Goal: Task Accomplishment & Management: Manage account settings

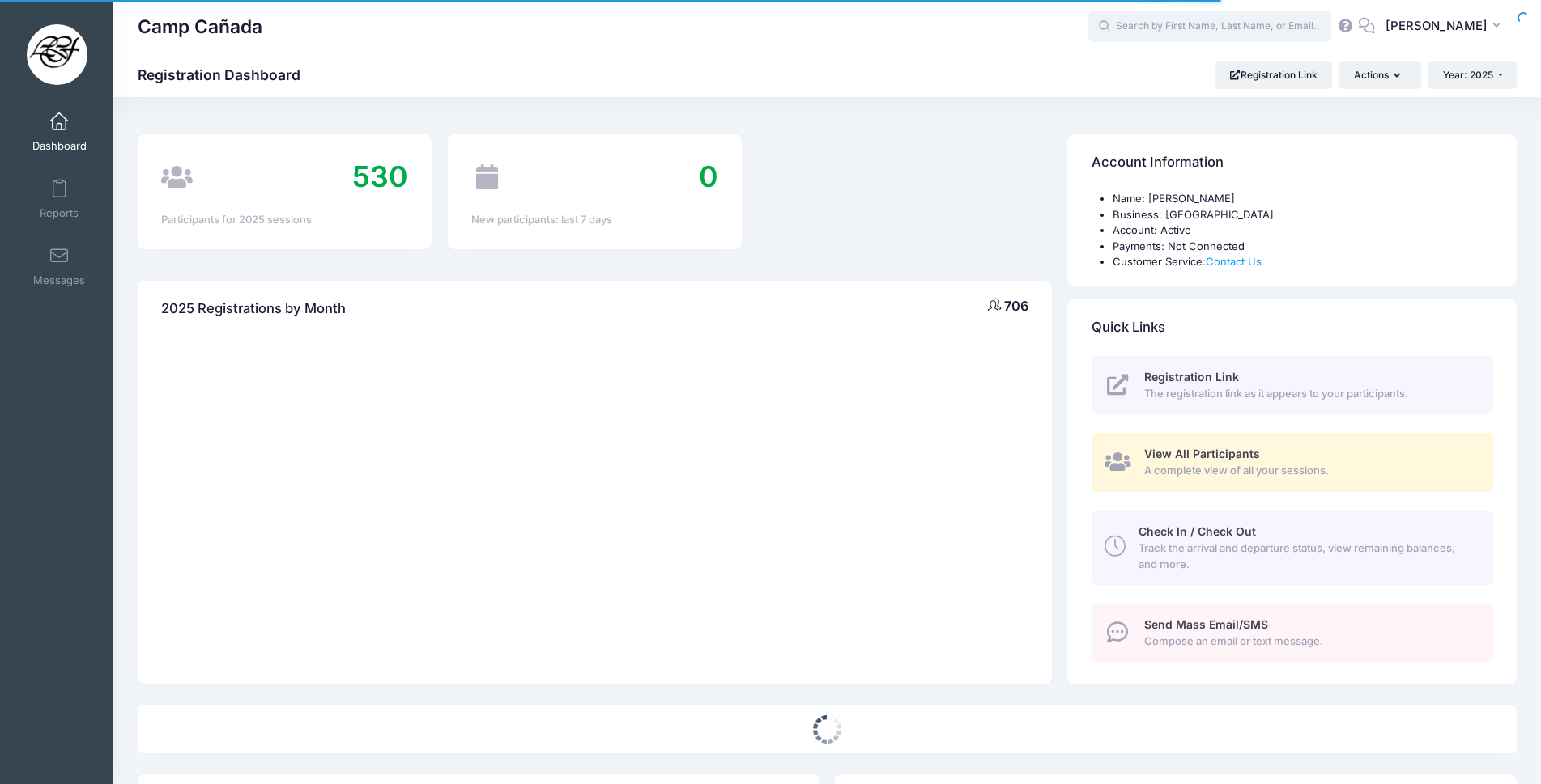
select select
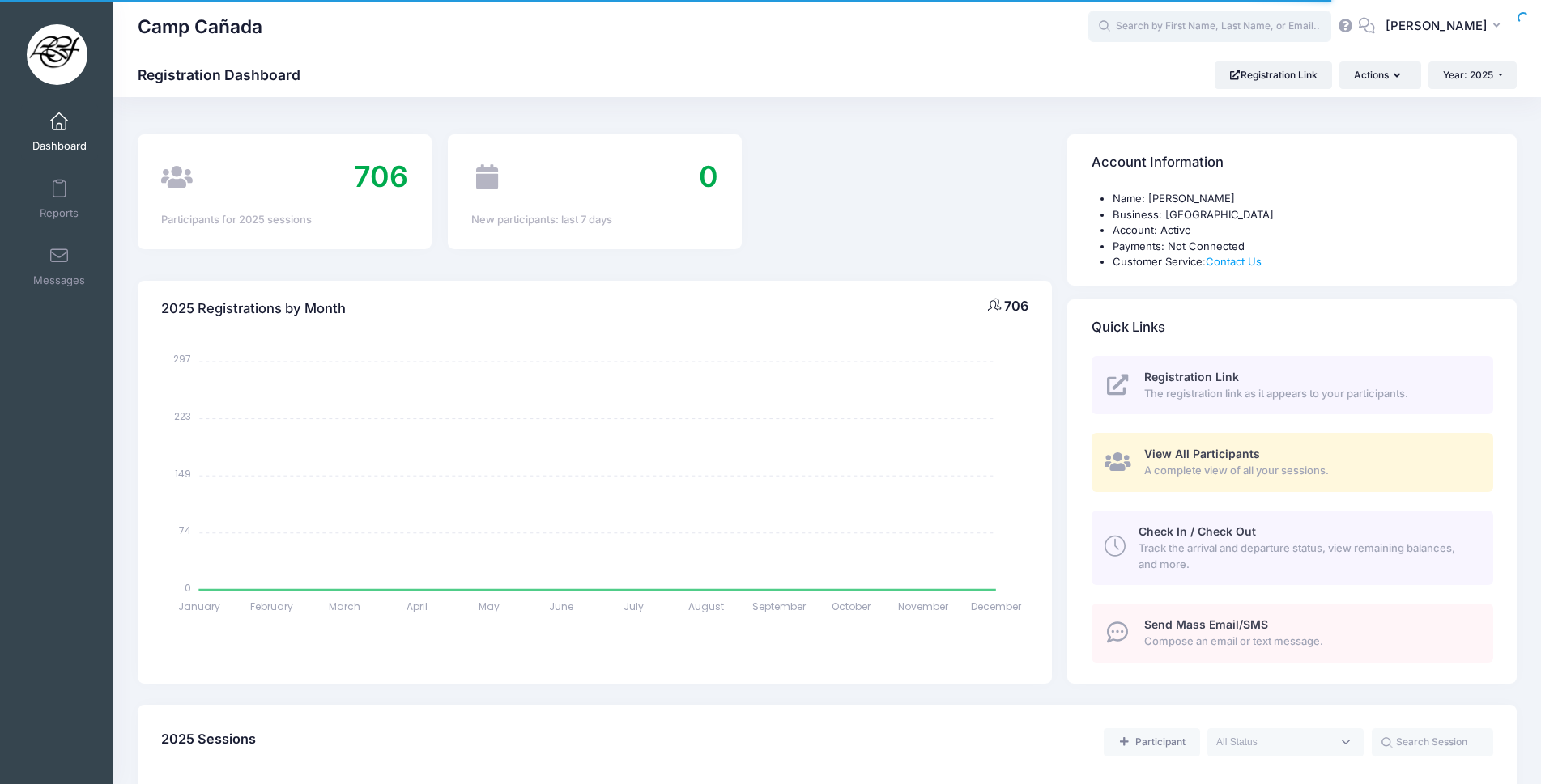
click at [1196, 22] on input "text" at bounding box center [1209, 27] width 243 height 33
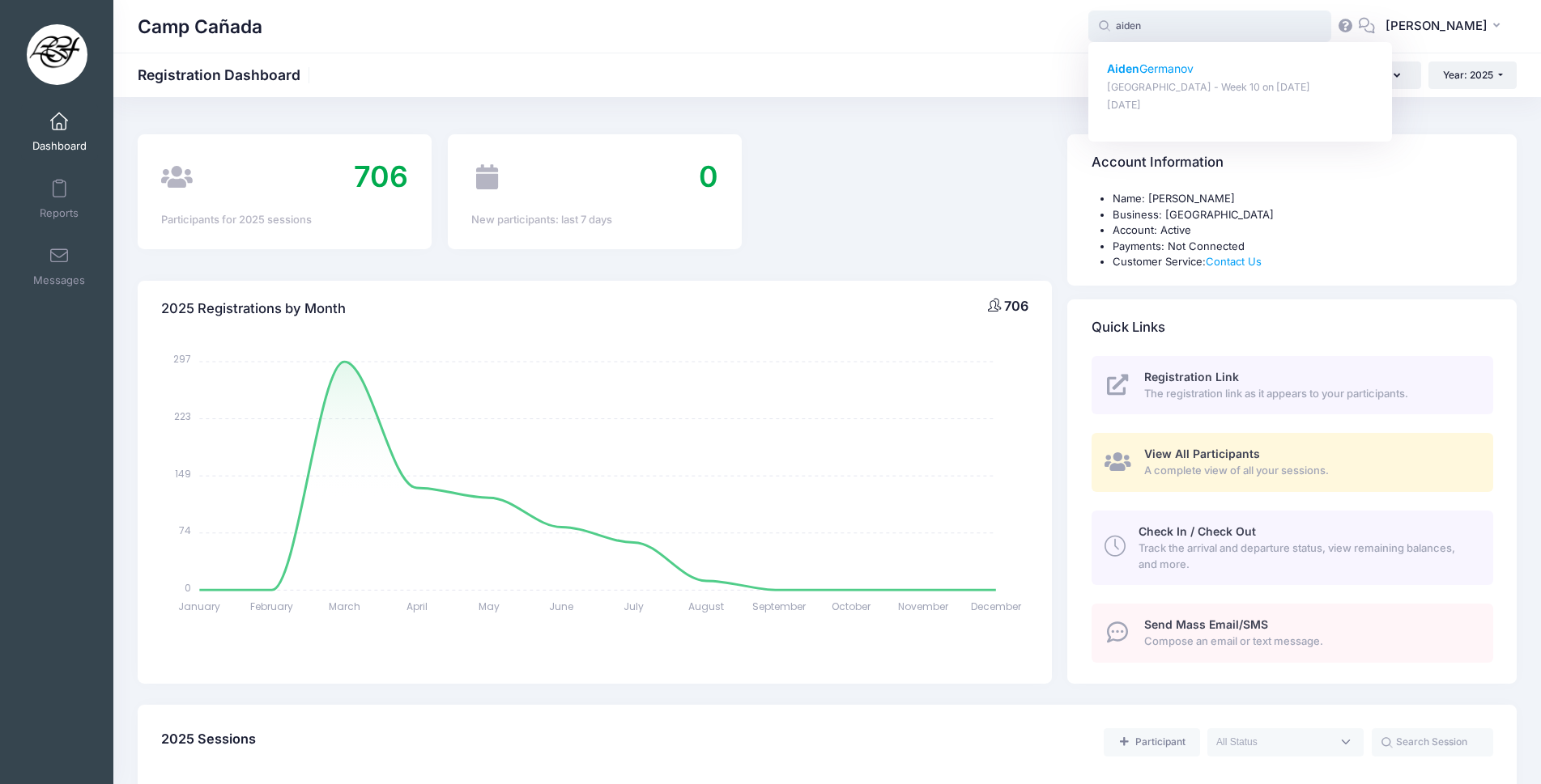
click at [1205, 76] on p "Aiden Germanov" at bounding box center [1240, 69] width 267 height 17
type input "Aiden Germanov (Camp Cañada Golf Camp - Week 10, Aug-12, 2025)"
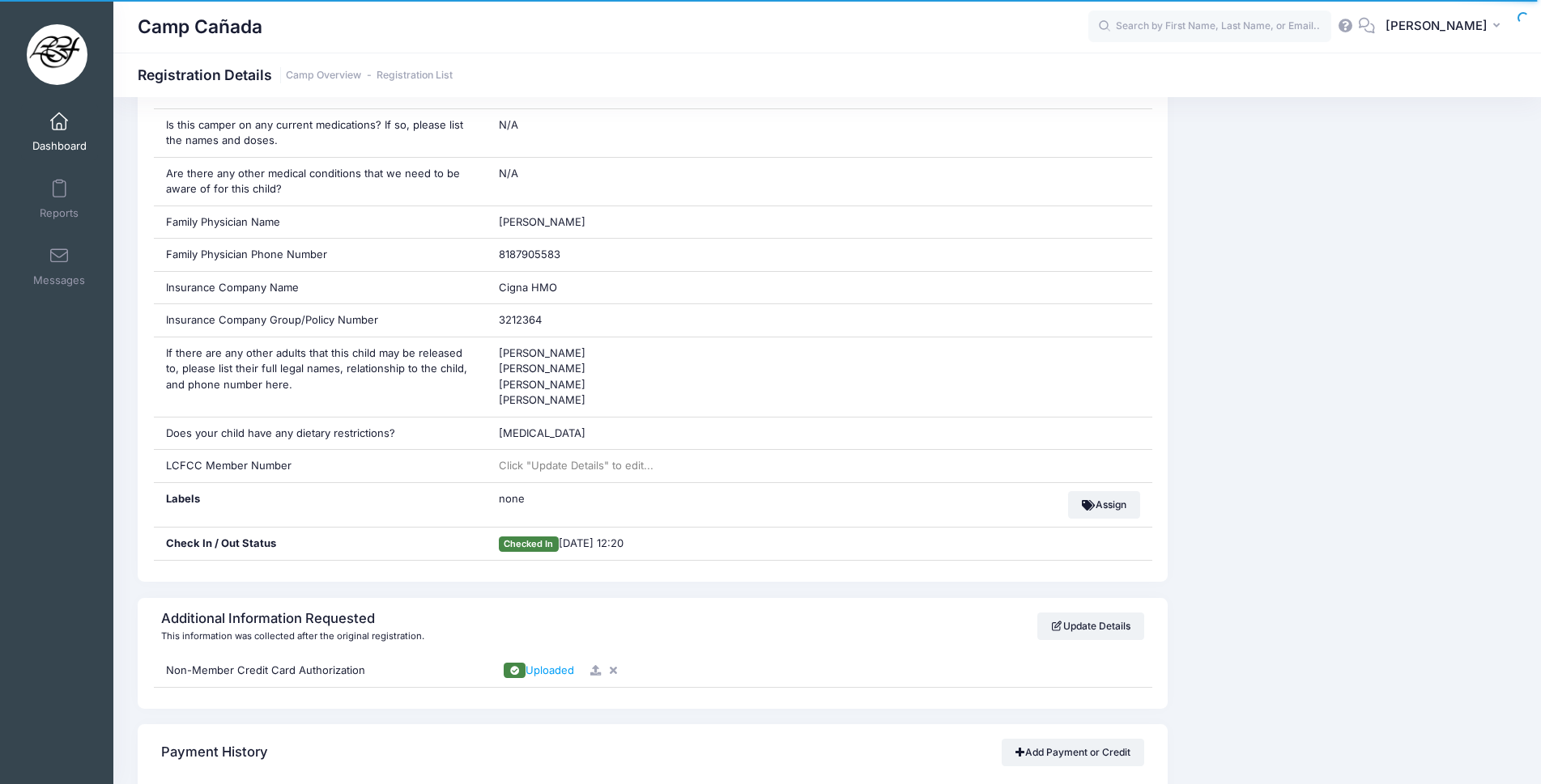
scroll to position [1214, 0]
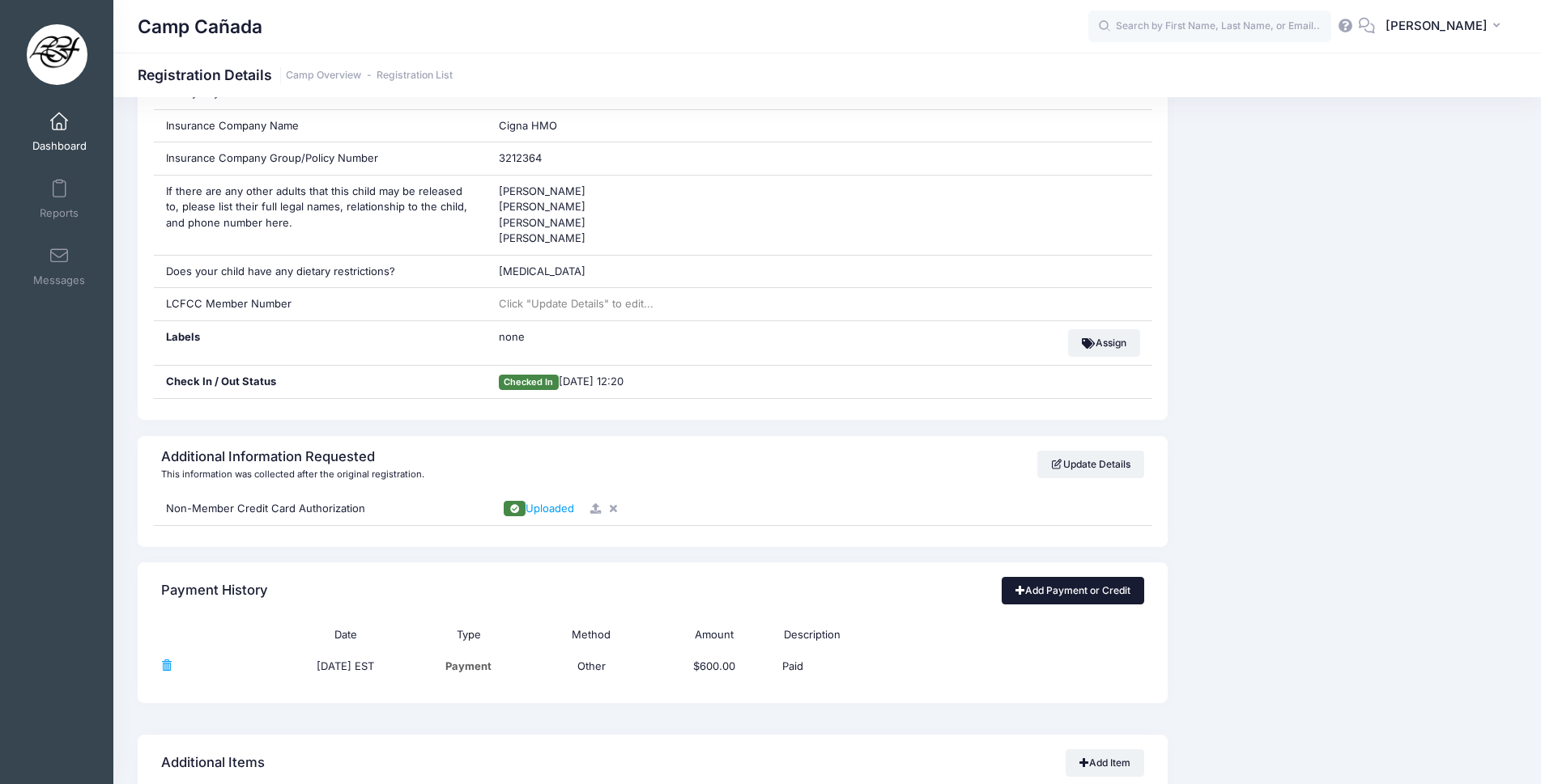
click at [1078, 590] on link "Add Payment or Credit" at bounding box center [1073, 590] width 143 height 27
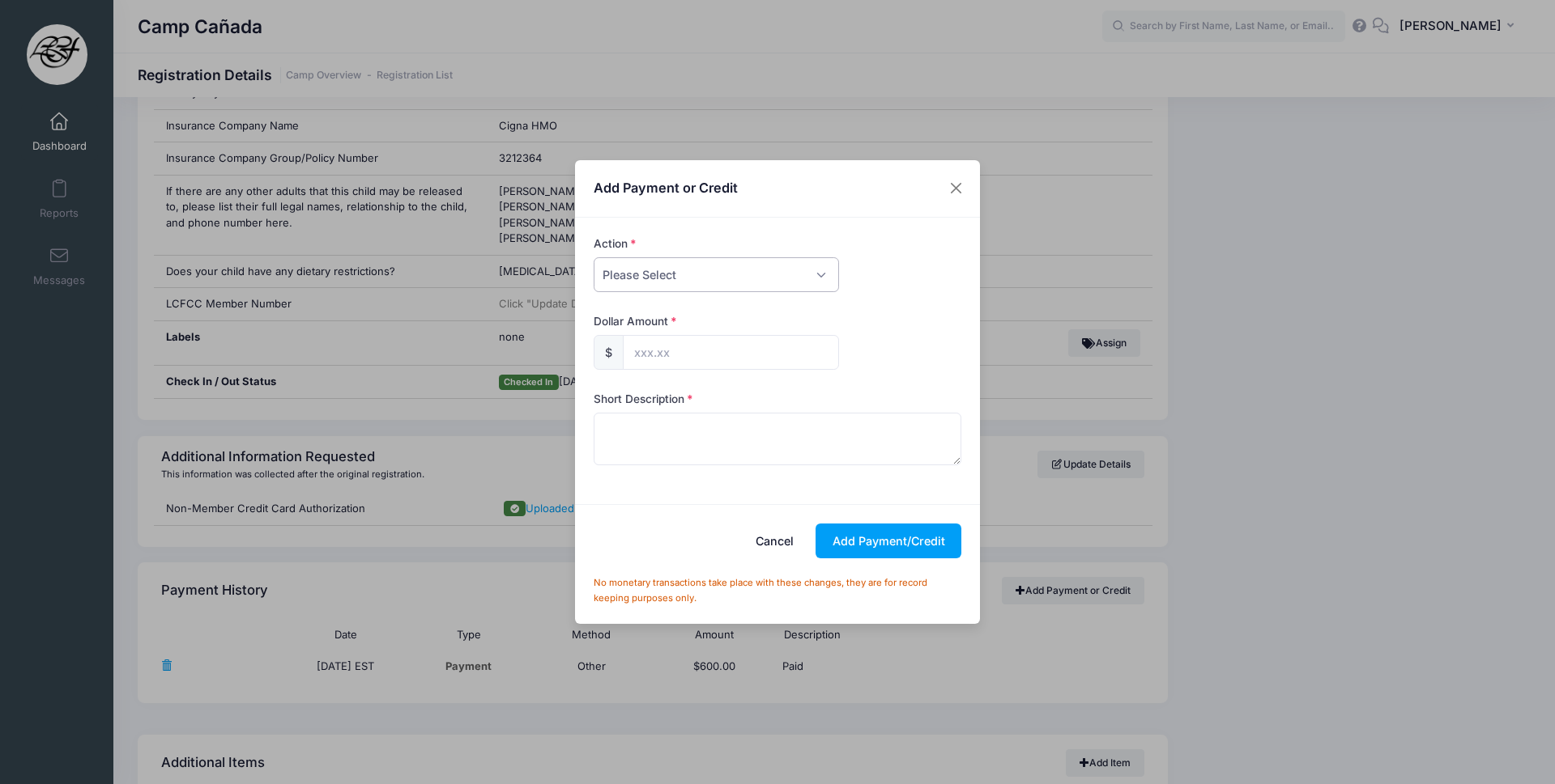
click at [716, 273] on select "Please Select Payment Credit Refund (Offline)" at bounding box center [716, 275] width 245 height 34
select select "payment"
click at [593, 258] on select "Please Select Payment Credit Refund (Offline)" at bounding box center [716, 275] width 245 height 34
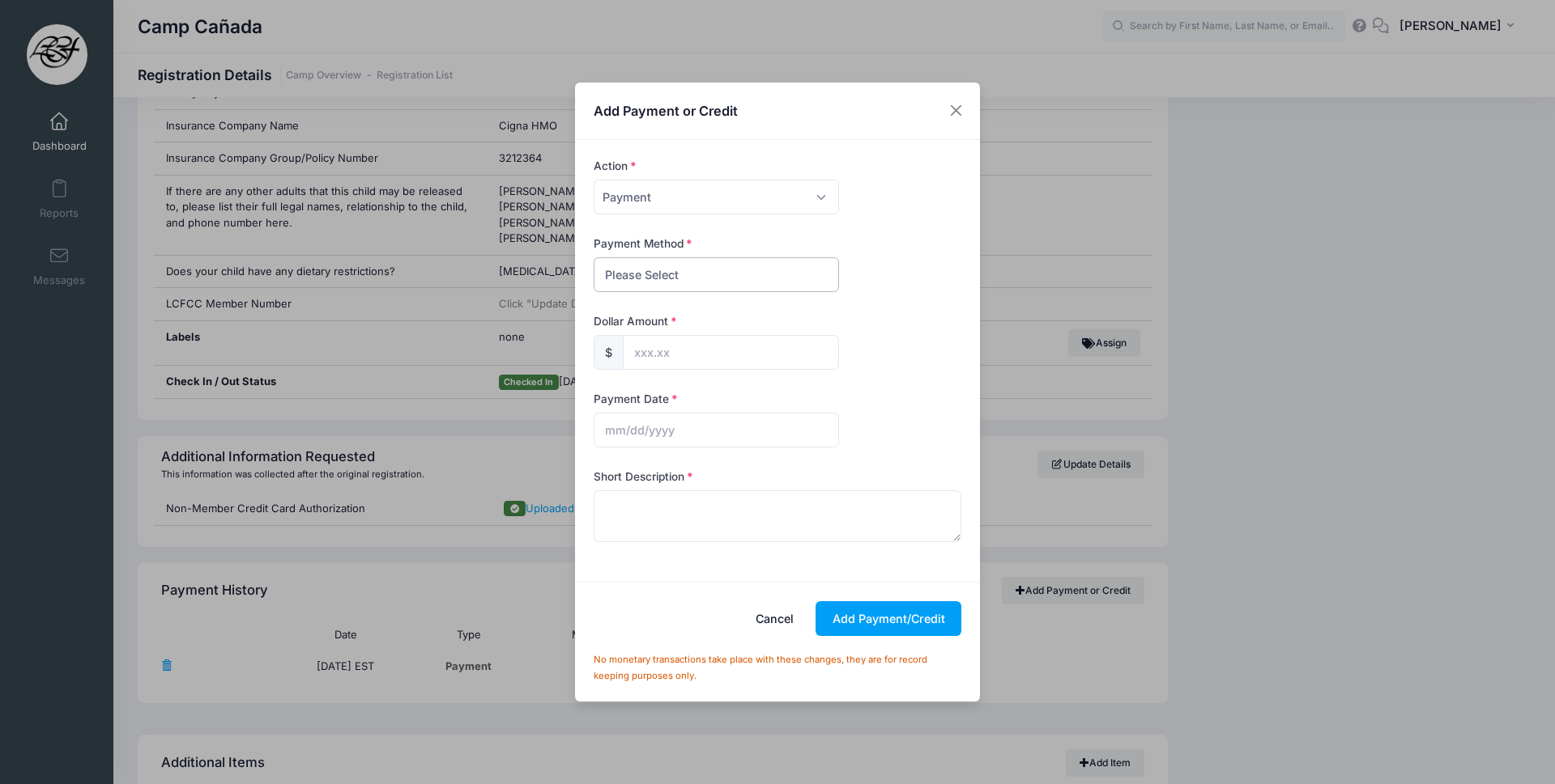
click at [668, 282] on select "Please Select Cash Check Bank Transfer Other" at bounding box center [716, 275] width 245 height 34
select select "other"
click at [593, 258] on select "Please Select Cash Check Bank Transfer Other" at bounding box center [716, 275] width 245 height 34
click at [678, 355] on input "text" at bounding box center [730, 353] width 216 height 34
type input "600.00"
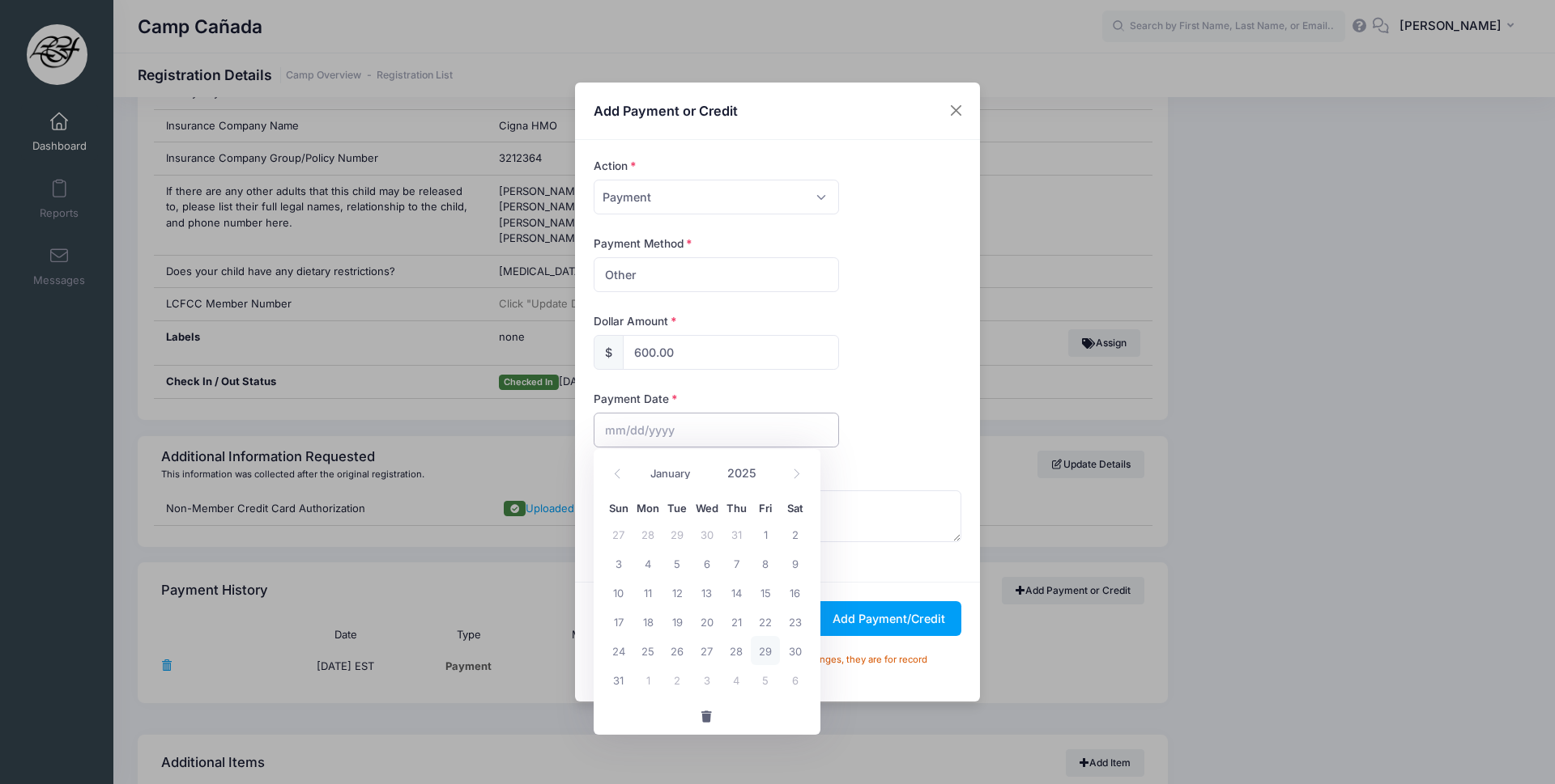
click at [652, 426] on input "text" at bounding box center [716, 430] width 245 height 34
click at [767, 654] on span "29" at bounding box center [765, 651] width 29 height 29
type input "08/29/2025"
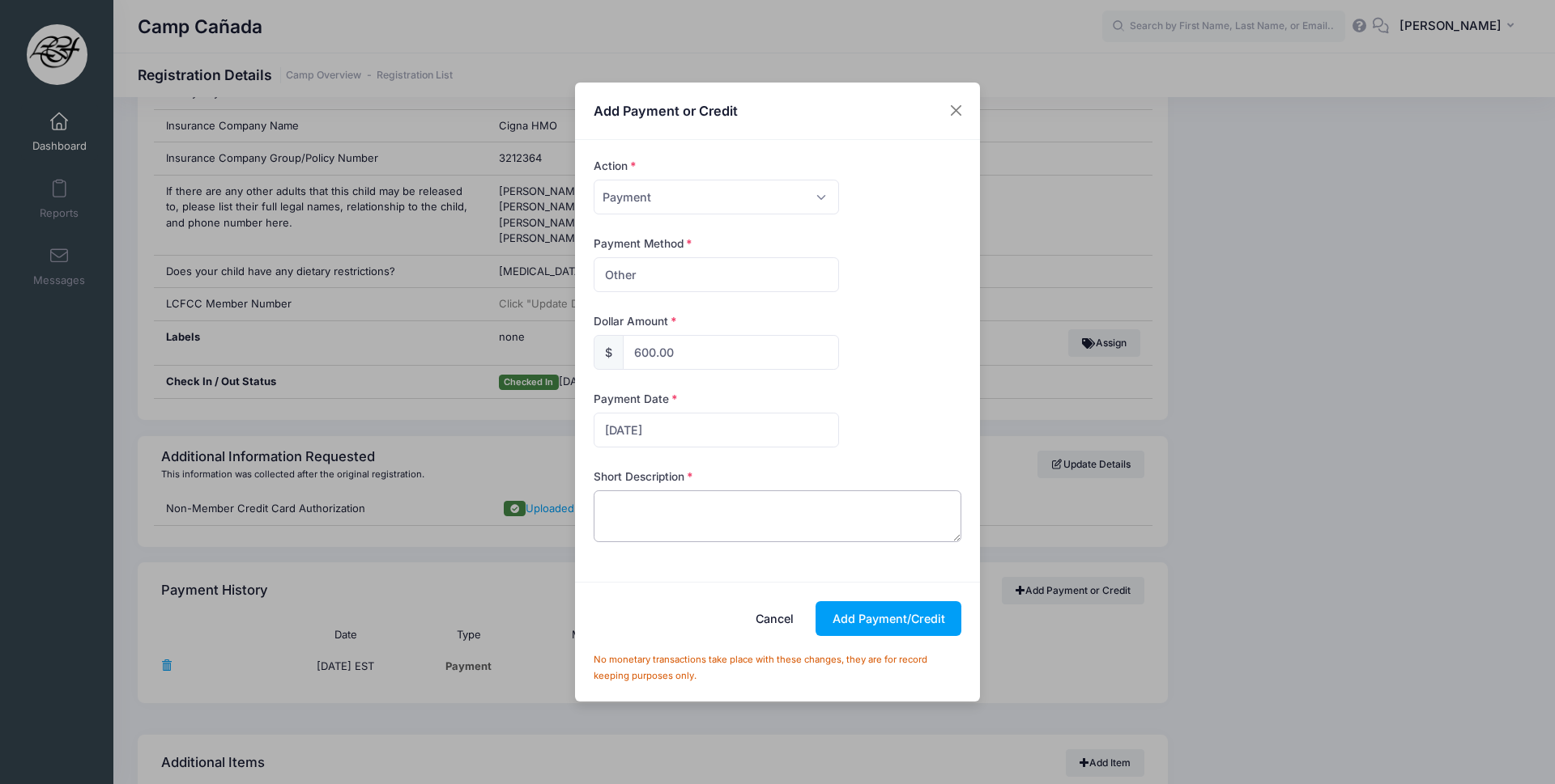
click at [684, 529] on textarea at bounding box center [777, 515] width 368 height 52
type textarea "LCFCC Camp Canada Week 10 Aiden Germanov"
click at [915, 619] on button "Add Payment/Credit" at bounding box center [887, 619] width 146 height 34
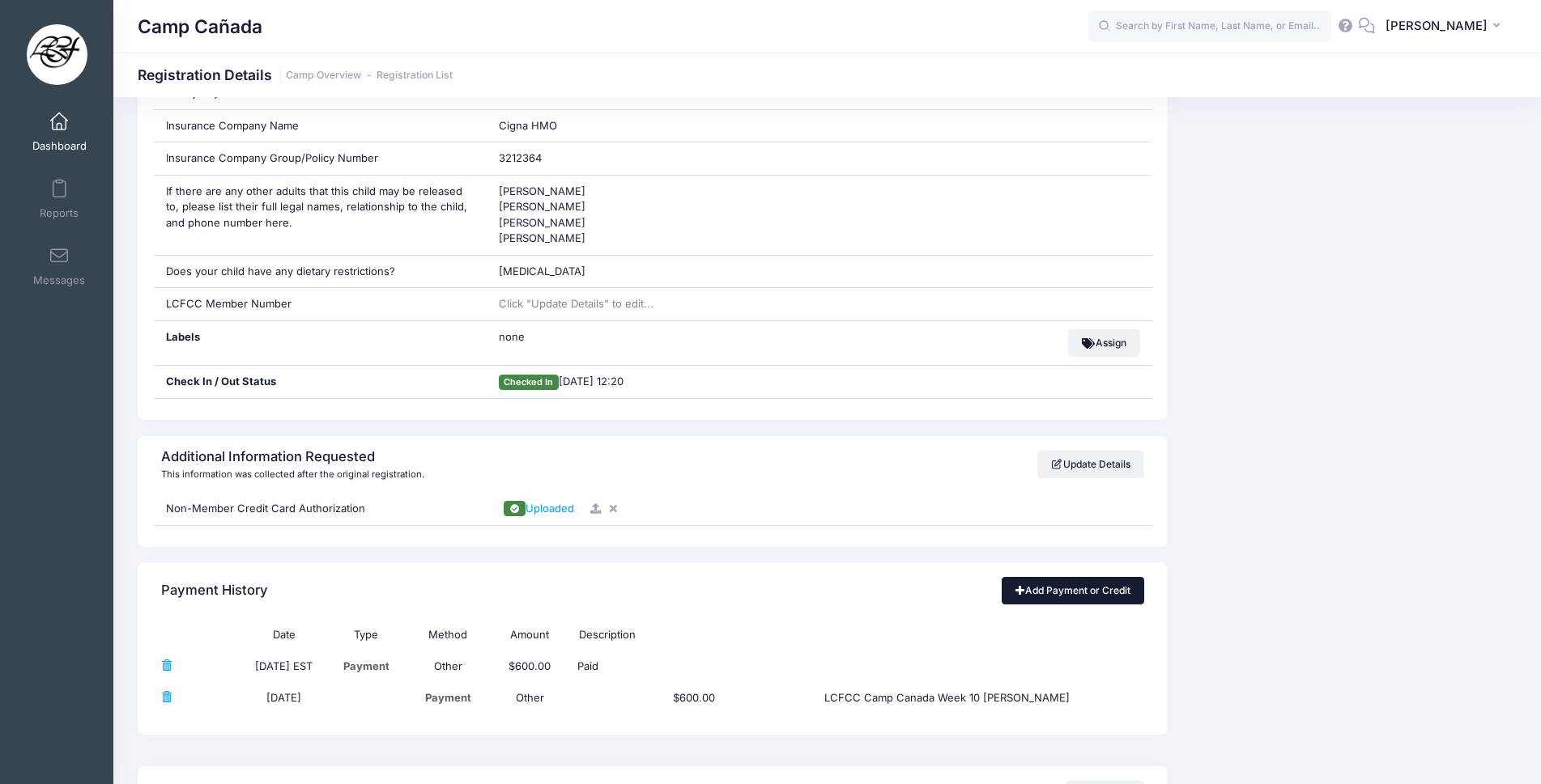
click at [1036, 596] on link "Add Payment or Credit" at bounding box center [1073, 590] width 143 height 27
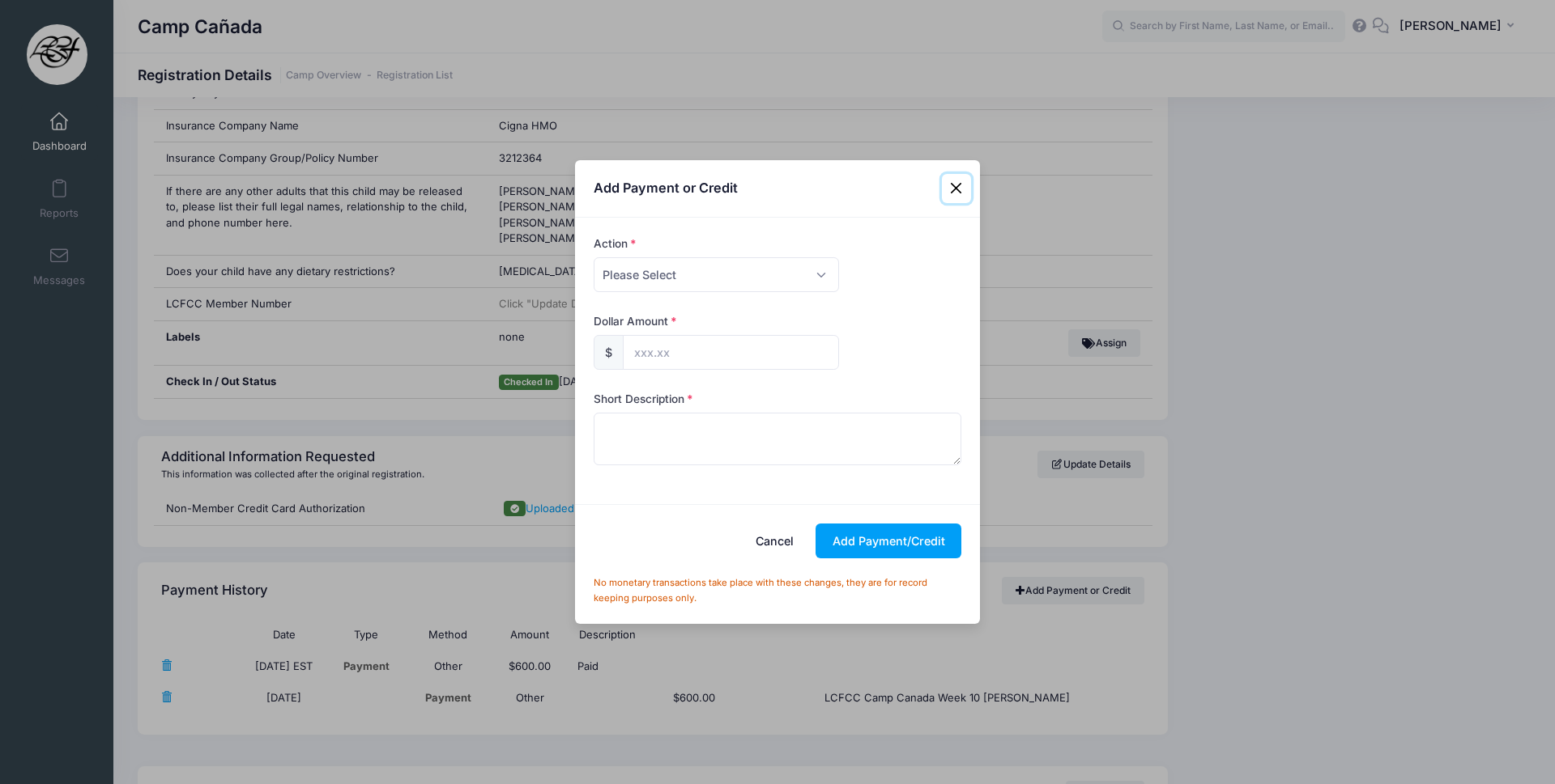
click at [962, 182] on button "Close" at bounding box center [956, 188] width 29 height 29
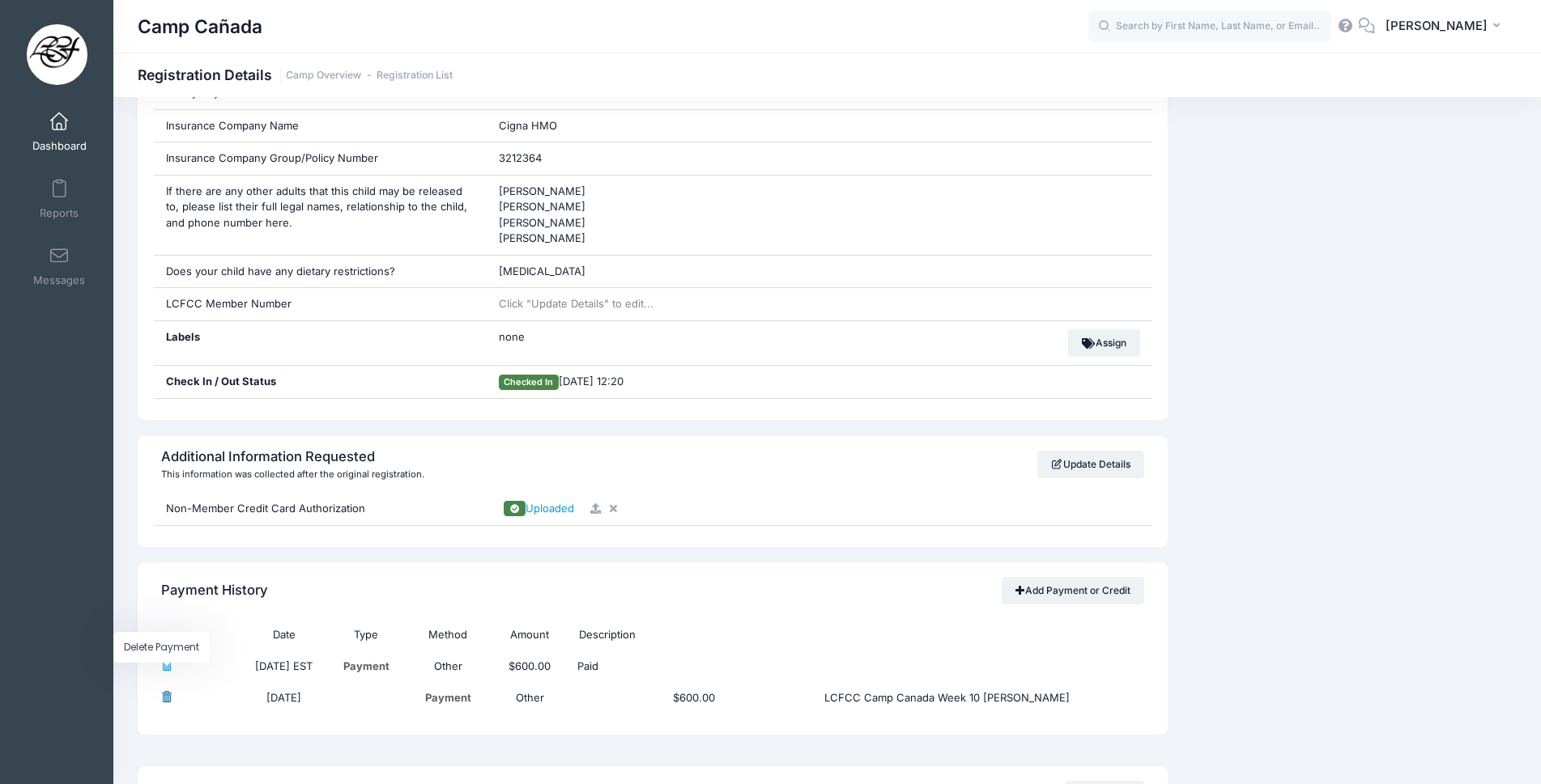
click at [169, 695] on span "Delete Payment" at bounding box center [166, 697] width 11 height 11
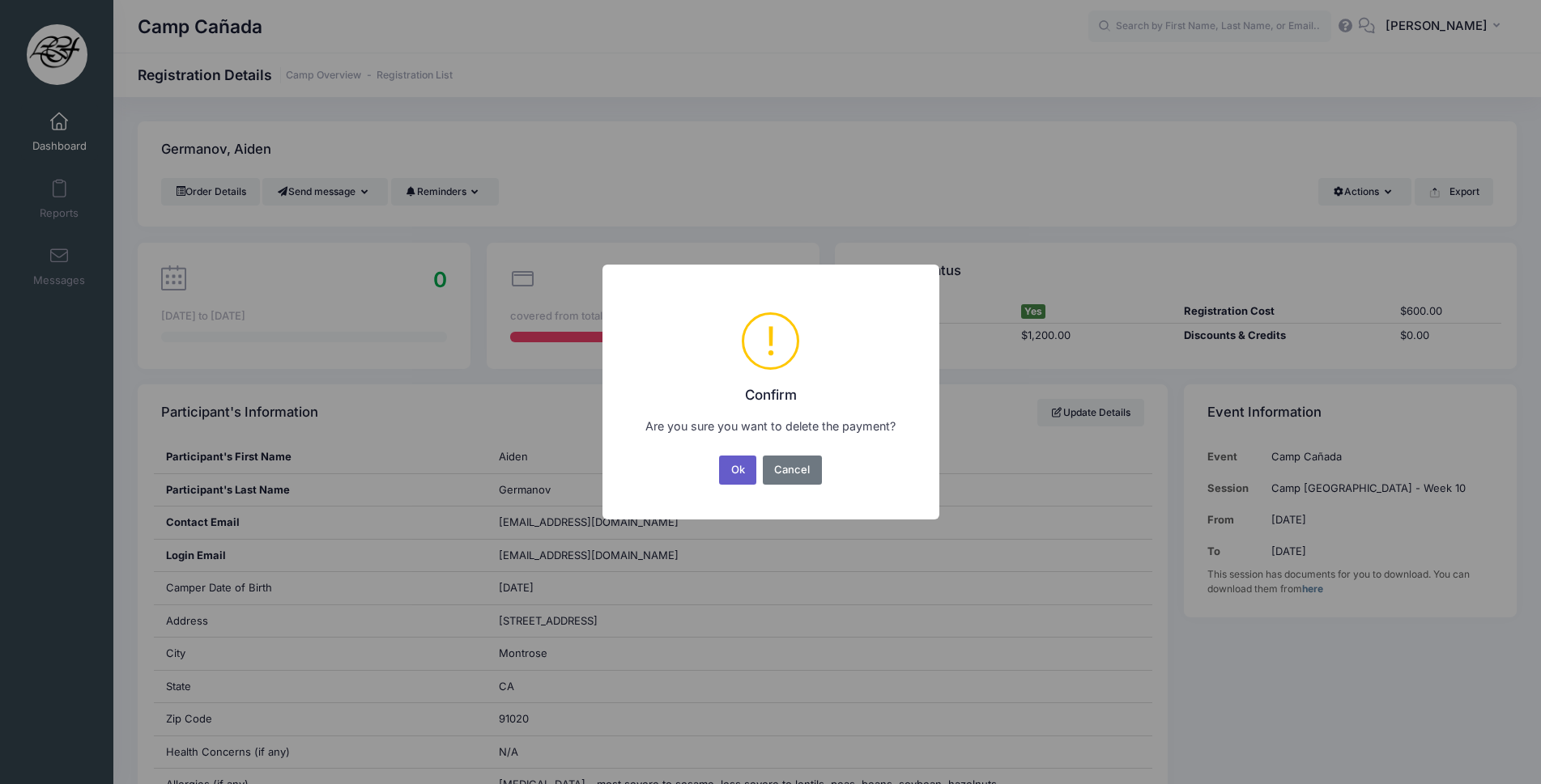
click at [745, 468] on button "Ok" at bounding box center [737, 470] width 37 height 29
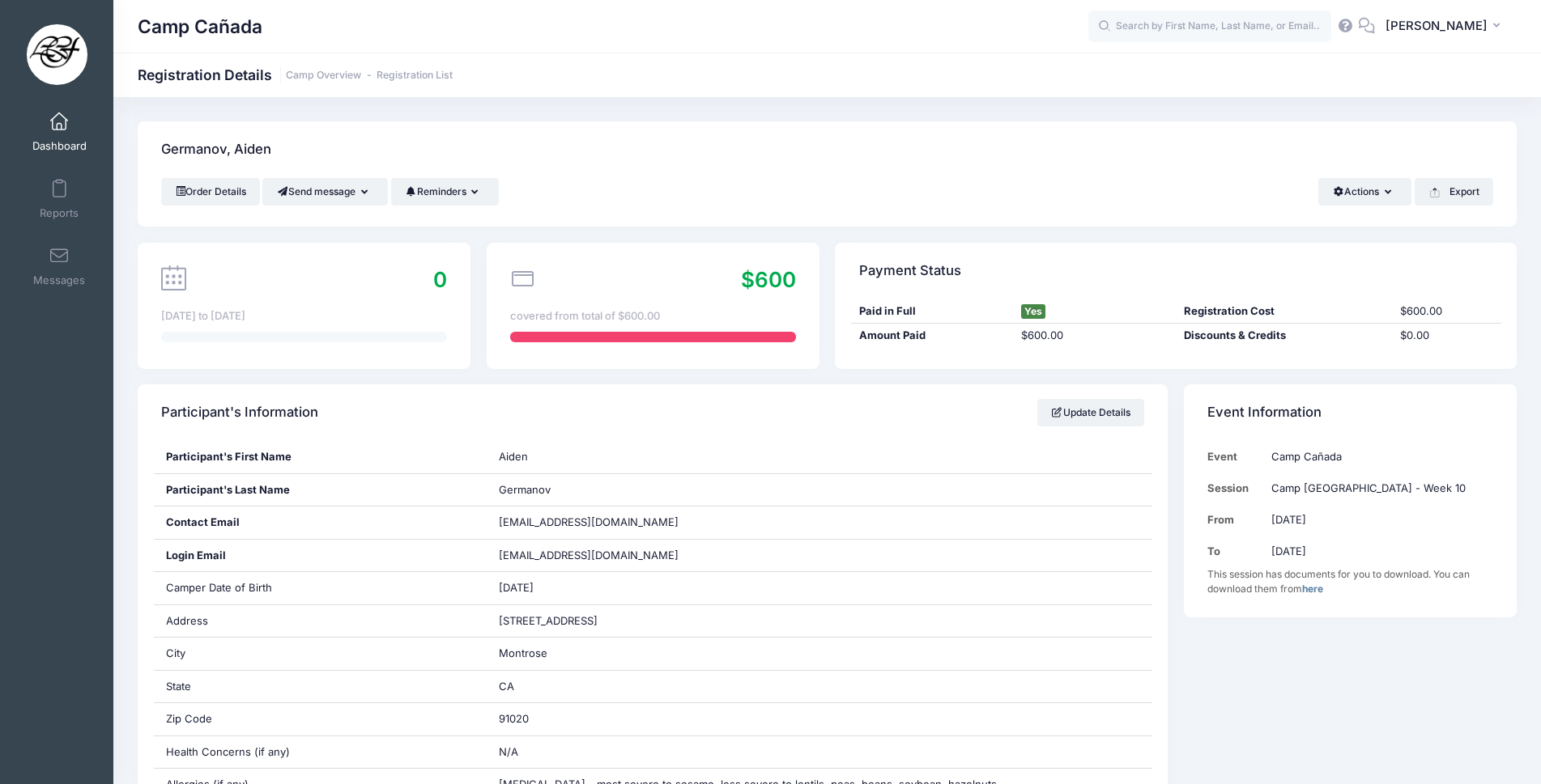
click at [59, 117] on span at bounding box center [59, 122] width 0 height 18
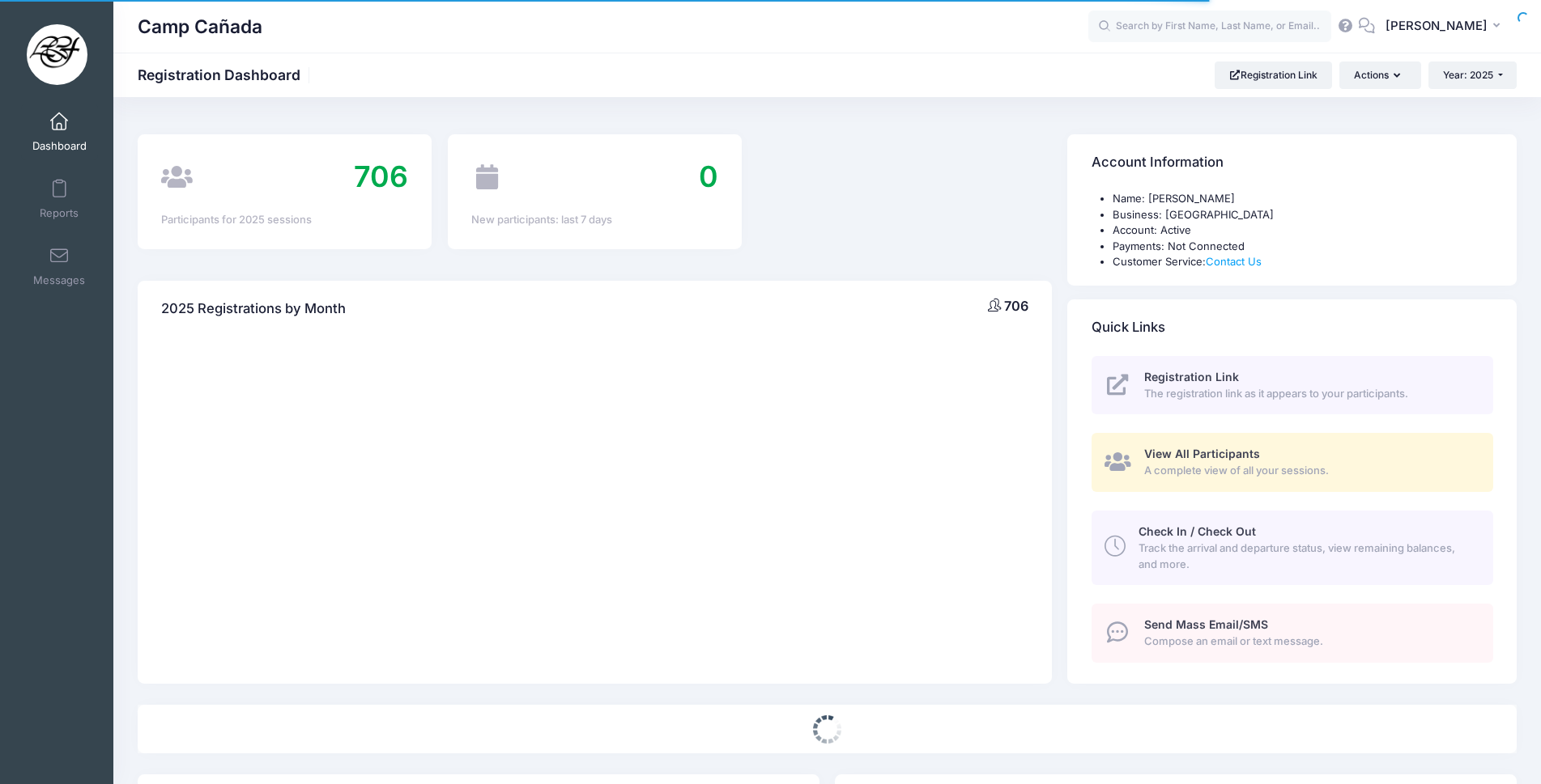
select select
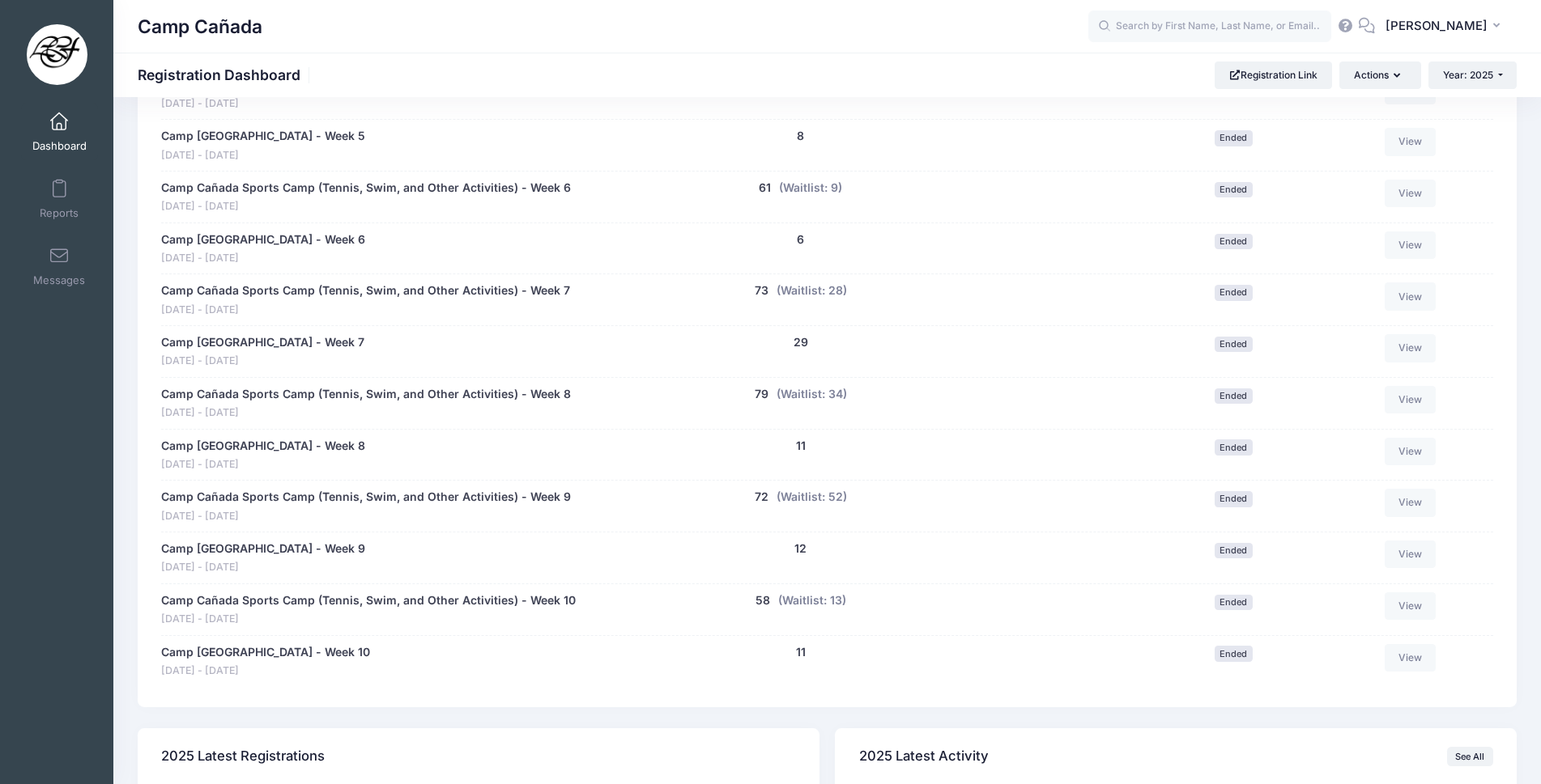
scroll to position [1376, 0]
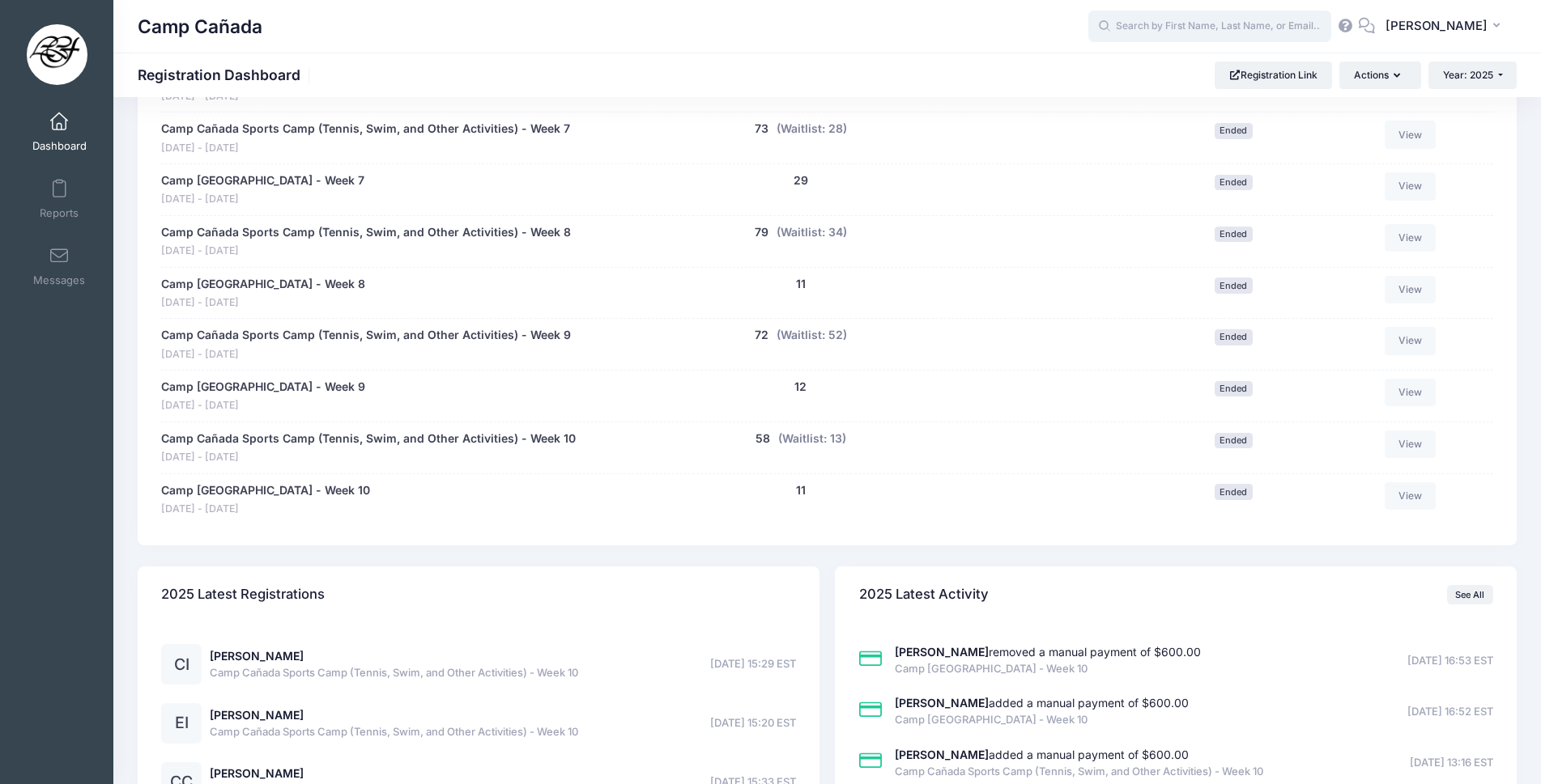
click at [1177, 23] on input "text" at bounding box center [1209, 27] width 243 height 33
click at [1198, 72] on p "[PERSON_NAME]" at bounding box center [1240, 69] width 267 height 17
type input "[PERSON_NAME] ([GEOGRAPHIC_DATA] - Week 10, [DATE])"
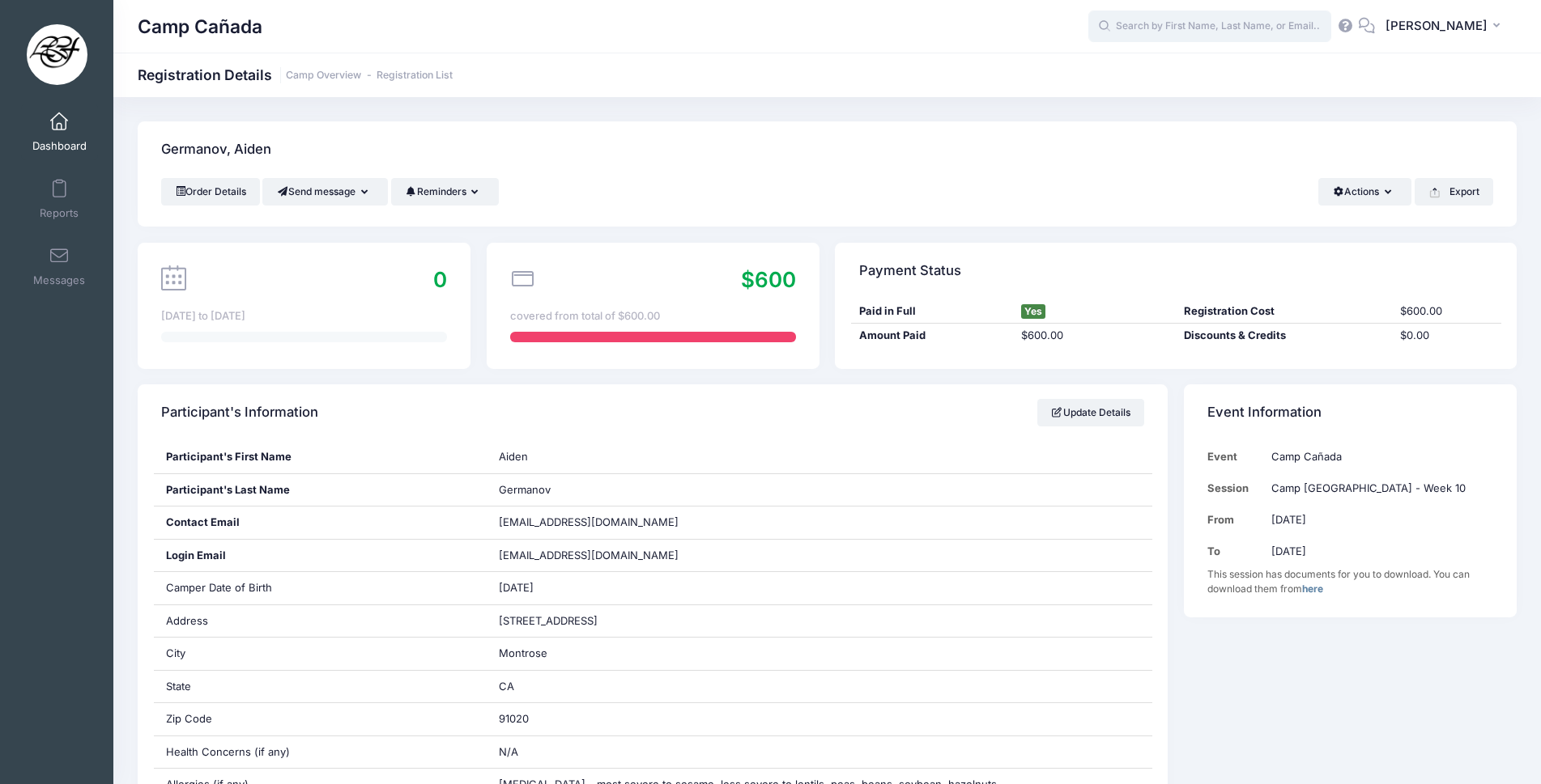
click at [1191, 25] on input "text" at bounding box center [1209, 27] width 243 height 33
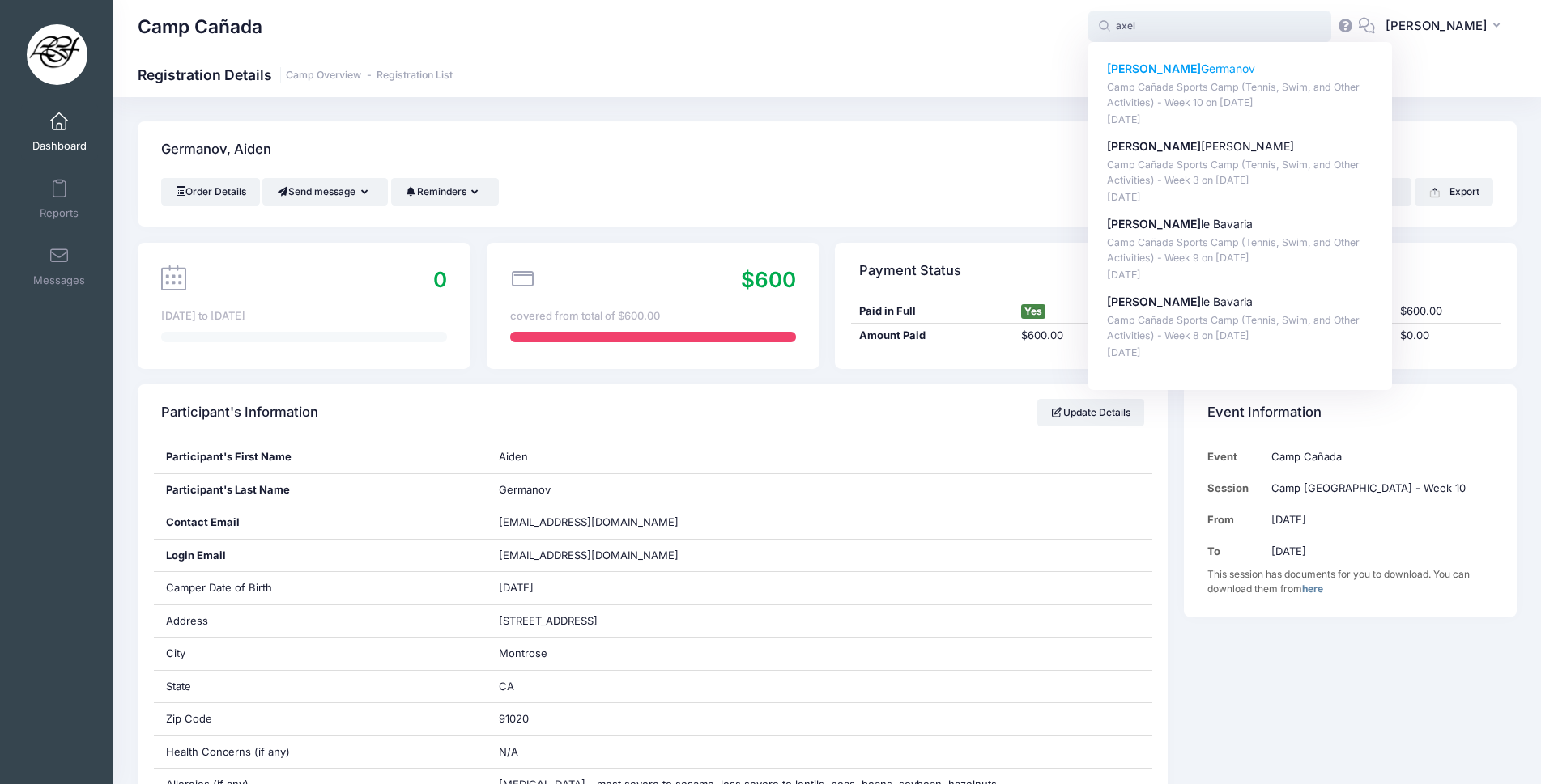
click at [1187, 90] on p "Camp Cañada Sports Camp (Tennis, Swim, and Other Activities) - Week 10 on Aug-1…" at bounding box center [1240, 95] width 267 height 30
type input "Axel Germanov (Camp Cañada Sports Camp (Tennis, Swim, and Other Activities) - W…"
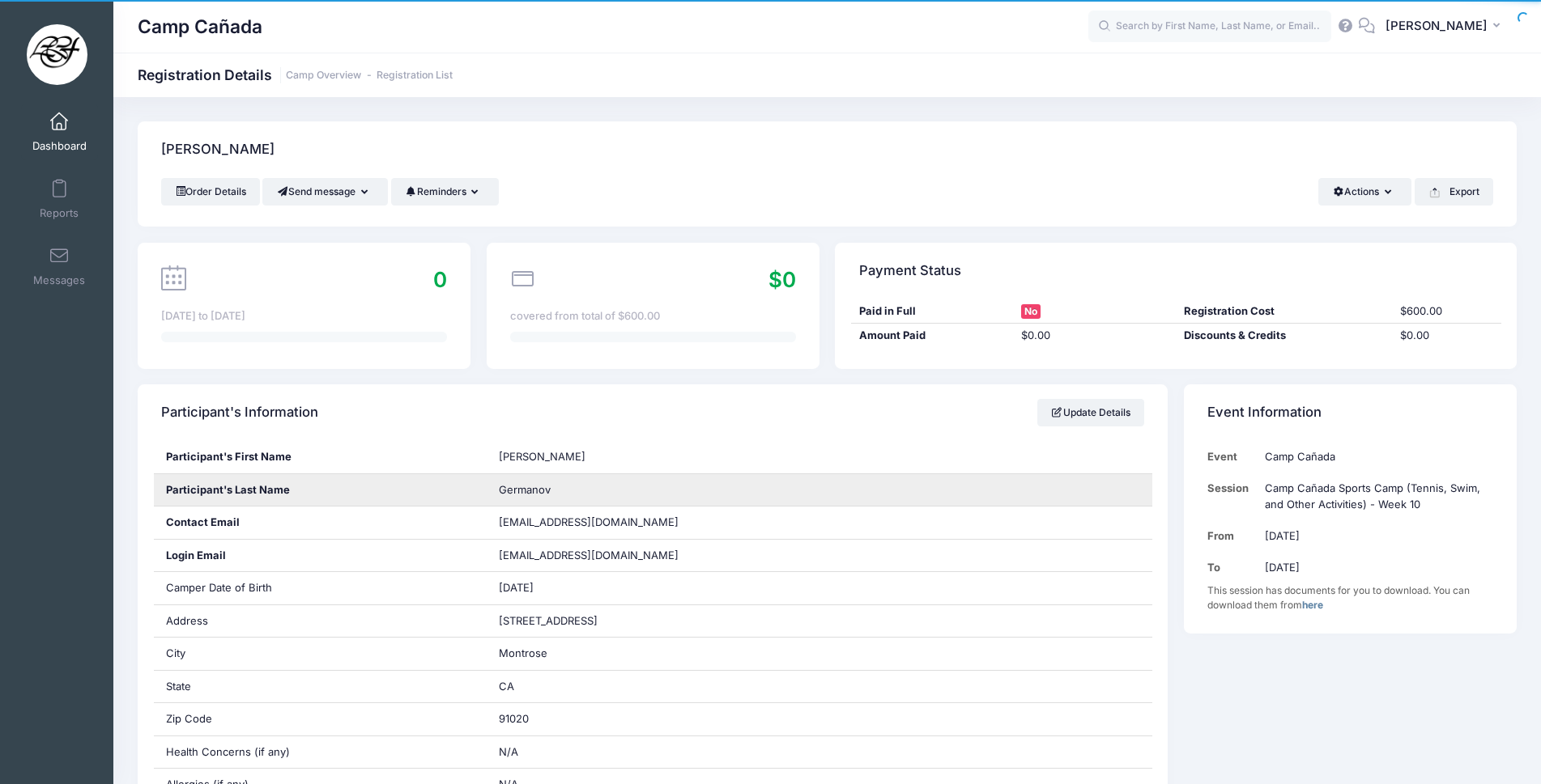
scroll to position [1619, 0]
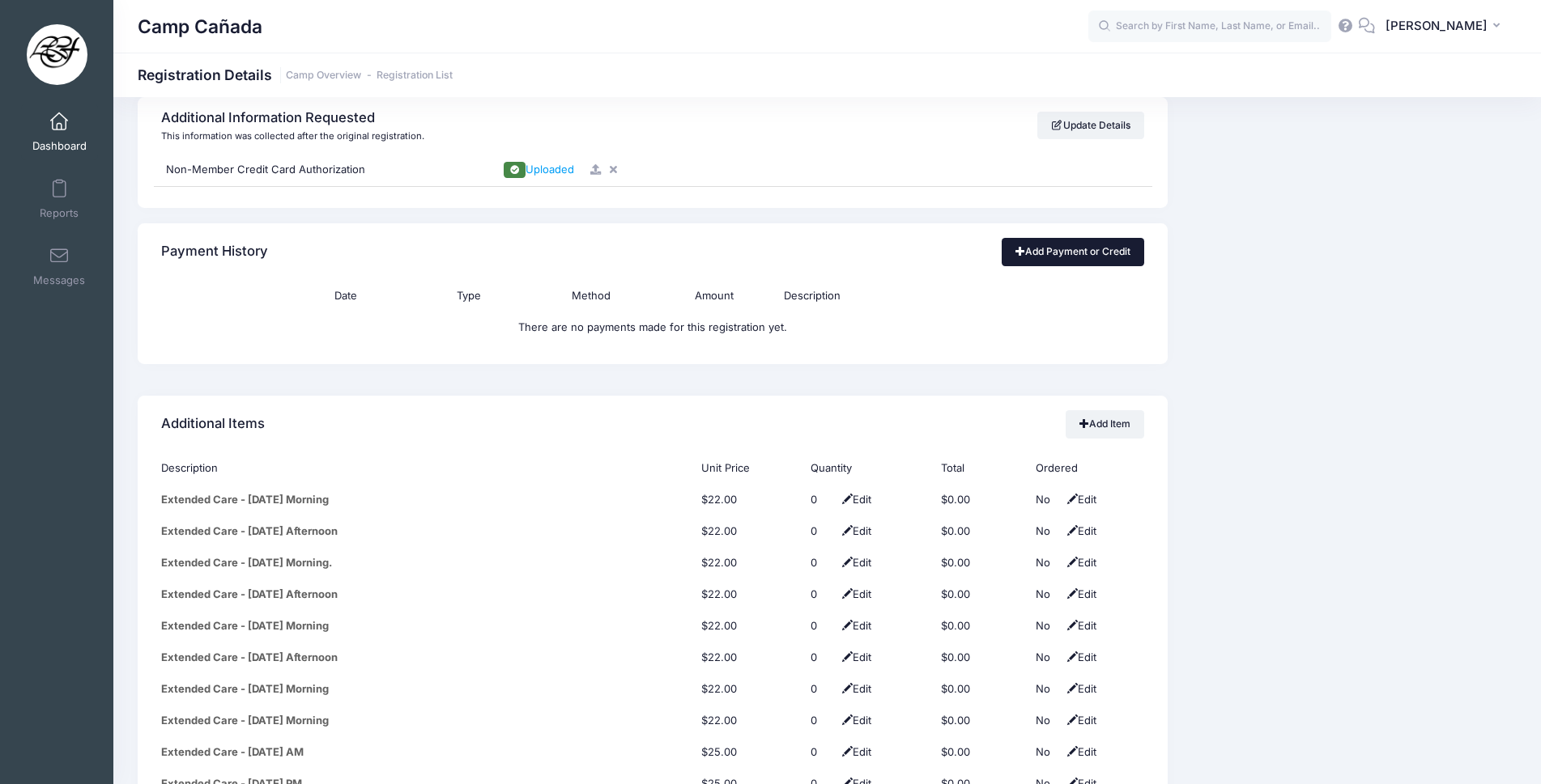
click at [1054, 251] on link "Add Payment or Credit" at bounding box center [1073, 251] width 143 height 27
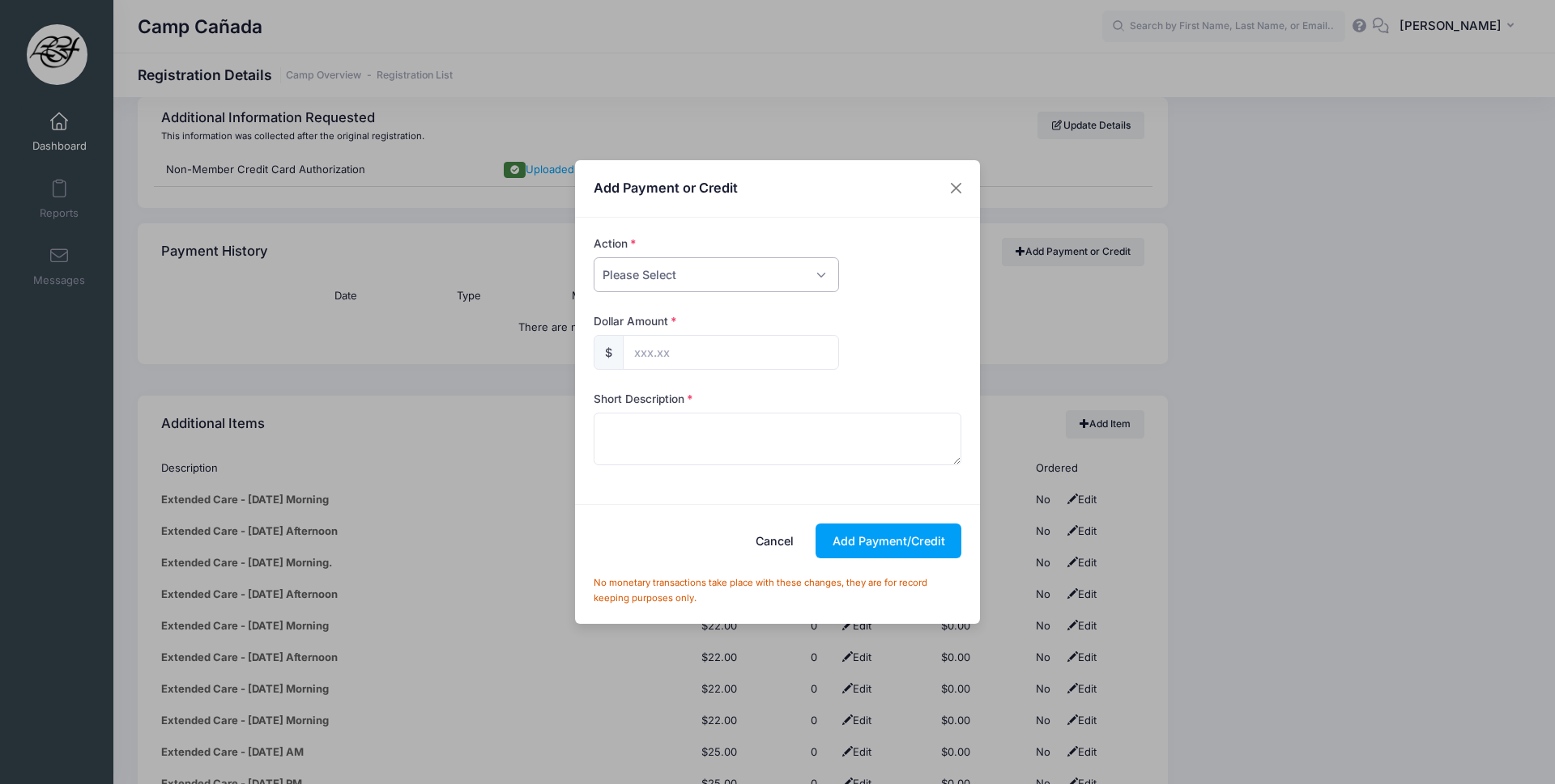
click at [725, 277] on select "Please Select Payment Credit Refund (Offline)" at bounding box center [716, 275] width 245 height 34
select select "payment"
click at [593, 258] on select "Please Select Payment Credit Refund (Offline)" at bounding box center [716, 275] width 245 height 34
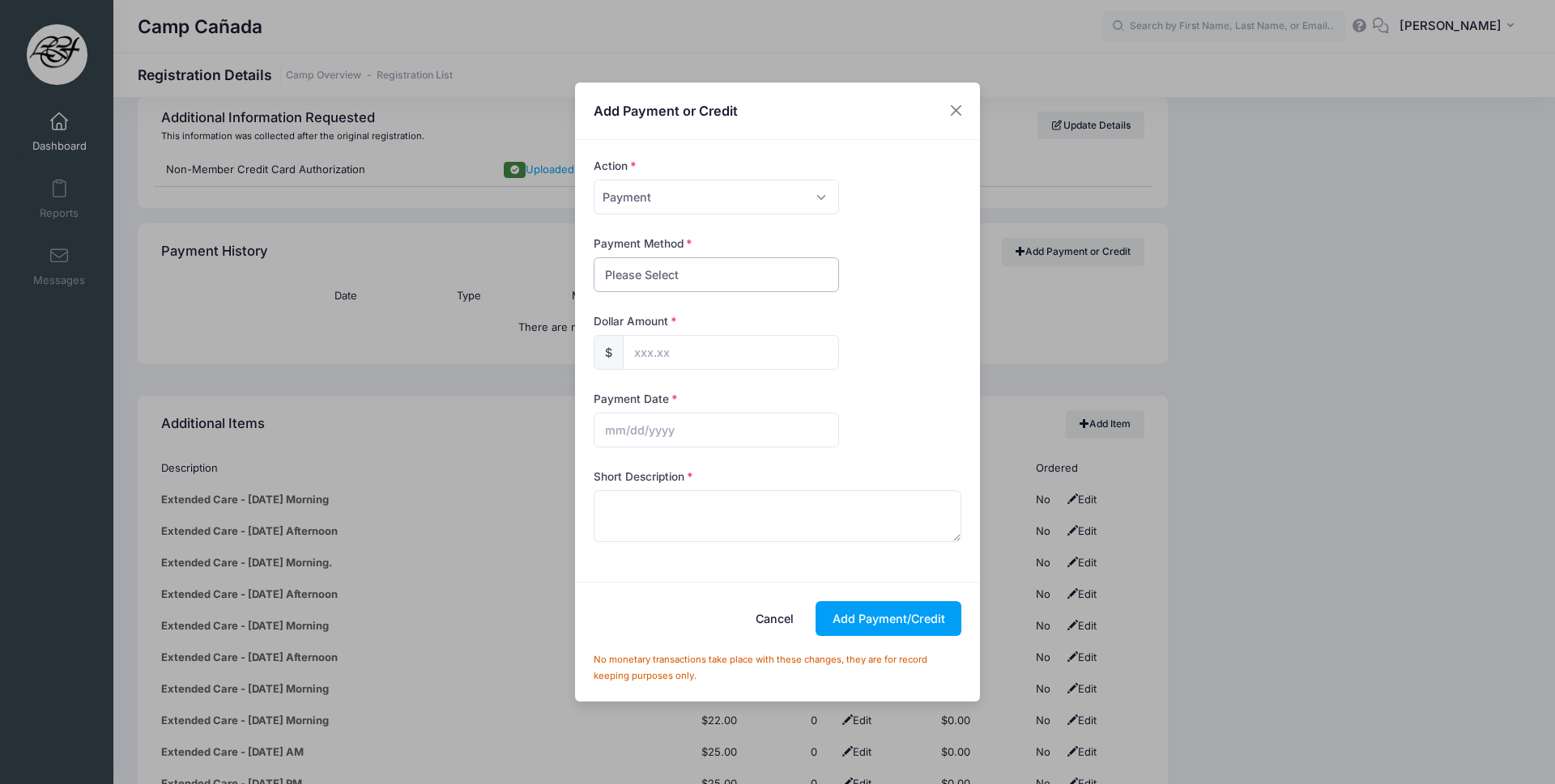
click at [717, 284] on select "Please Select Cash Check Bank Transfer Other" at bounding box center [716, 275] width 245 height 34
select select "other"
click at [593, 258] on select "Please Select Cash Check Bank Transfer Other" at bounding box center [716, 275] width 245 height 34
click at [650, 351] on input "text" at bounding box center [730, 353] width 216 height 34
type input "600.00"
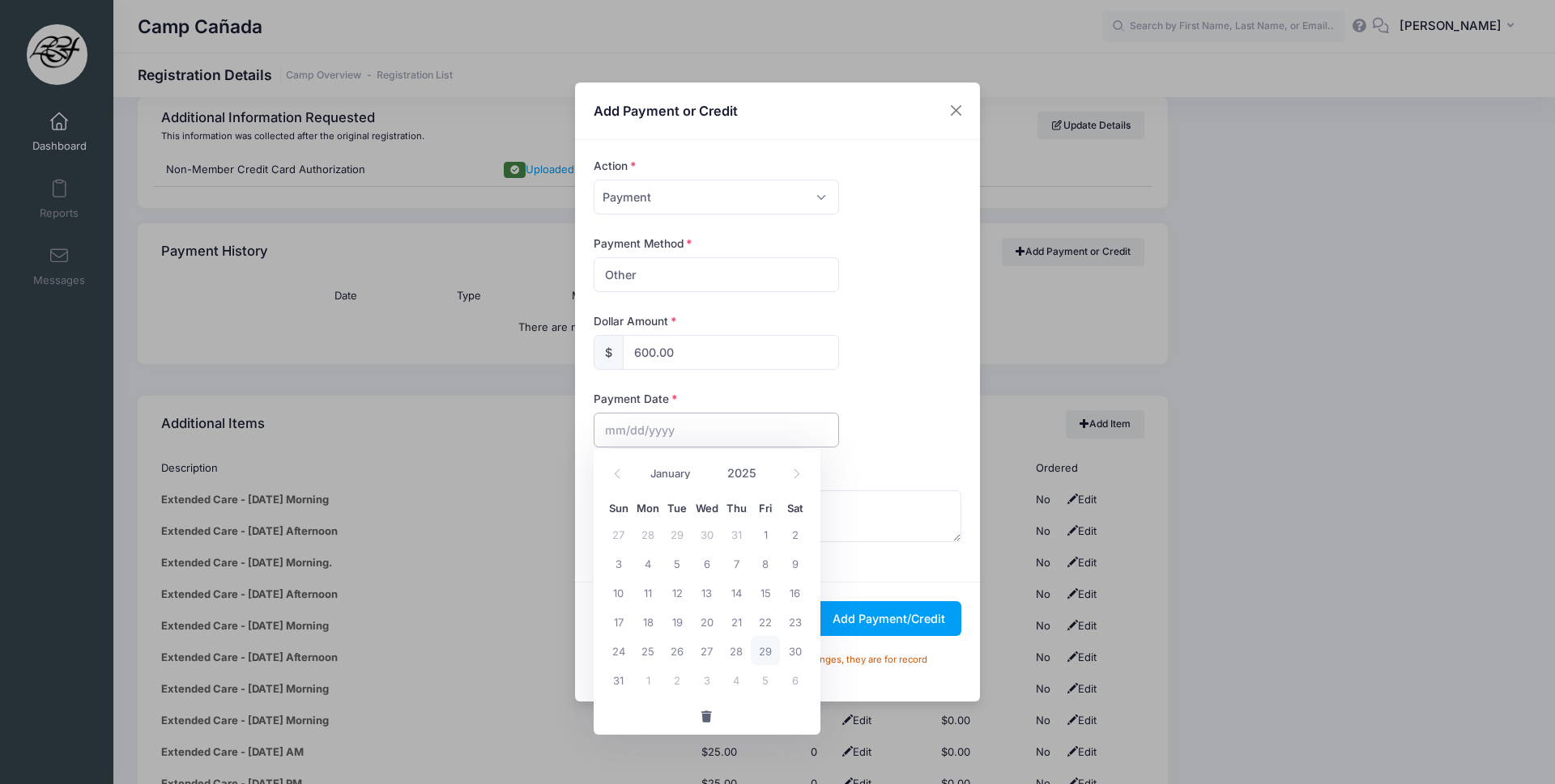
click at [630, 432] on input "text" at bounding box center [716, 430] width 245 height 34
click at [704, 599] on span "13" at bounding box center [706, 592] width 29 height 29
type input "08/13/2025"
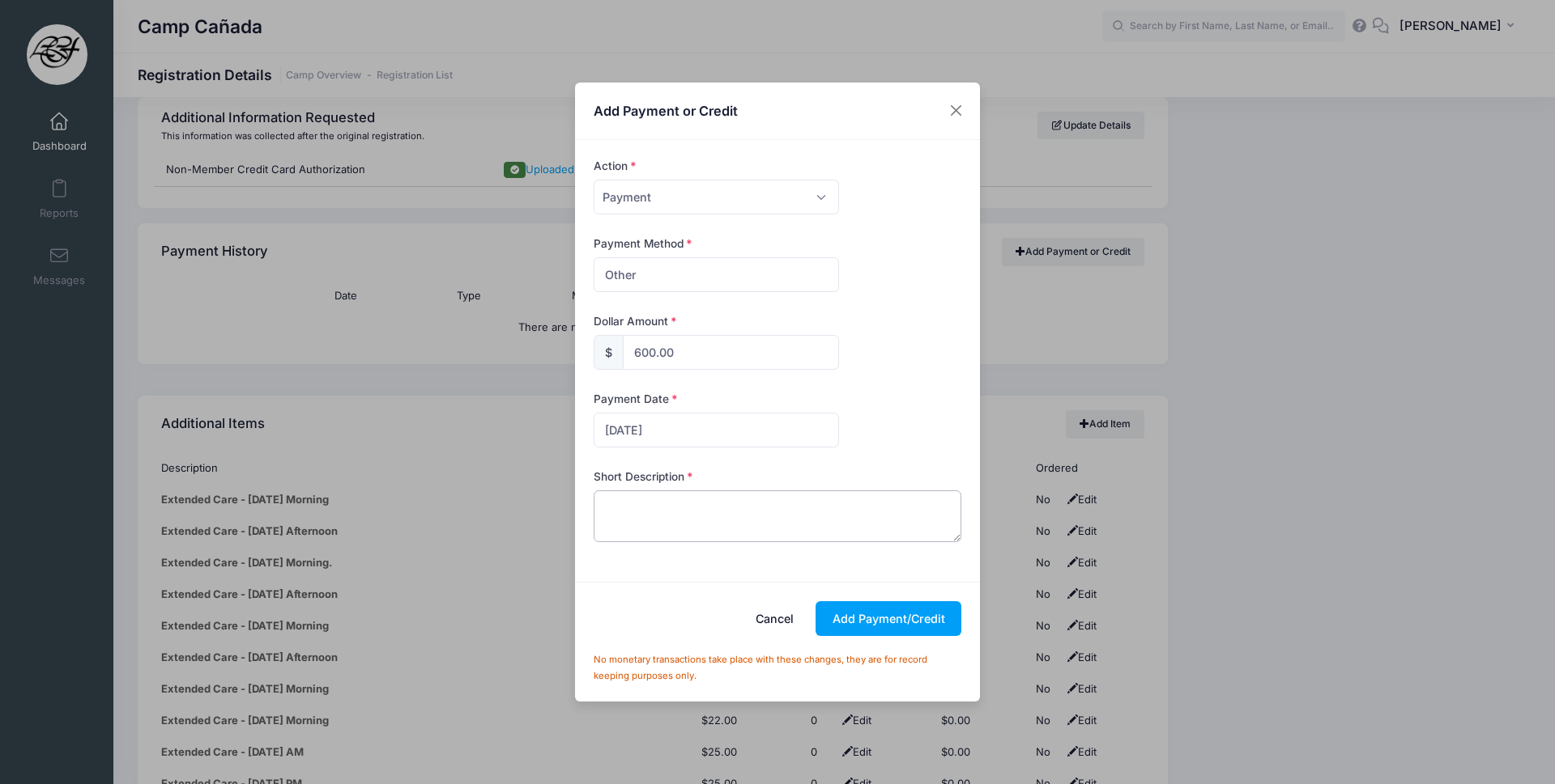
click at [736, 519] on textarea at bounding box center [777, 515] width 368 height 52
type textarea "LCFCC Camp Canada Week 10"
click at [892, 624] on button "Add Payment/Credit" at bounding box center [887, 619] width 146 height 34
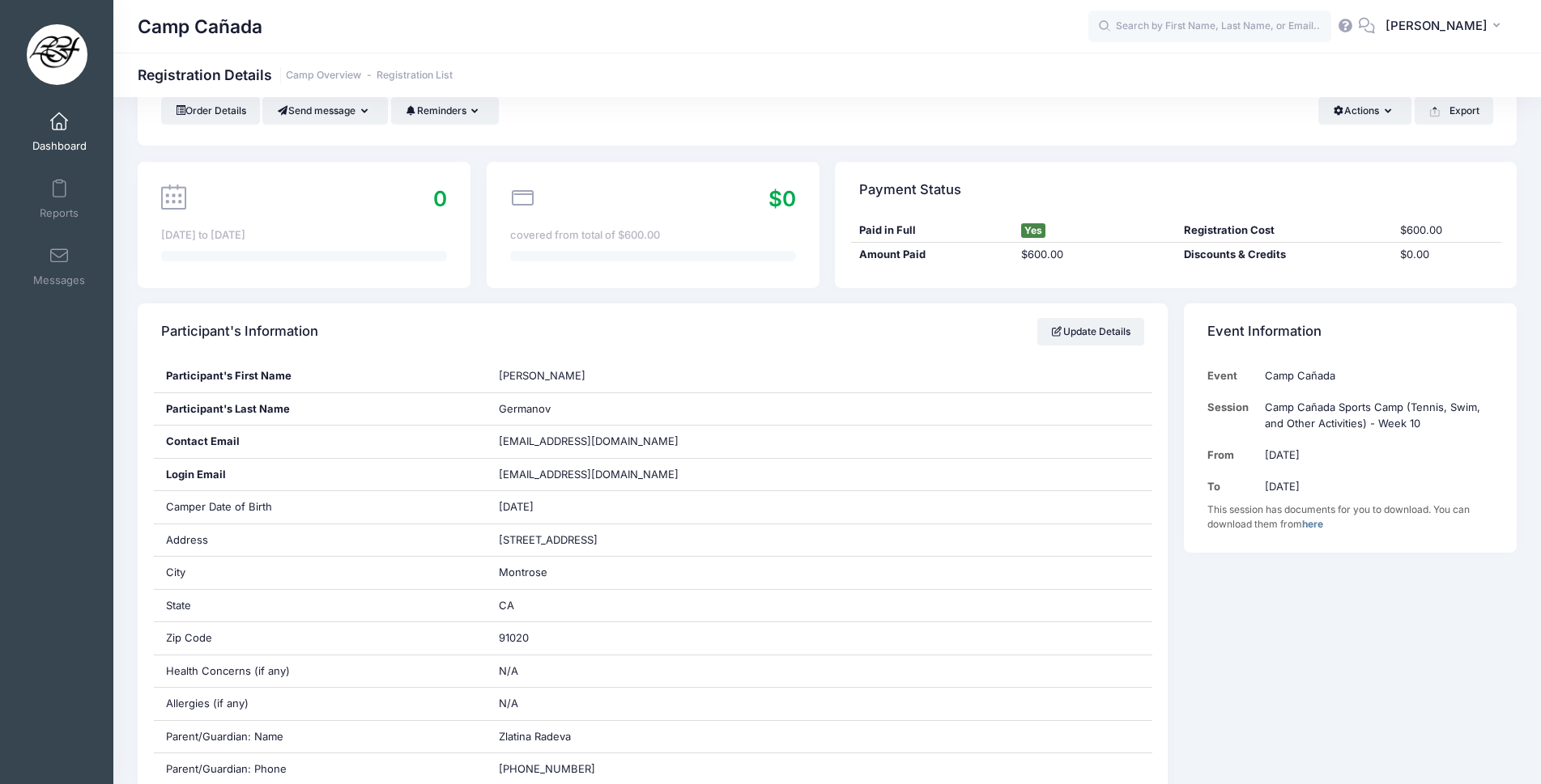
scroll to position [0, 0]
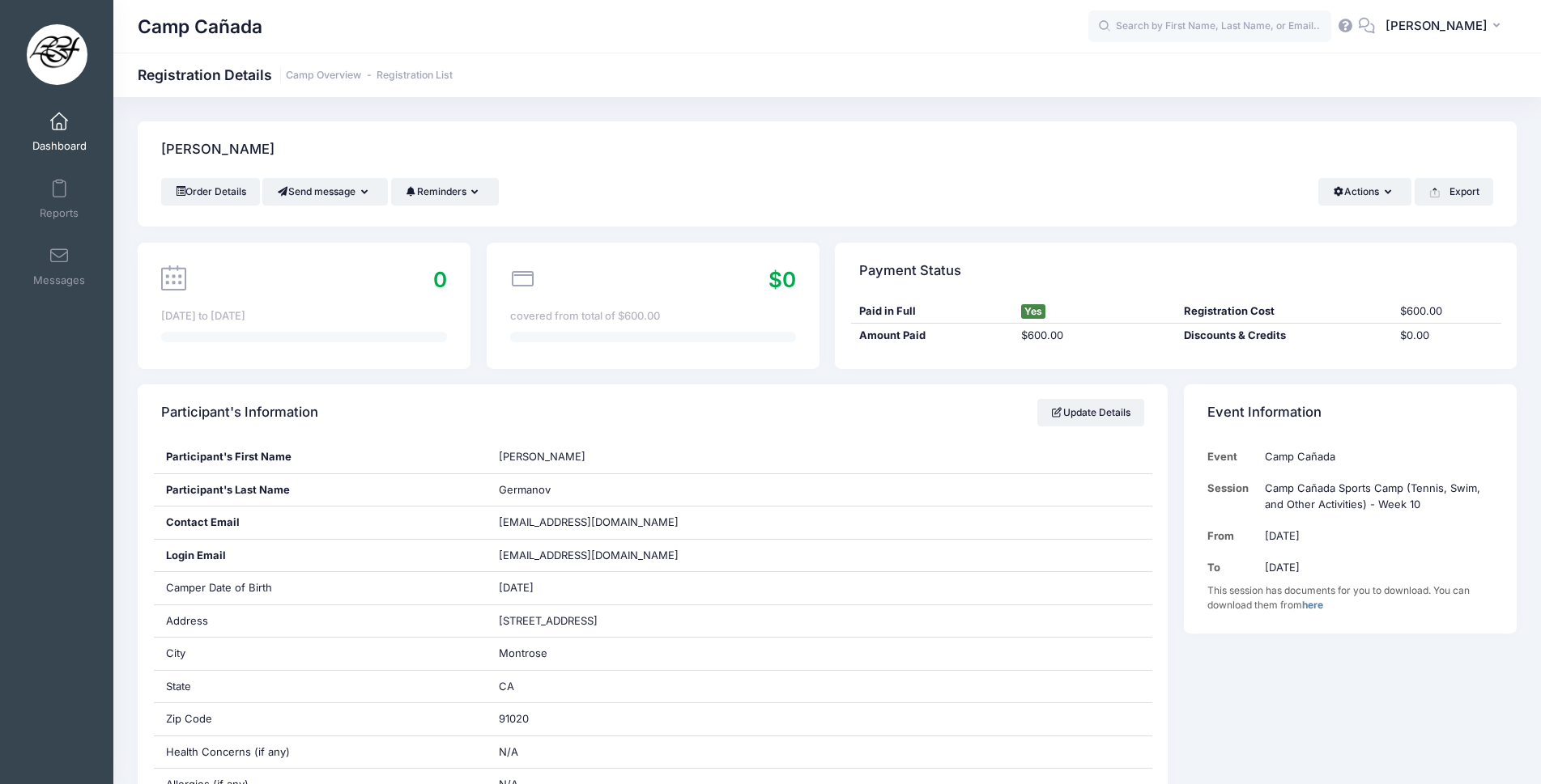
click at [59, 124] on span at bounding box center [59, 122] width 0 height 18
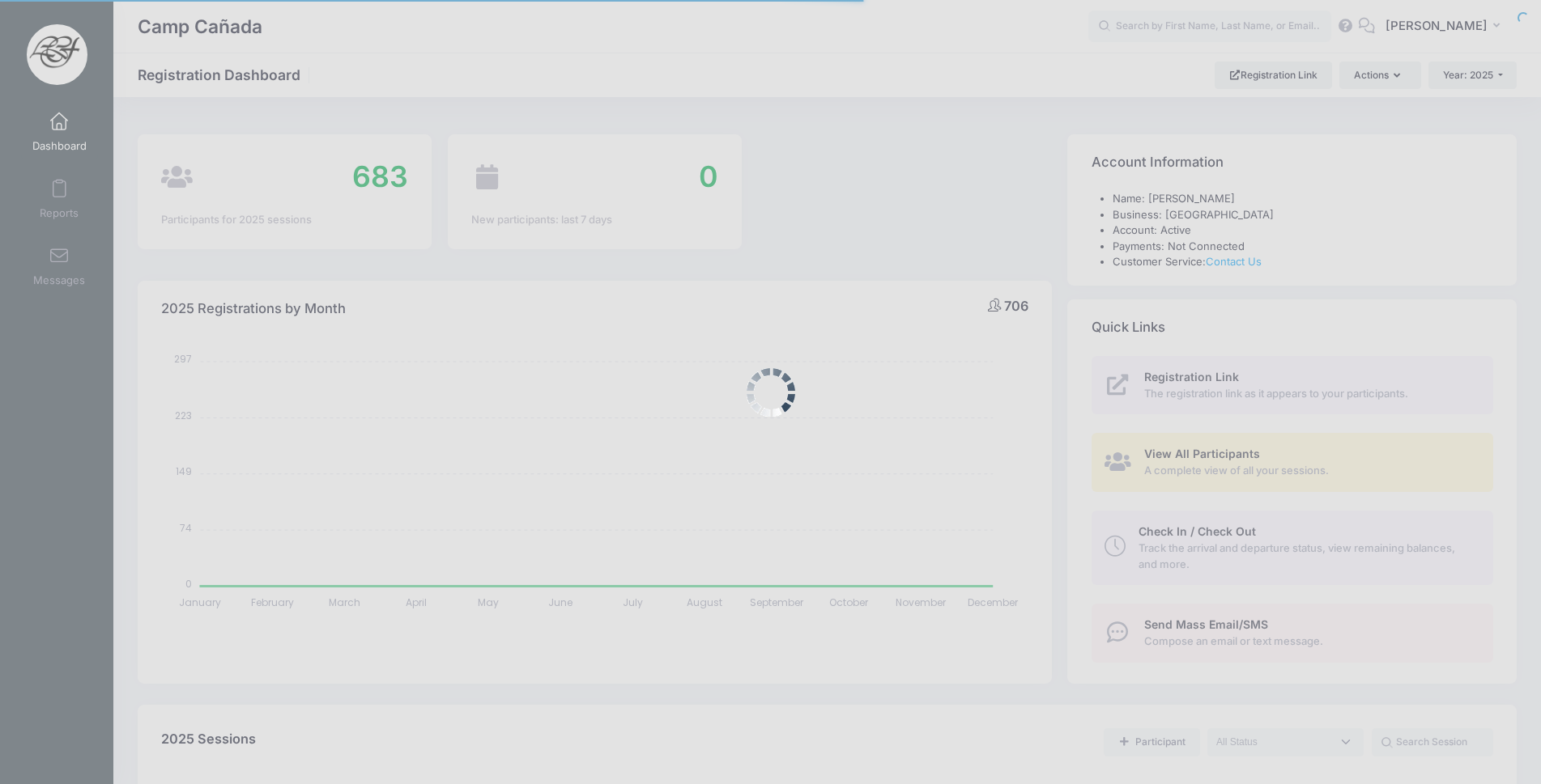
select select
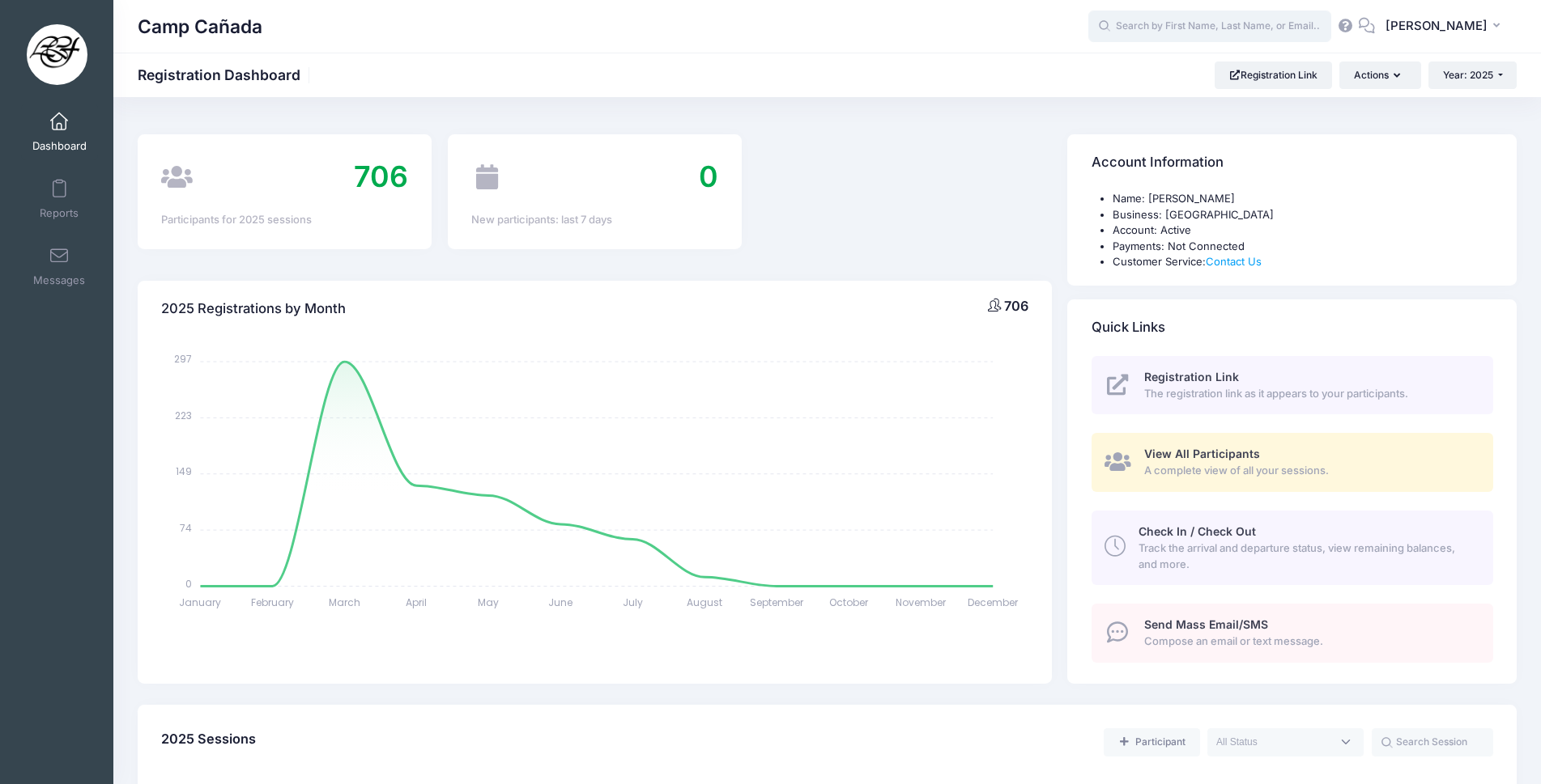
click at [1230, 21] on input "text" at bounding box center [1209, 27] width 243 height 33
click at [1198, 69] on p "Anabe lle Germanov" at bounding box center [1240, 69] width 267 height 17
type input "Anabelle Germanov (Camp Cañada Sports Camp (Tennis, Swim, and Other Activities)…"
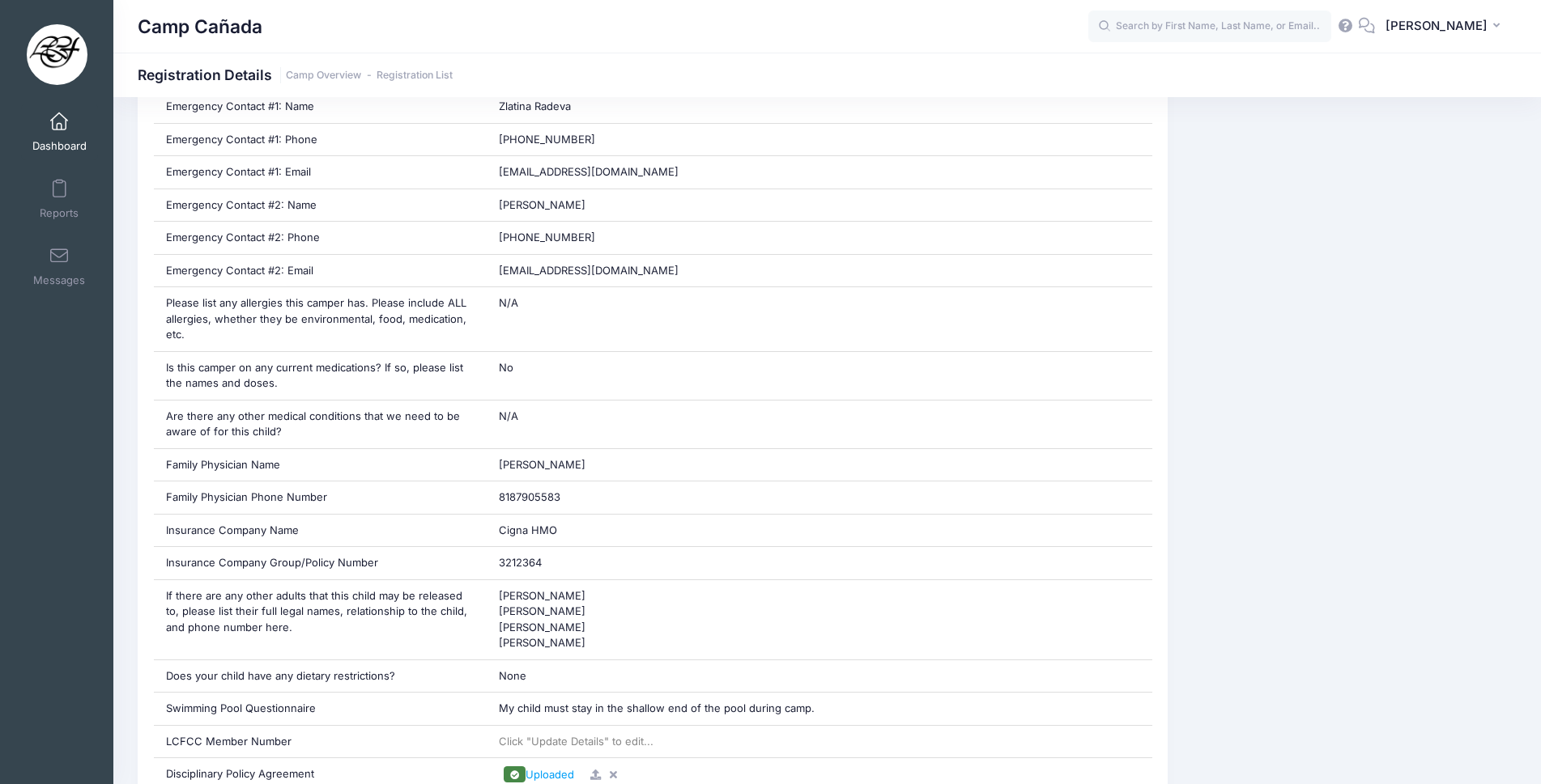
scroll to position [1214, 0]
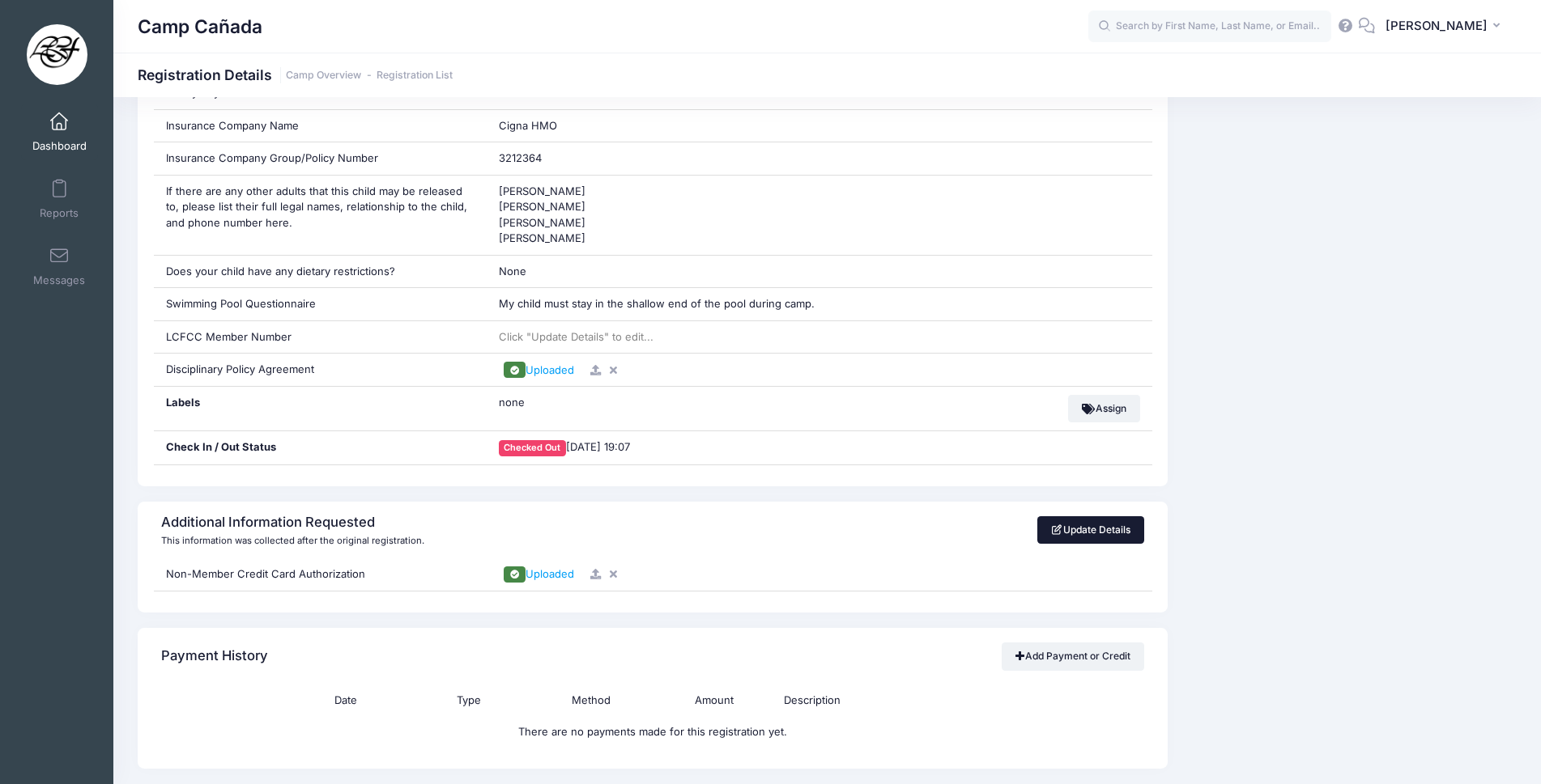
click at [1106, 537] on link "Update Details" at bounding box center [1091, 530] width 108 height 27
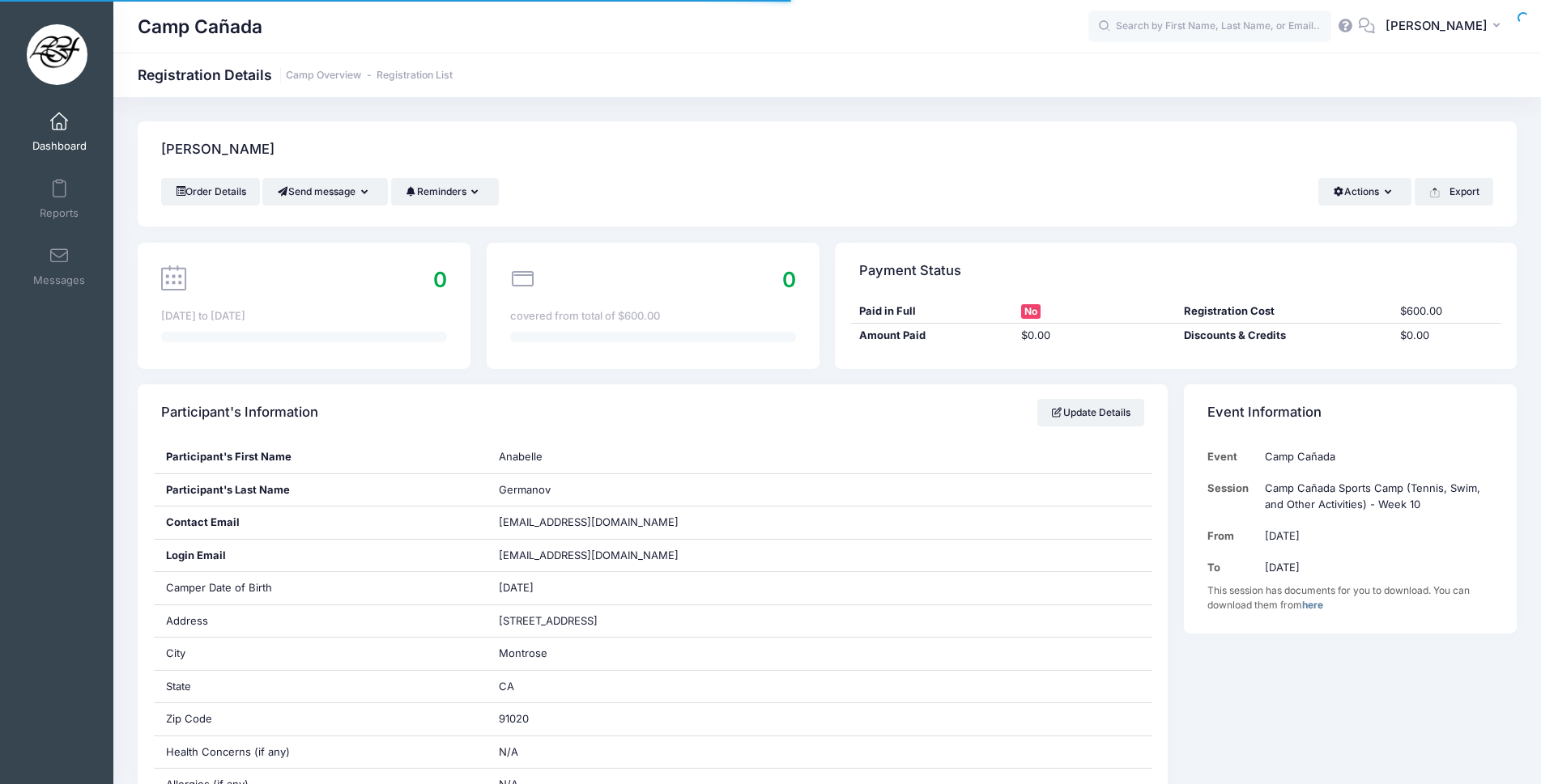
scroll to position [1449, 0]
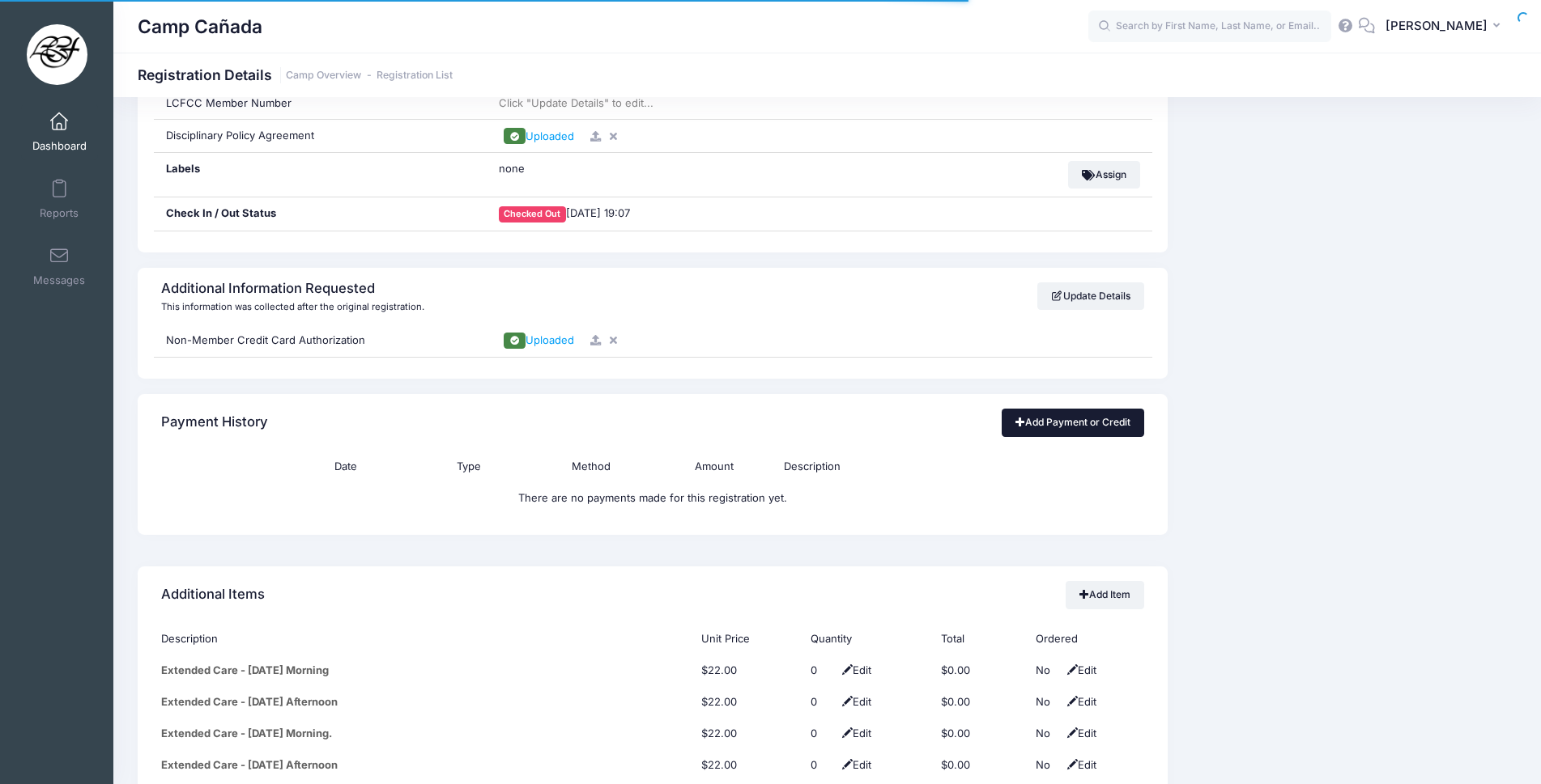
click at [1079, 429] on link "Add Payment or Credit" at bounding box center [1073, 422] width 143 height 27
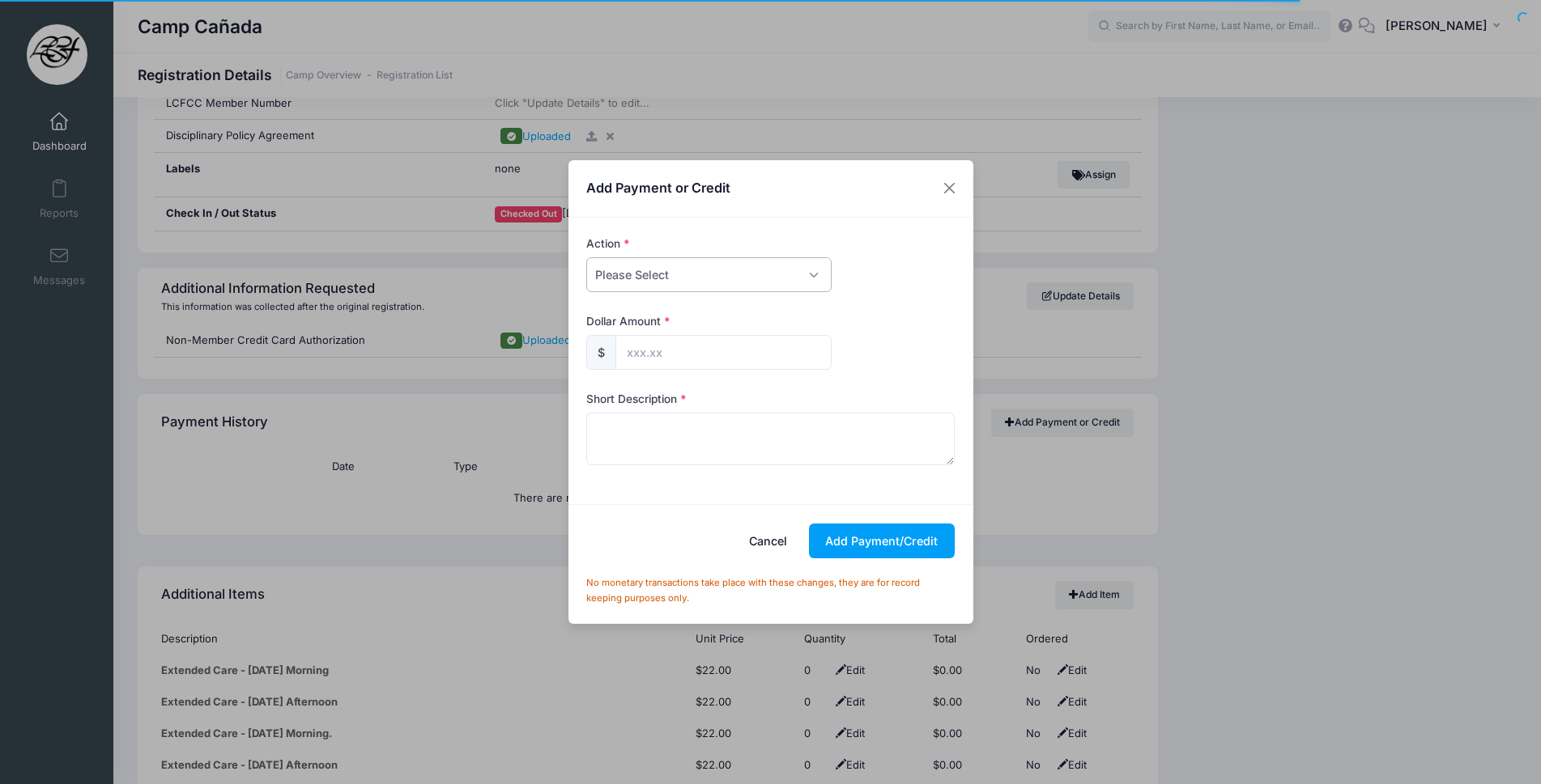
click at [681, 288] on select "Please Select Payment Credit Refund (Offline)" at bounding box center [708, 275] width 245 height 34
click at [676, 274] on select "Please Select Payment Credit Refund (Offline)" at bounding box center [708, 275] width 245 height 34
click at [814, 270] on select "Please Select Payment Credit Refund (Offline)" at bounding box center [708, 275] width 245 height 34
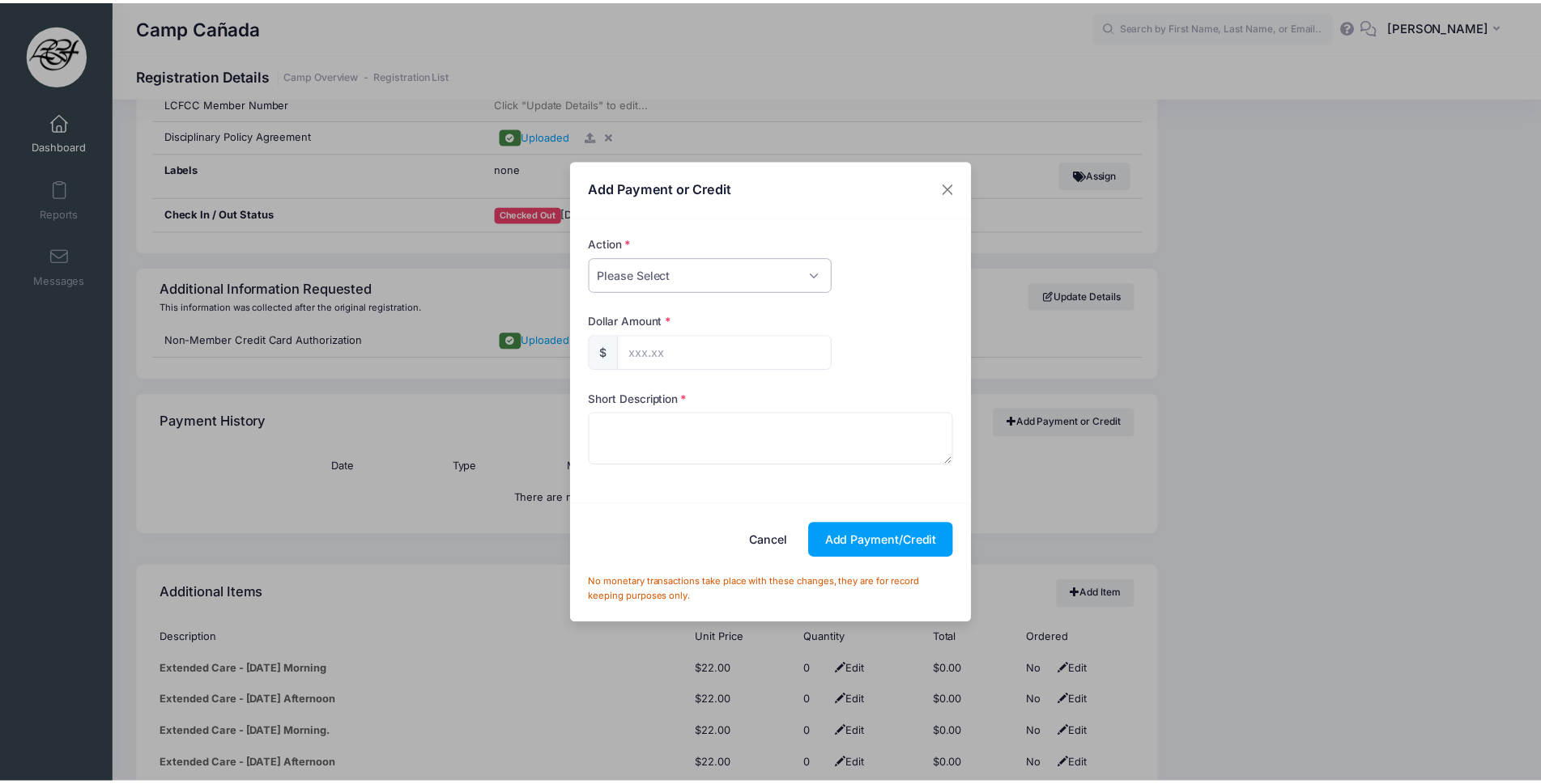
scroll to position [0, 0]
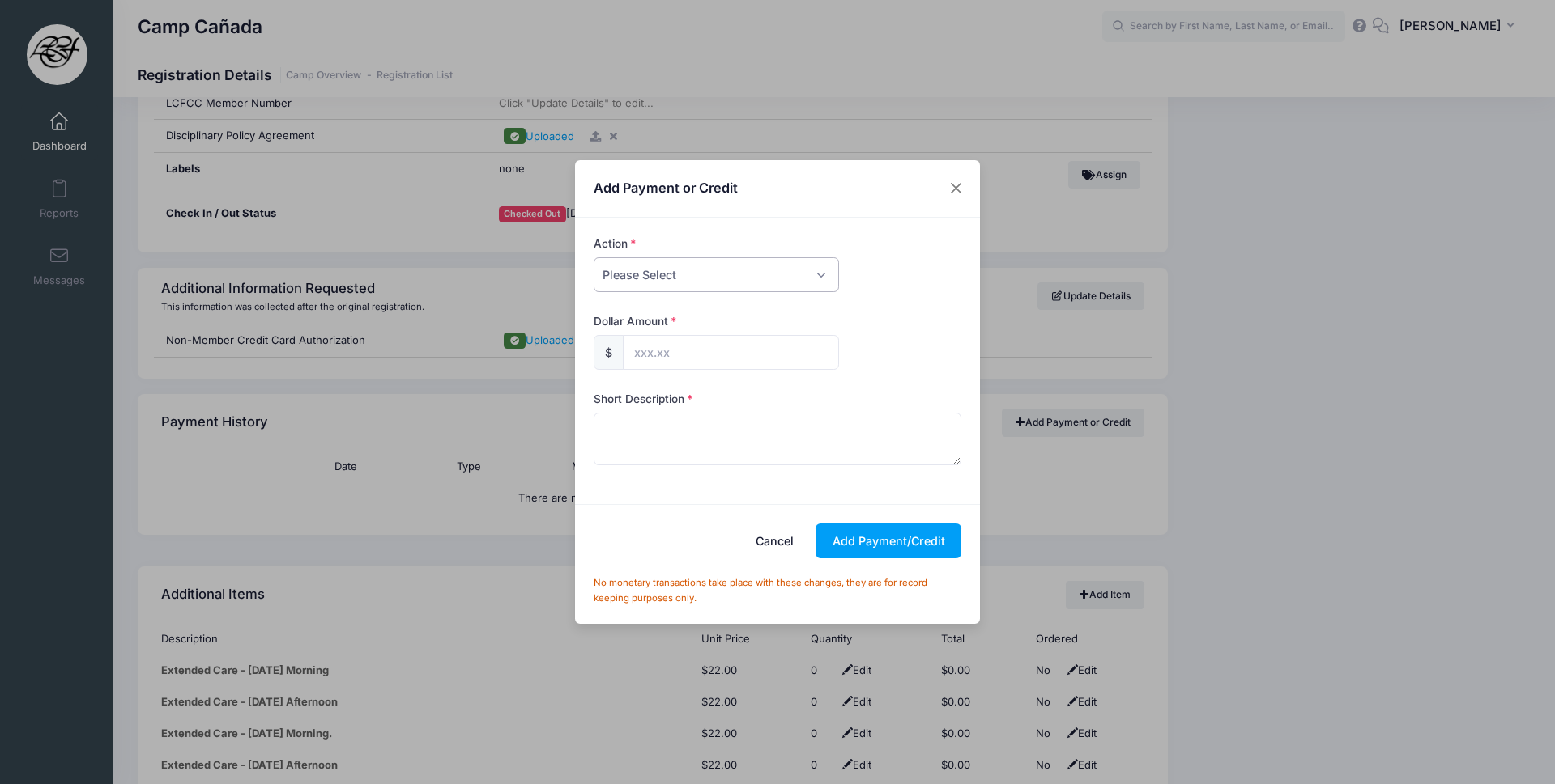
select select "payment"
click at [593, 258] on select "Please Select Payment Credit Refund (Offline)" at bounding box center [716, 275] width 245 height 34
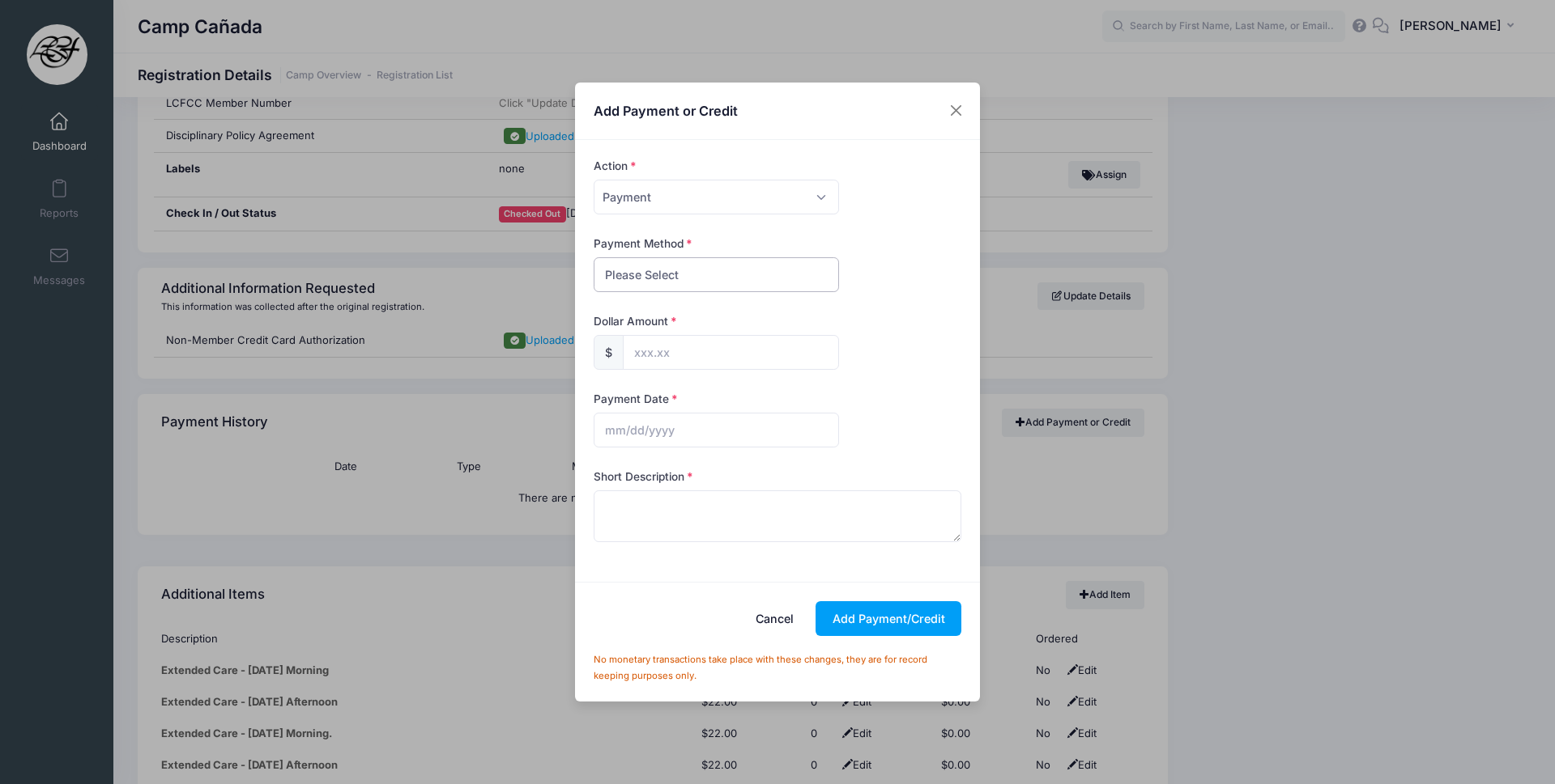
click at [710, 284] on select "Please Select Cash Check Bank Transfer Other" at bounding box center [716, 275] width 245 height 34
select select "other"
click at [593, 258] on select "Please Select Cash Check Bank Transfer Other" at bounding box center [716, 275] width 245 height 34
click at [638, 348] on input "text" at bounding box center [730, 353] width 216 height 34
type input "600.00"
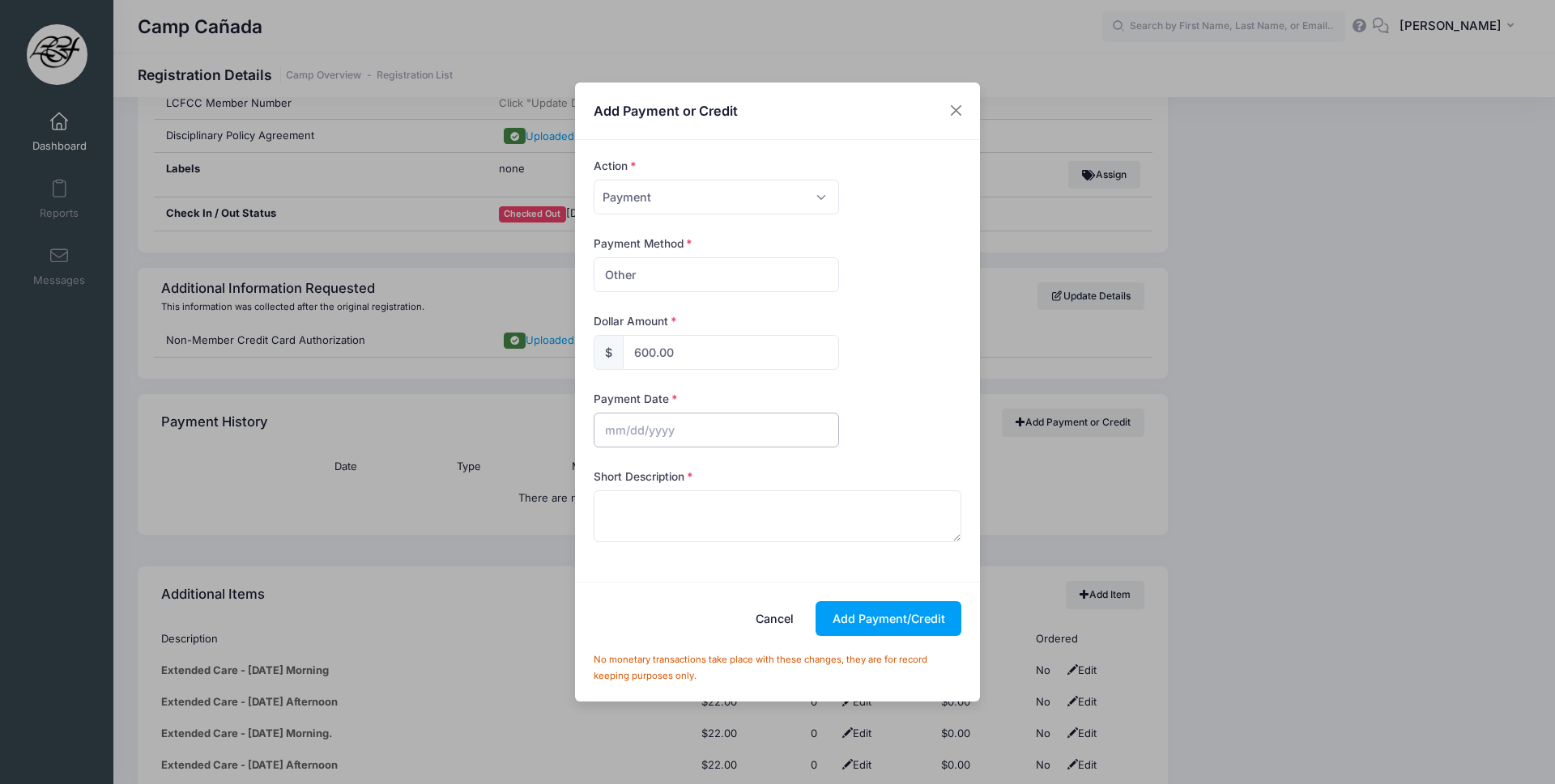
click at [614, 435] on input "text" at bounding box center [716, 430] width 245 height 34
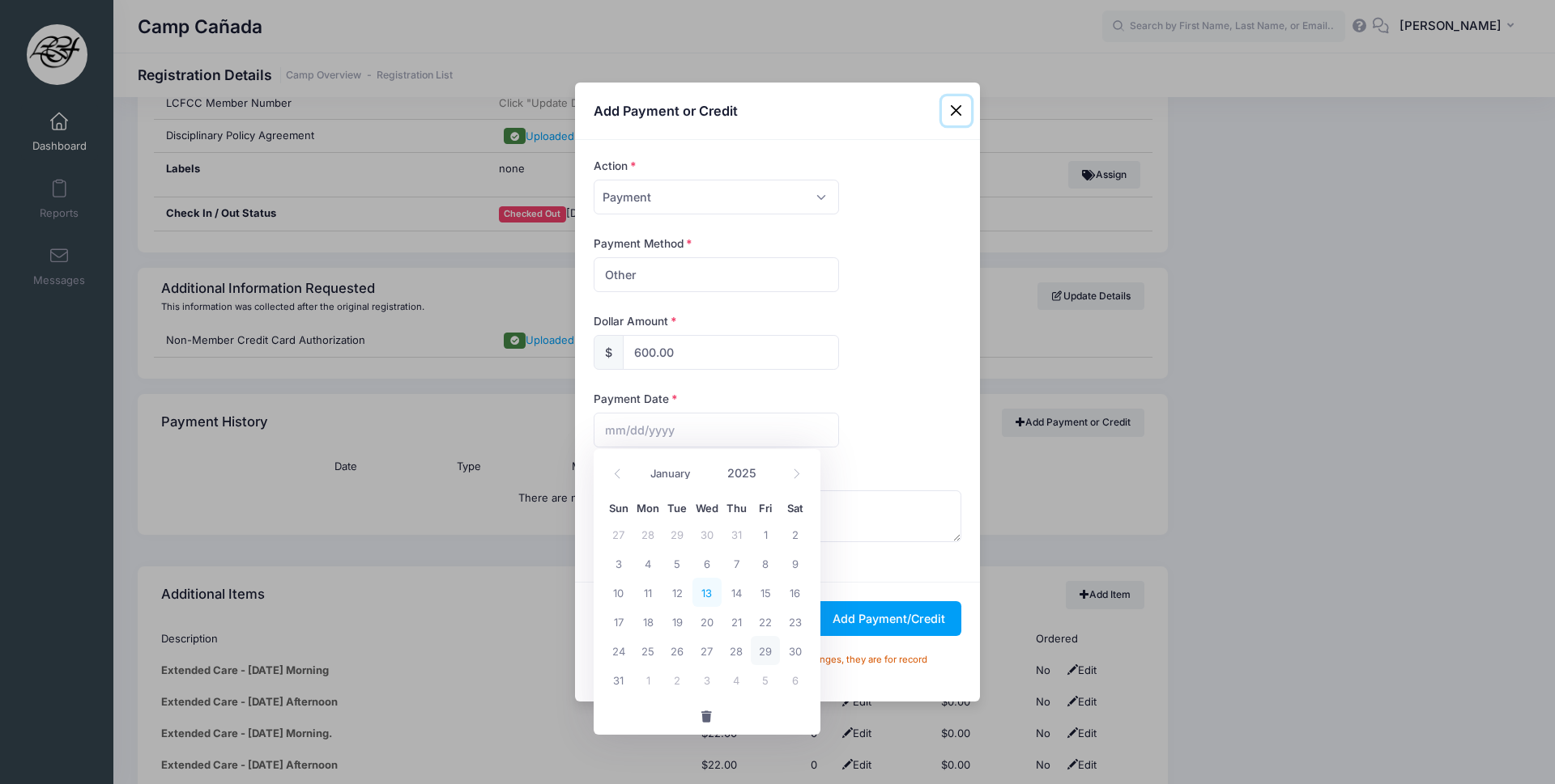
click at [697, 593] on span "13" at bounding box center [706, 592] width 29 height 29
type input "[DATE]"
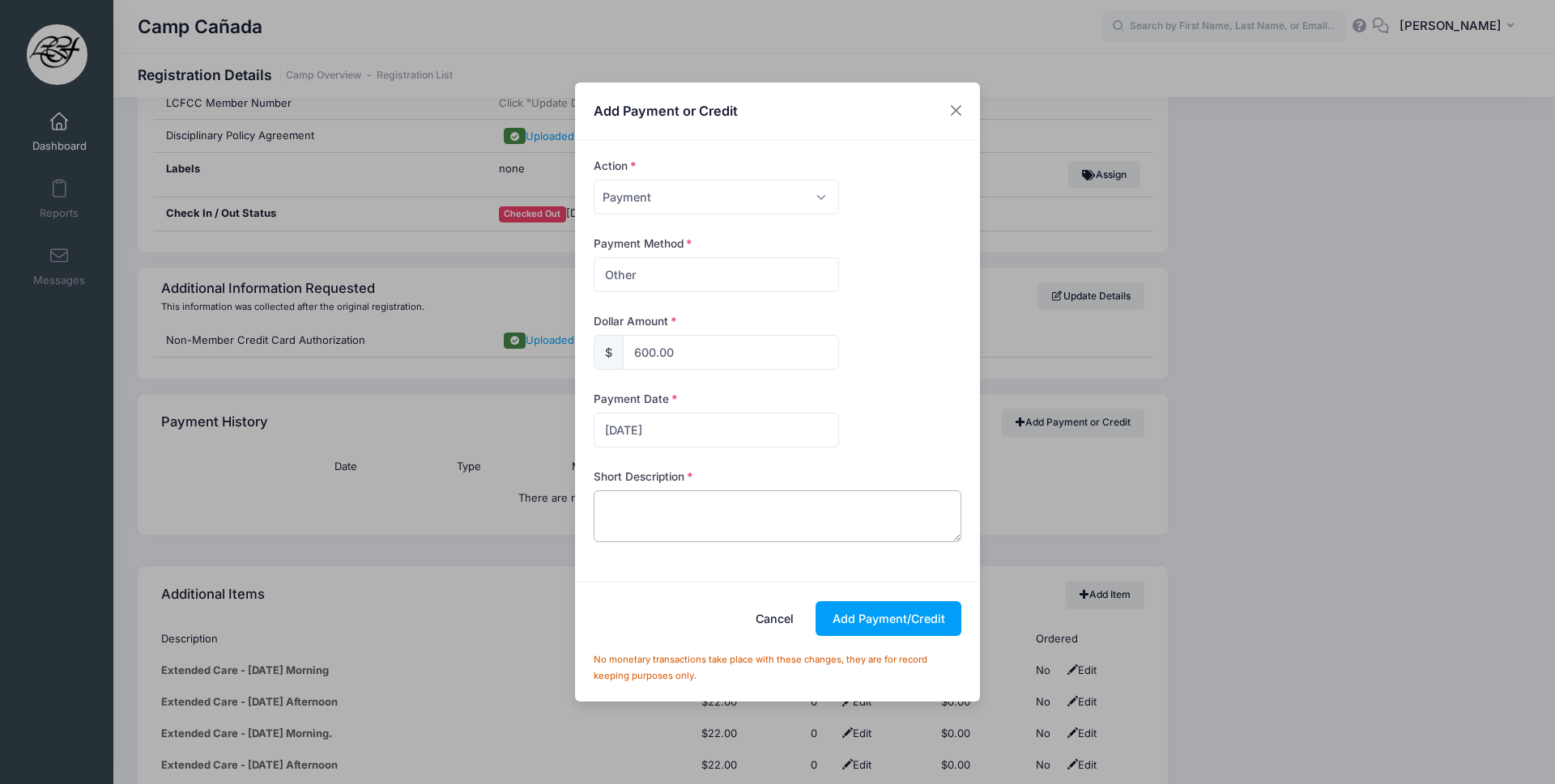
click at [650, 506] on textarea at bounding box center [777, 515] width 368 height 52
type textarea "W"
type textarea "LCFCC Camp Canada Week 10- Anabelle Germanov"
drag, startPoint x: 910, startPoint y: 611, endPoint x: 887, endPoint y: 610, distance: 23.0
click at [911, 611] on button "Add Payment/Credit" at bounding box center [887, 619] width 146 height 34
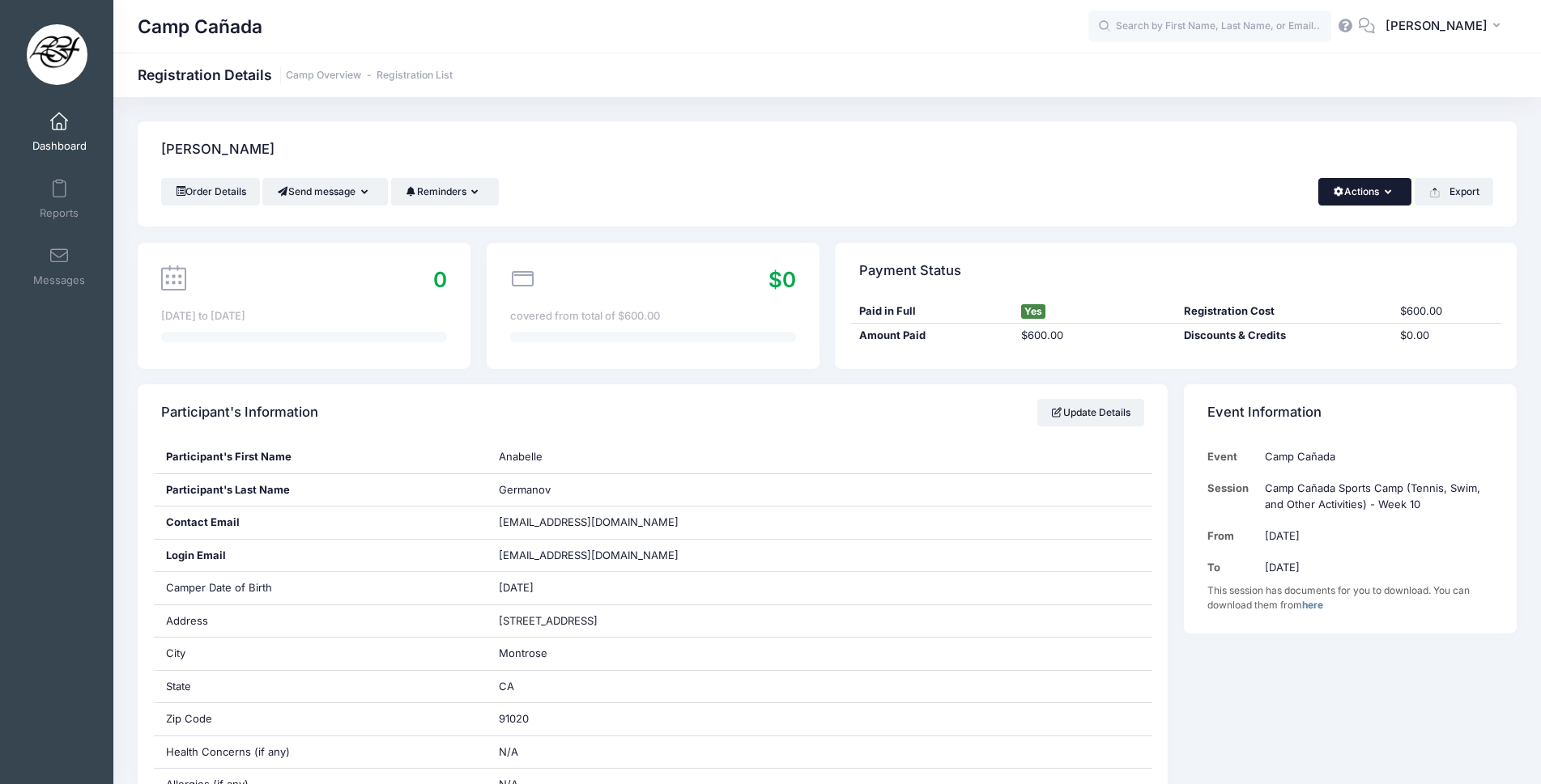
click at [1362, 196] on button "Actions" at bounding box center [1364, 192] width 93 height 27
click at [222, 194] on link "Order Details" at bounding box center [210, 192] width 99 height 27
click at [59, 122] on span at bounding box center [59, 122] width 0 height 18
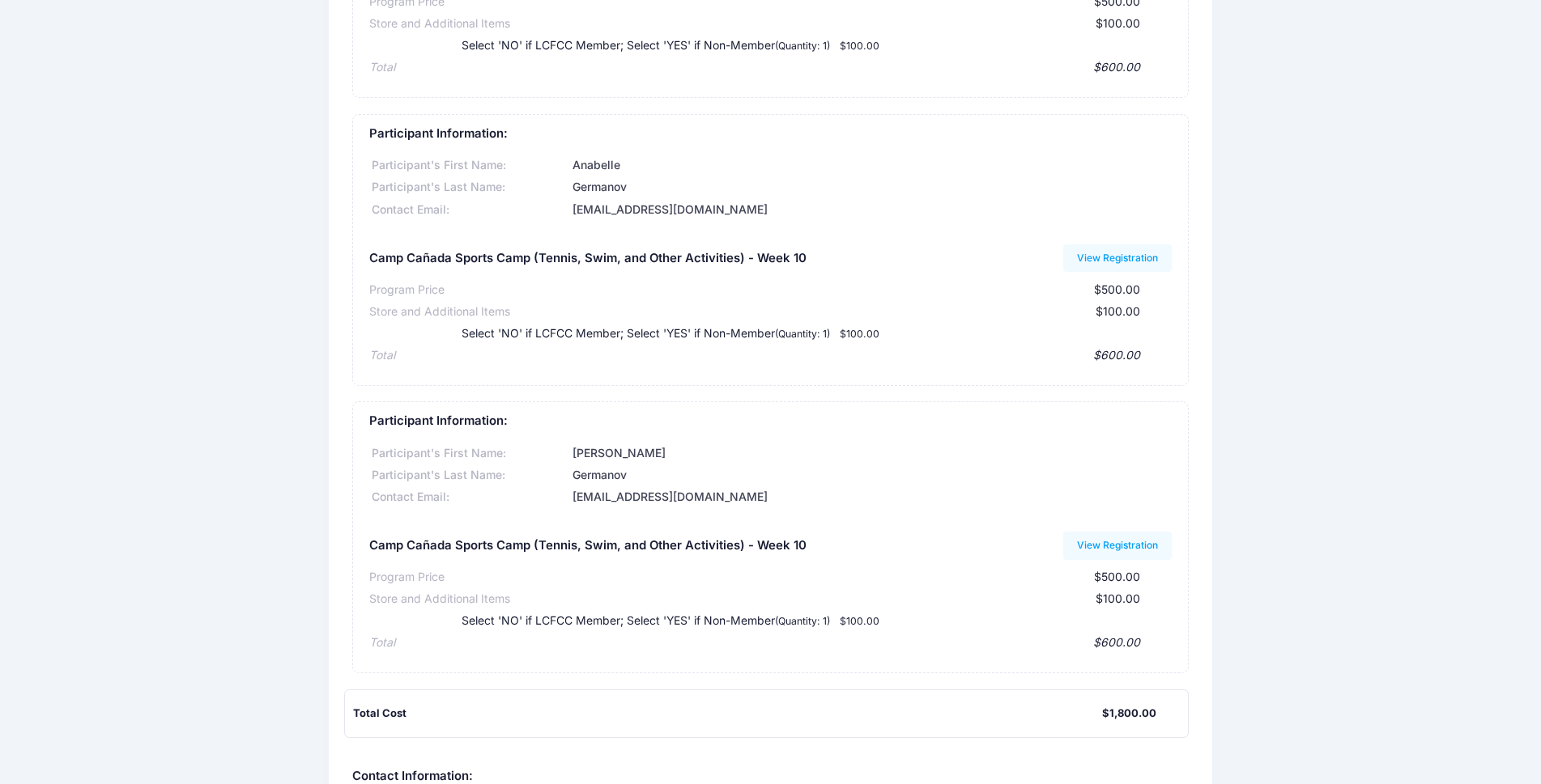
scroll to position [270, 0]
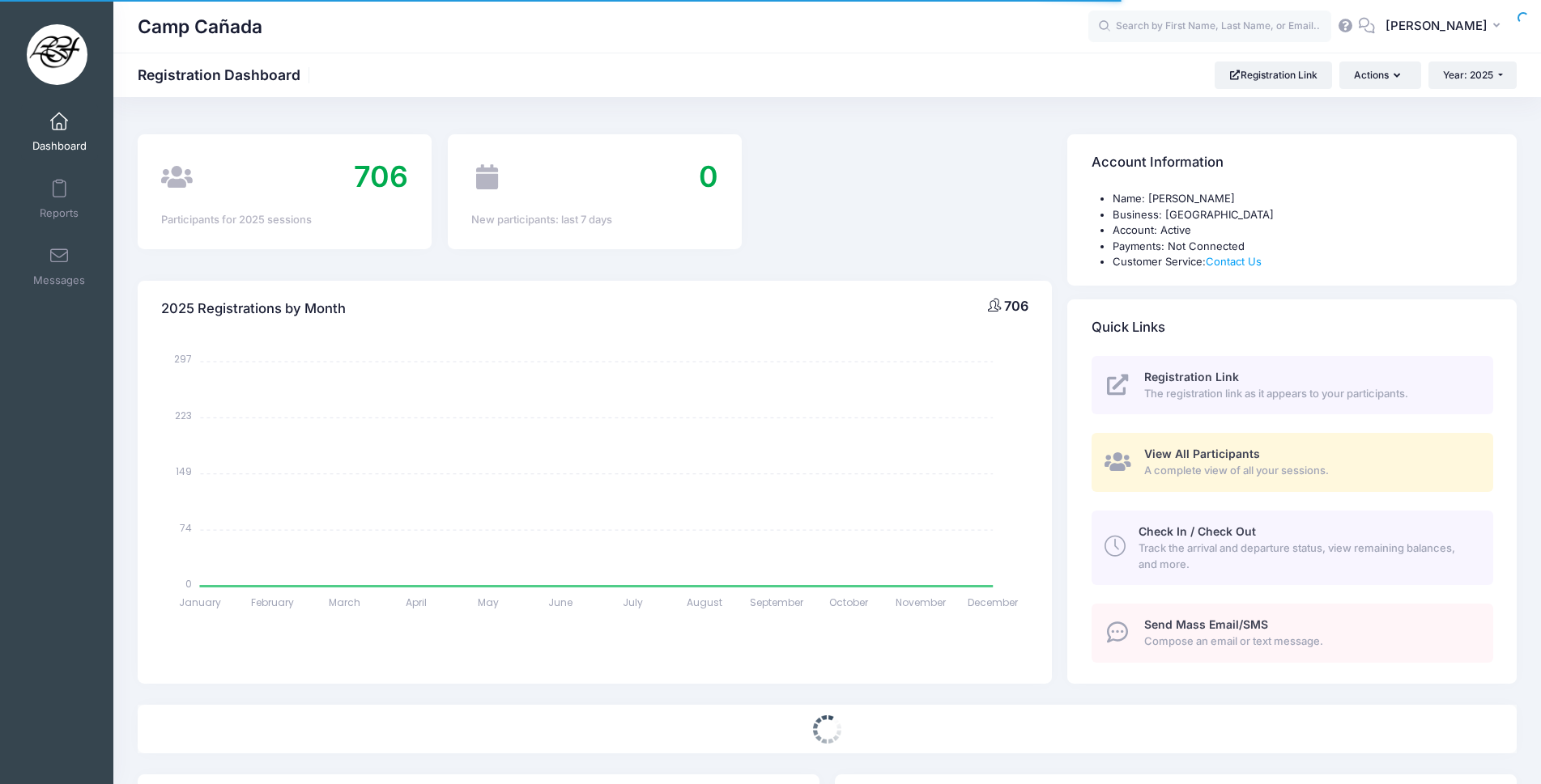
select select
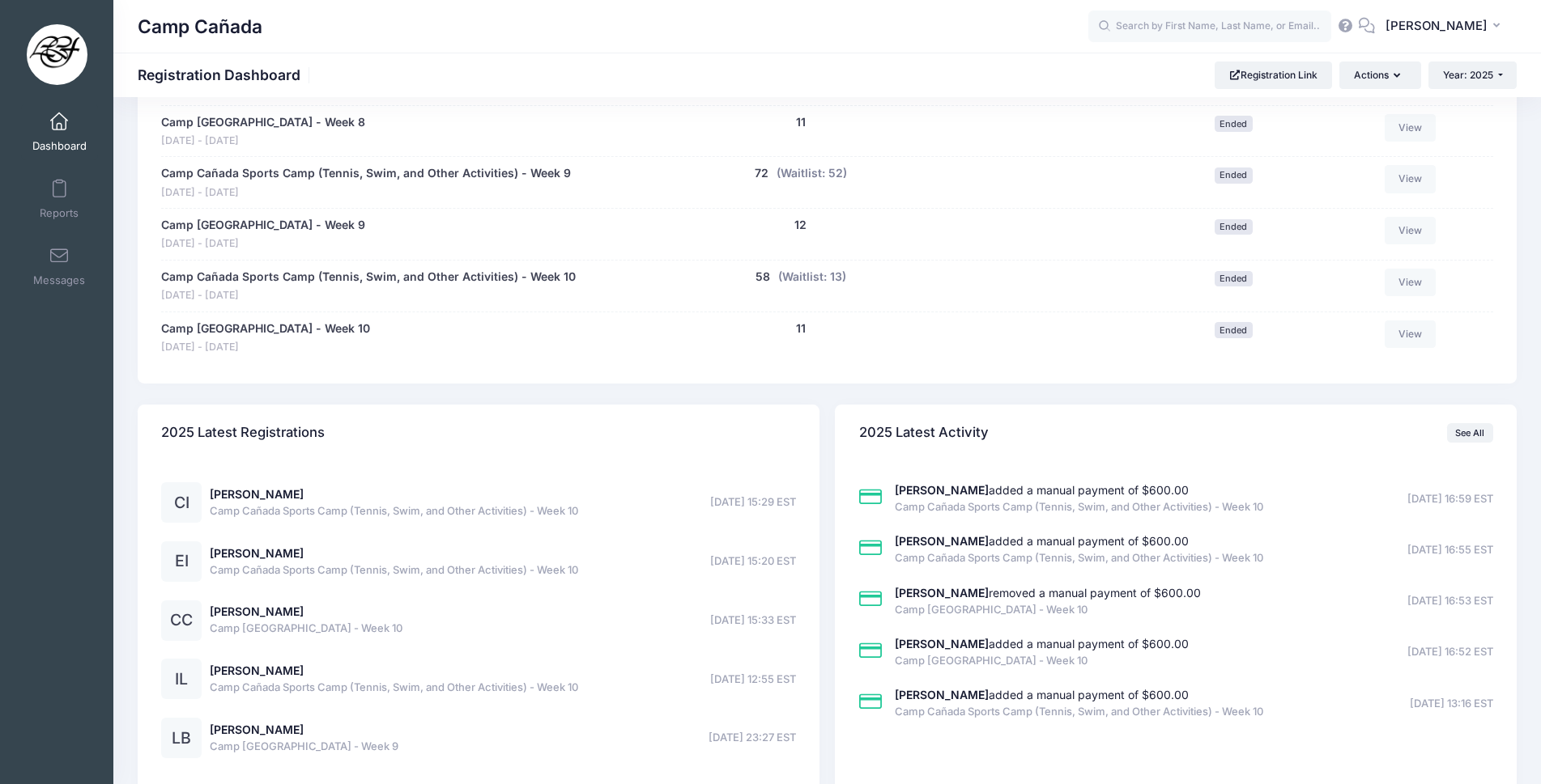
scroll to position [1619, 0]
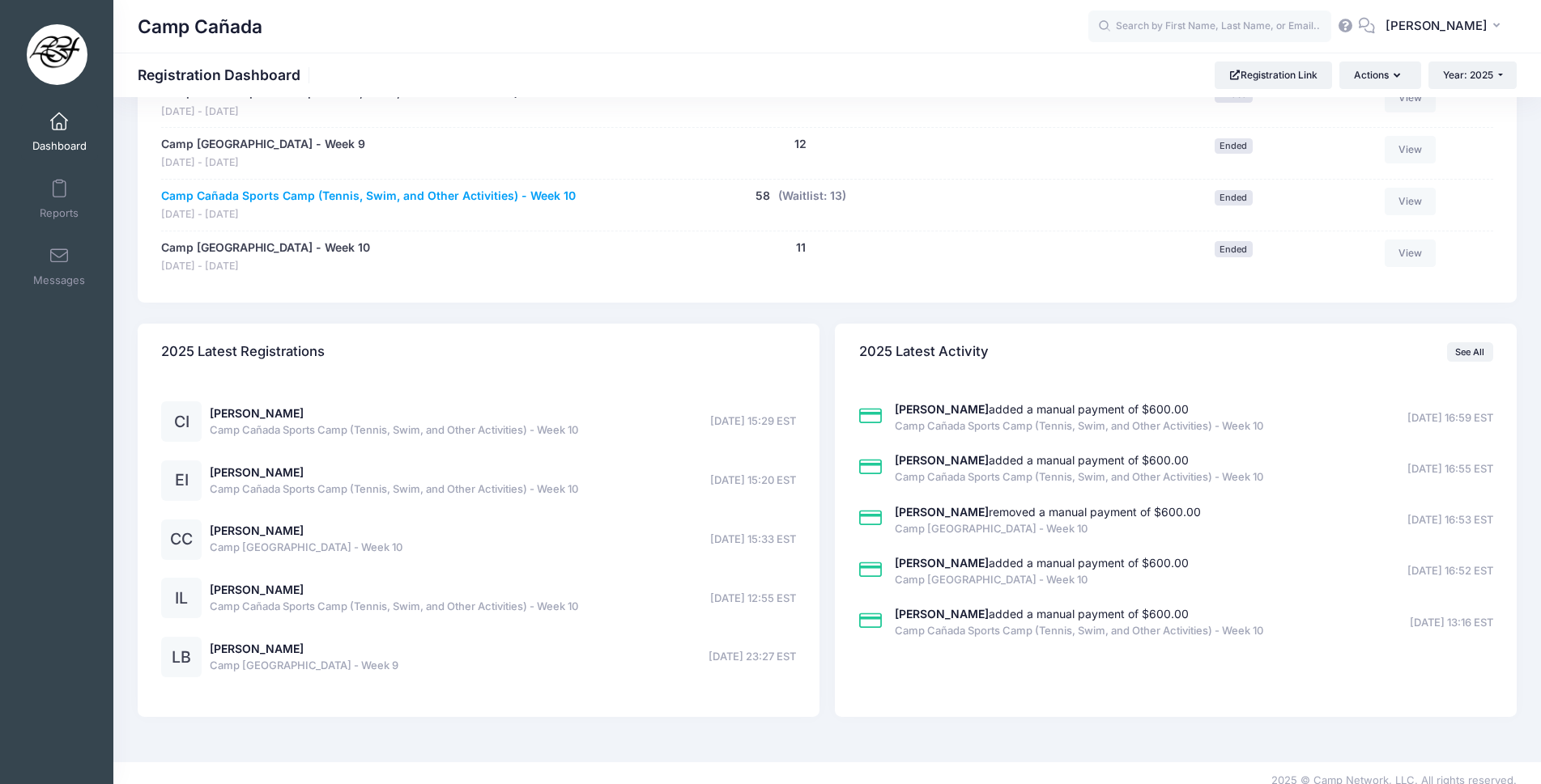
click at [449, 193] on link "Camp Cañada Sports Camp (Tennis, Swim, and Other Activities) - Week 10" at bounding box center [368, 196] width 414 height 17
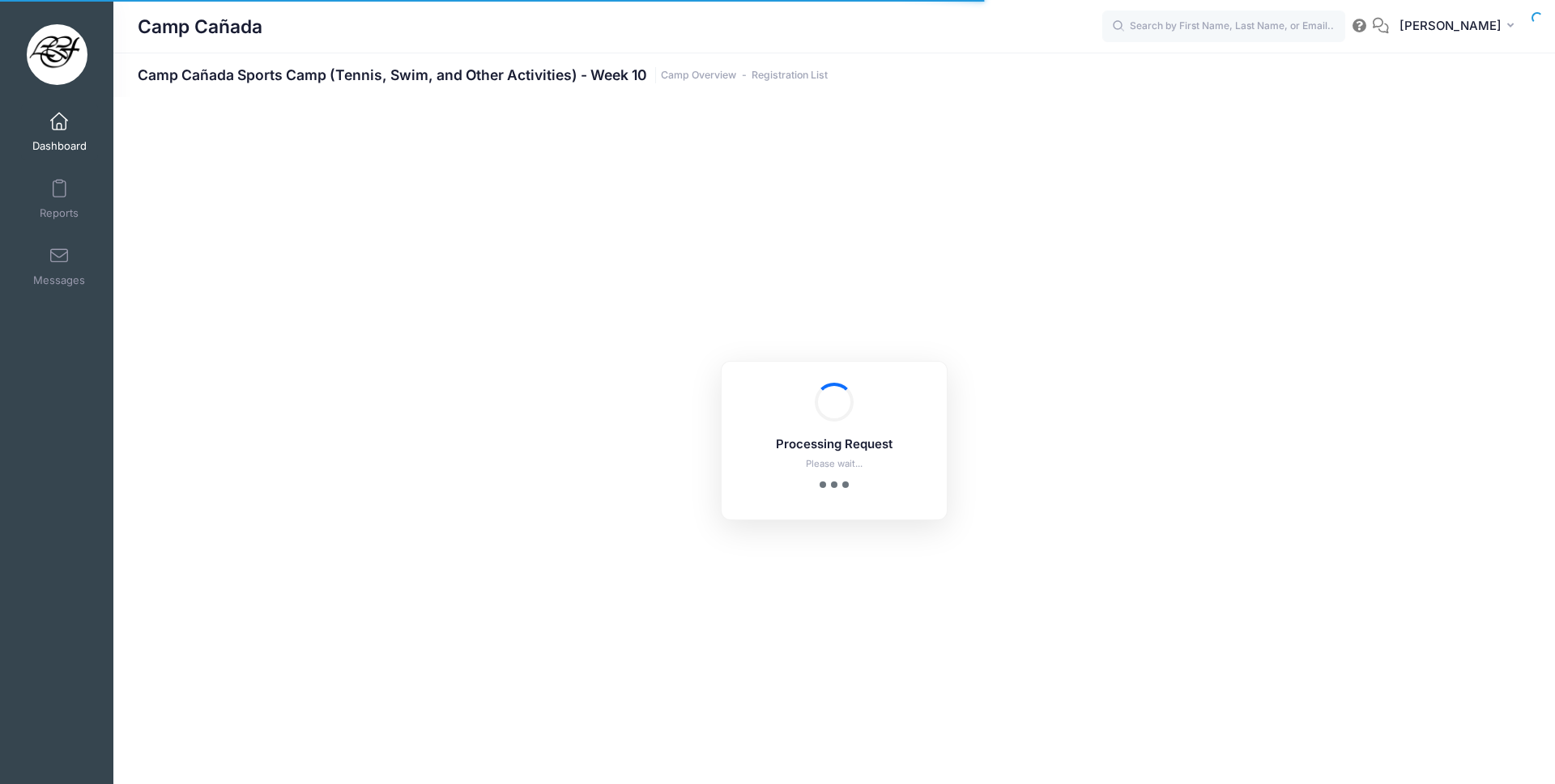
select select "10"
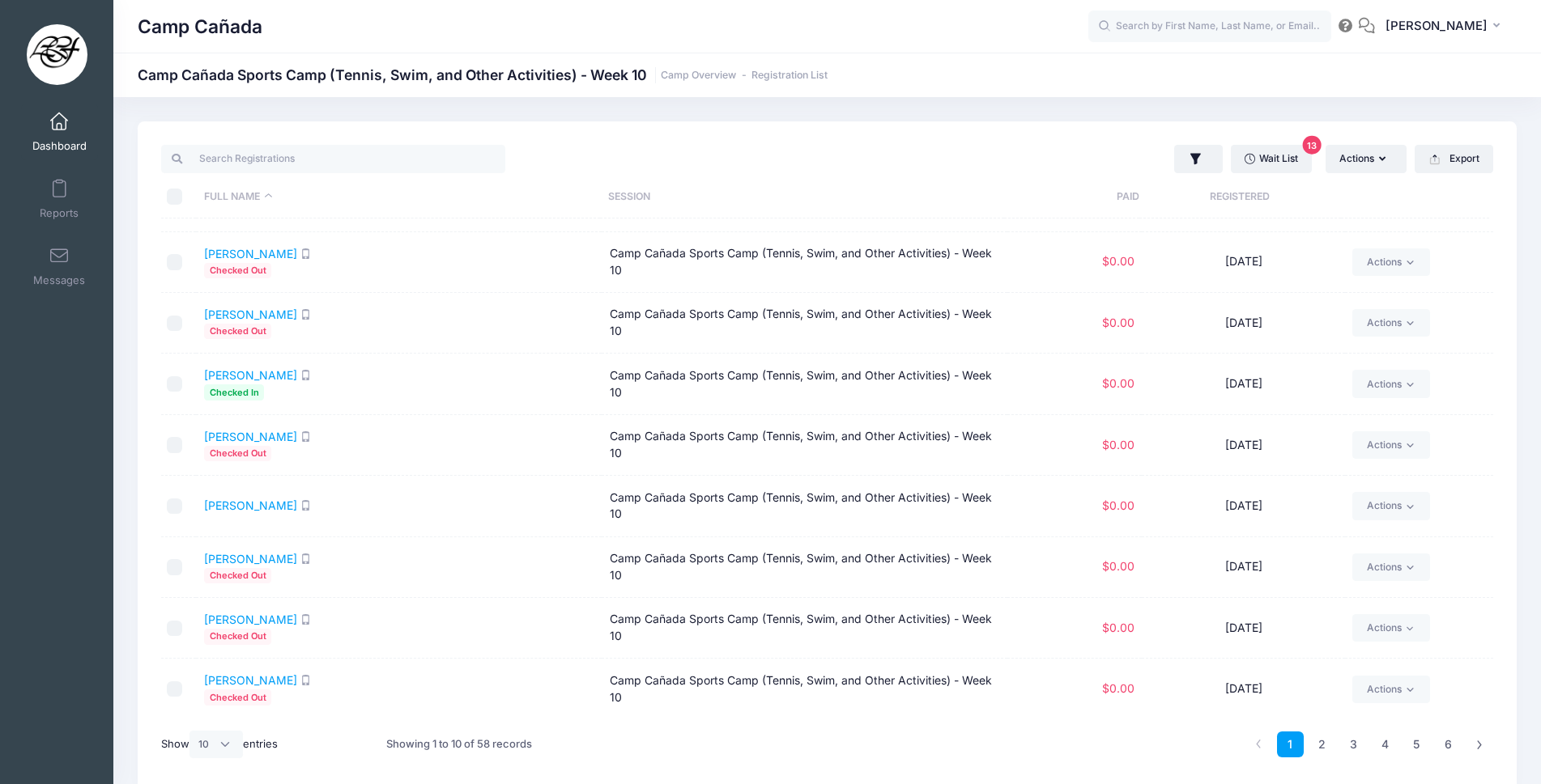
scroll to position [27, 0]
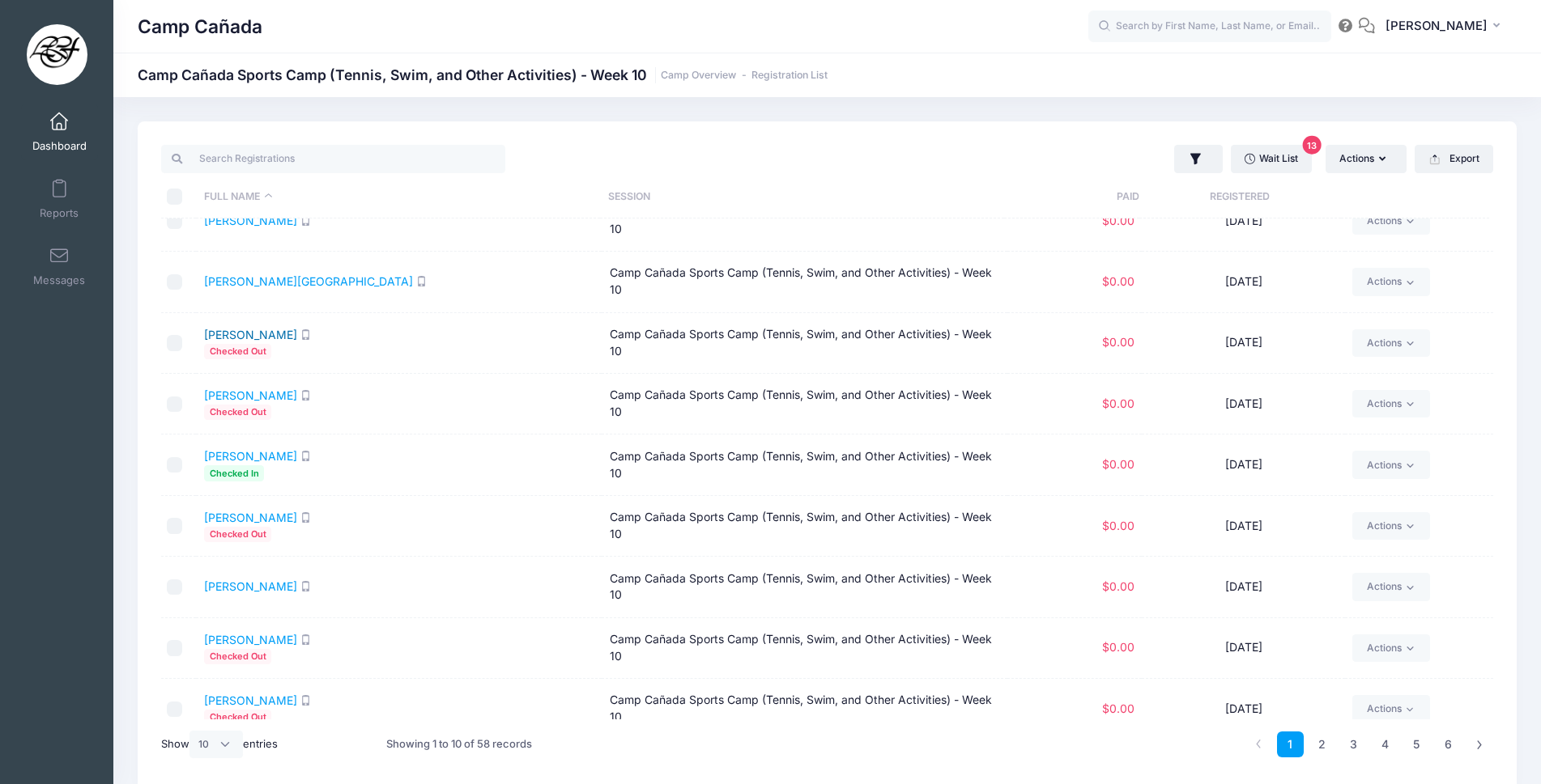
click at [247, 332] on link "[PERSON_NAME]" at bounding box center [251, 335] width 93 height 14
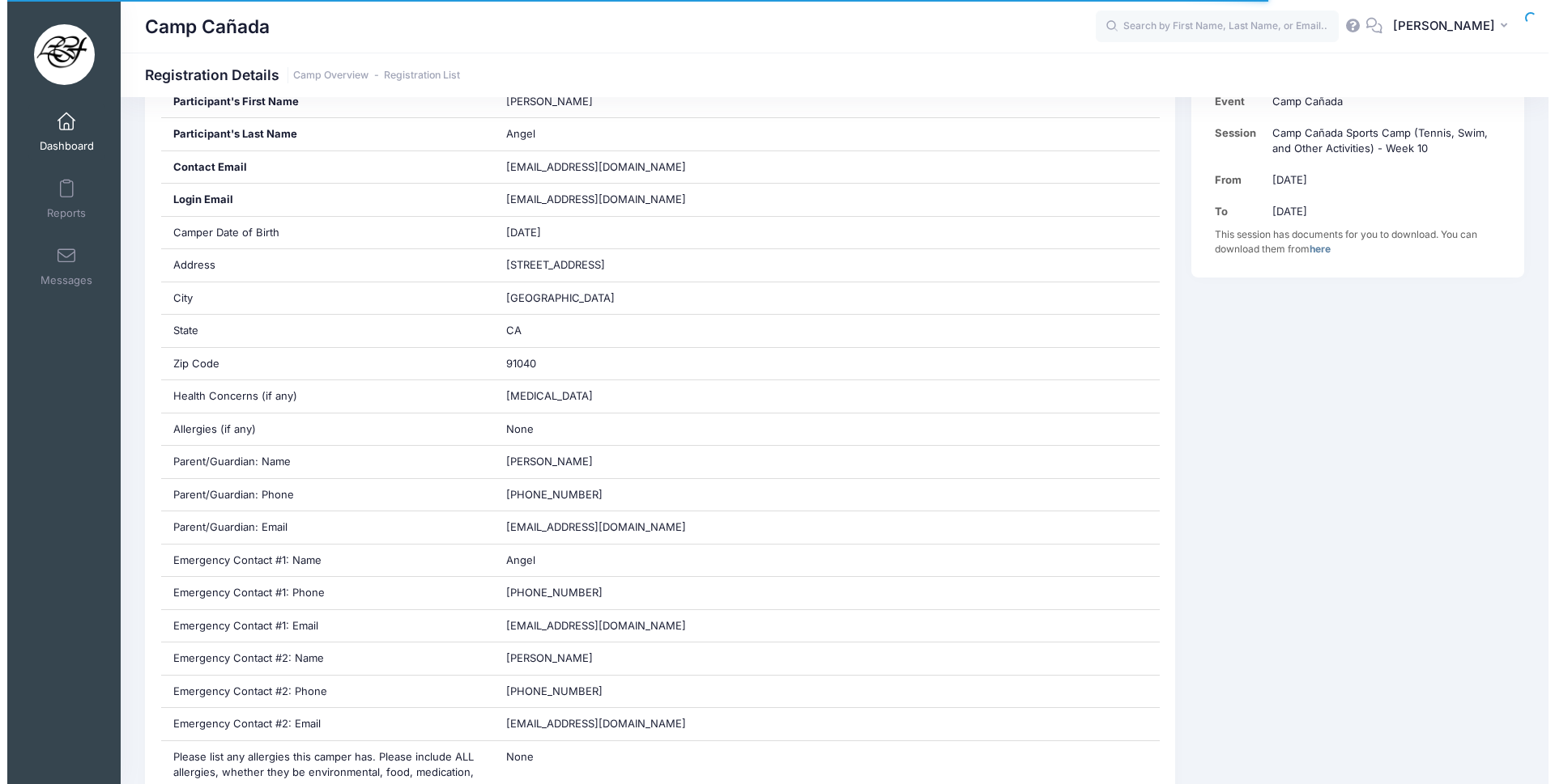
scroll to position [1214, 0]
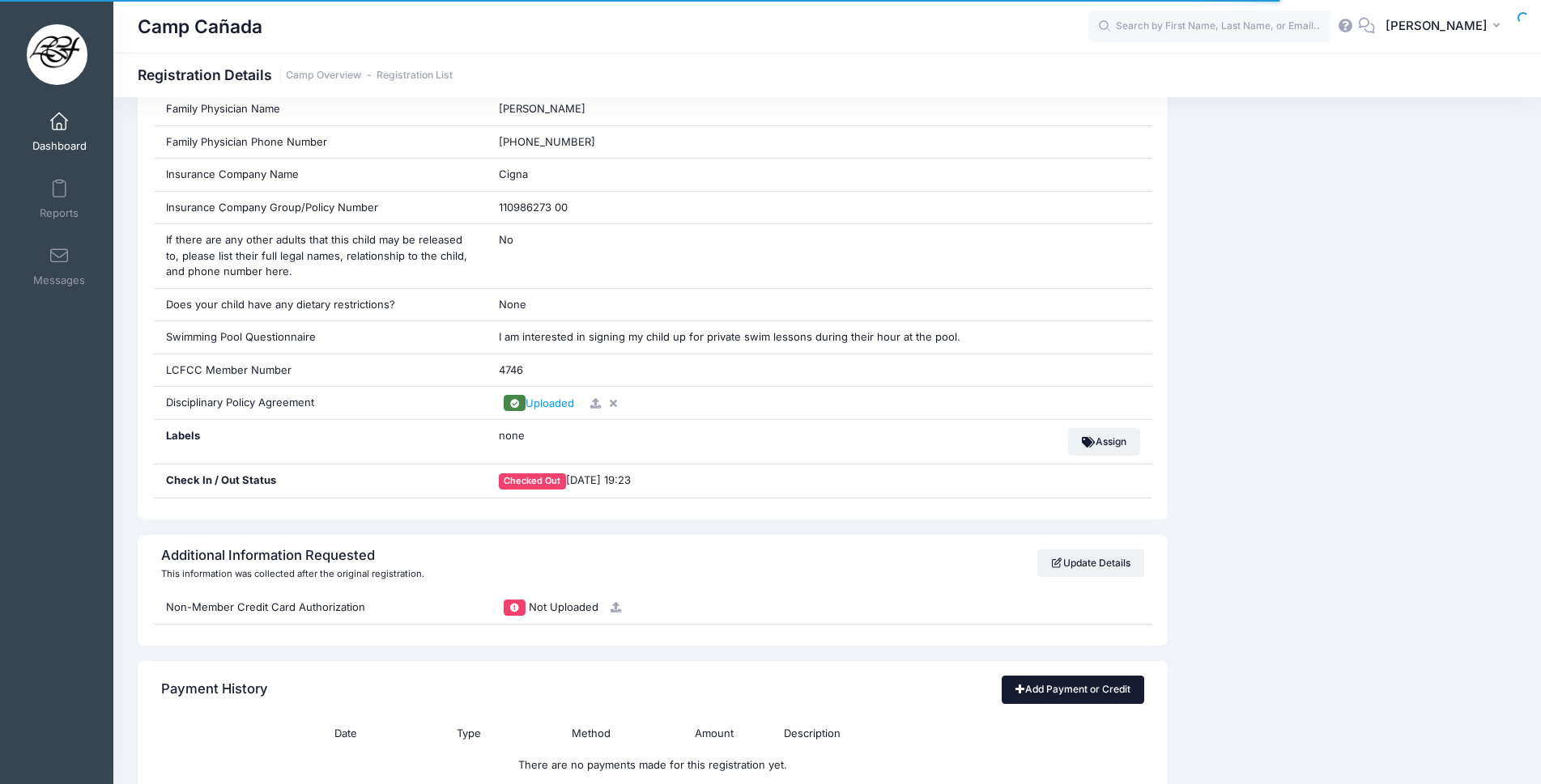
click at [1097, 684] on link "Add Payment or Credit" at bounding box center [1073, 690] width 143 height 27
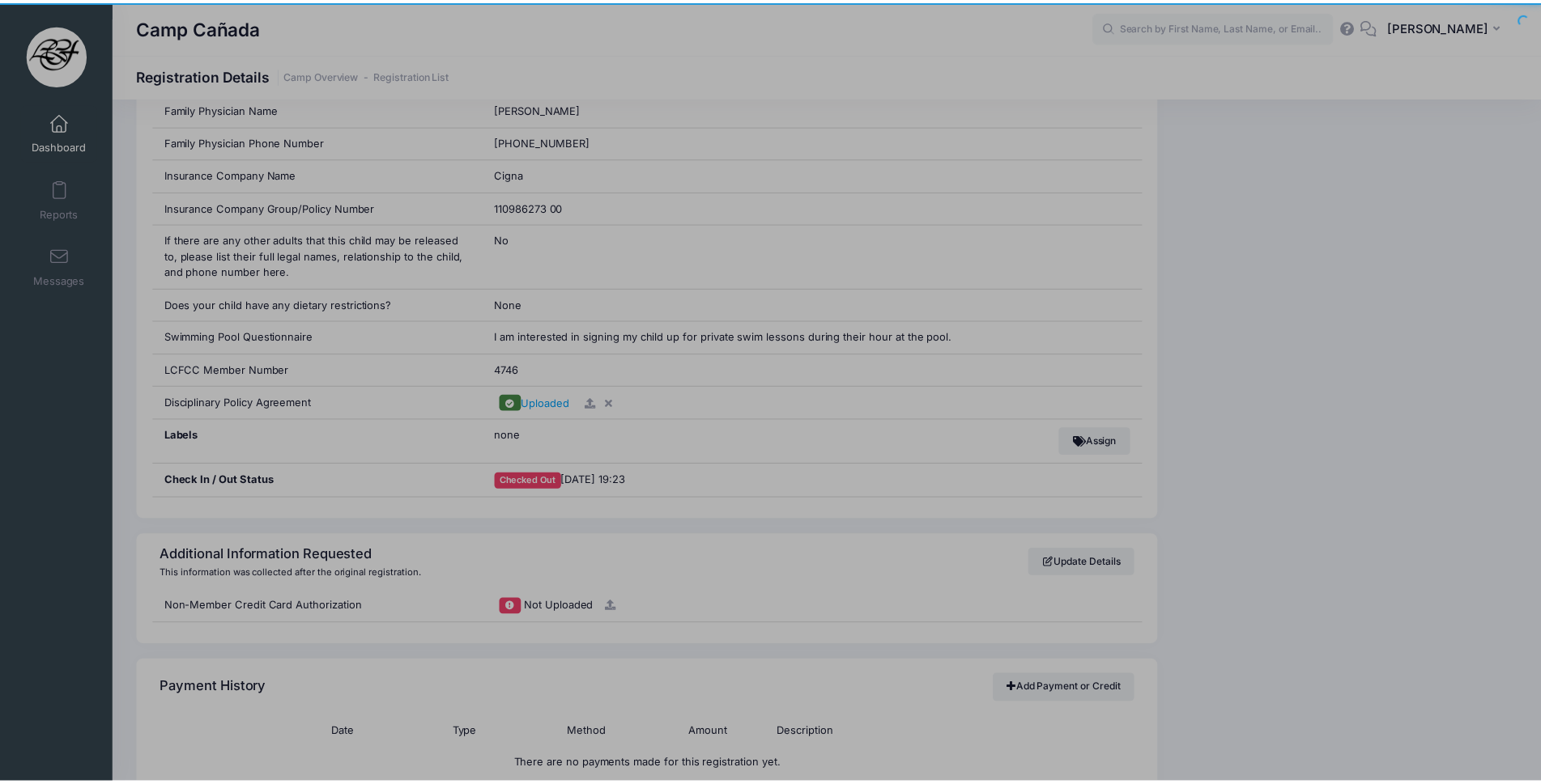
scroll to position [0, 0]
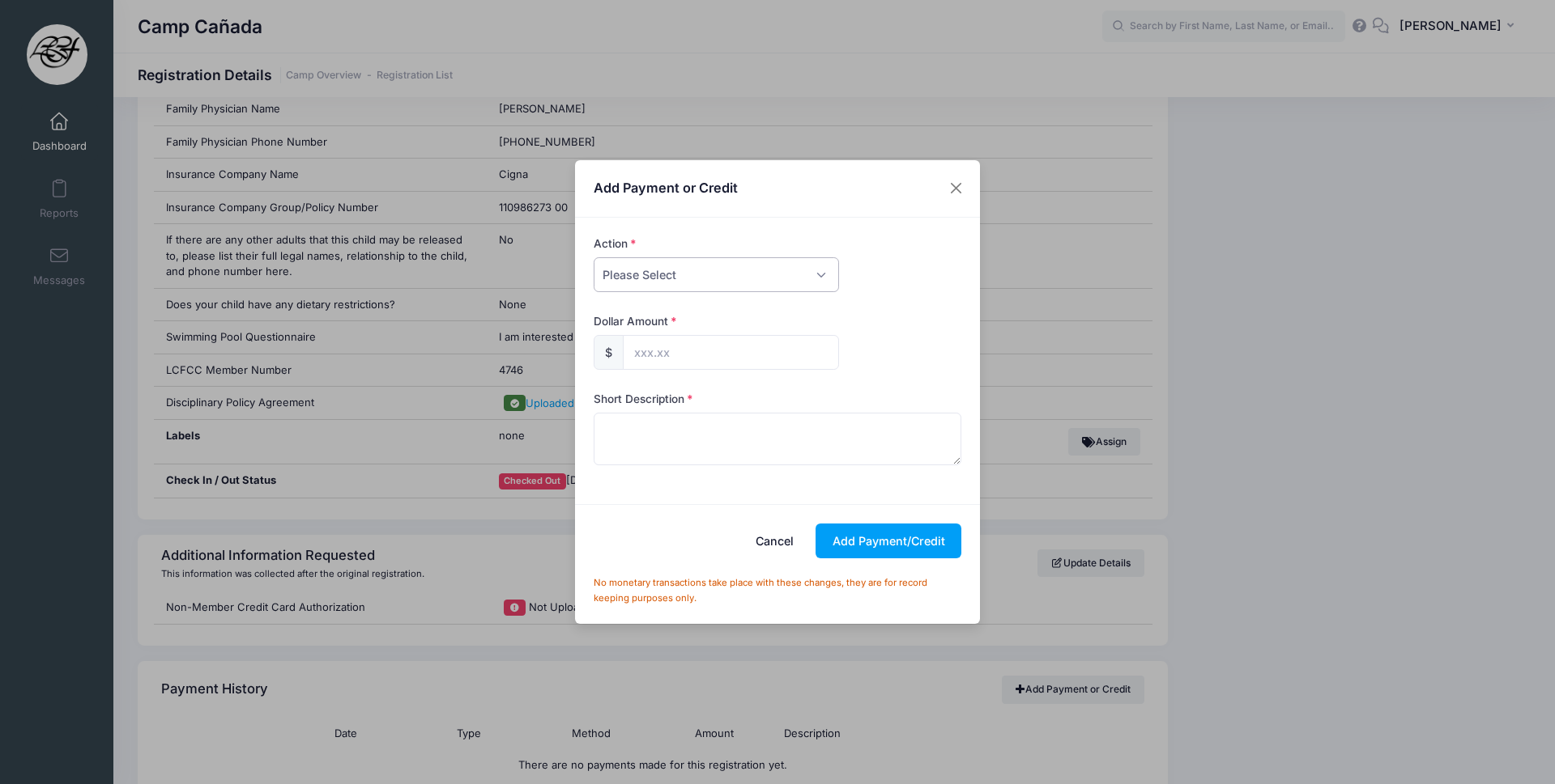
click at [808, 263] on select "Please Select Payment Credit Refund (Offline)" at bounding box center [716, 275] width 245 height 34
select select "payment"
click at [593, 258] on select "Please Select Payment Credit Refund (Offline)" at bounding box center [716, 275] width 245 height 34
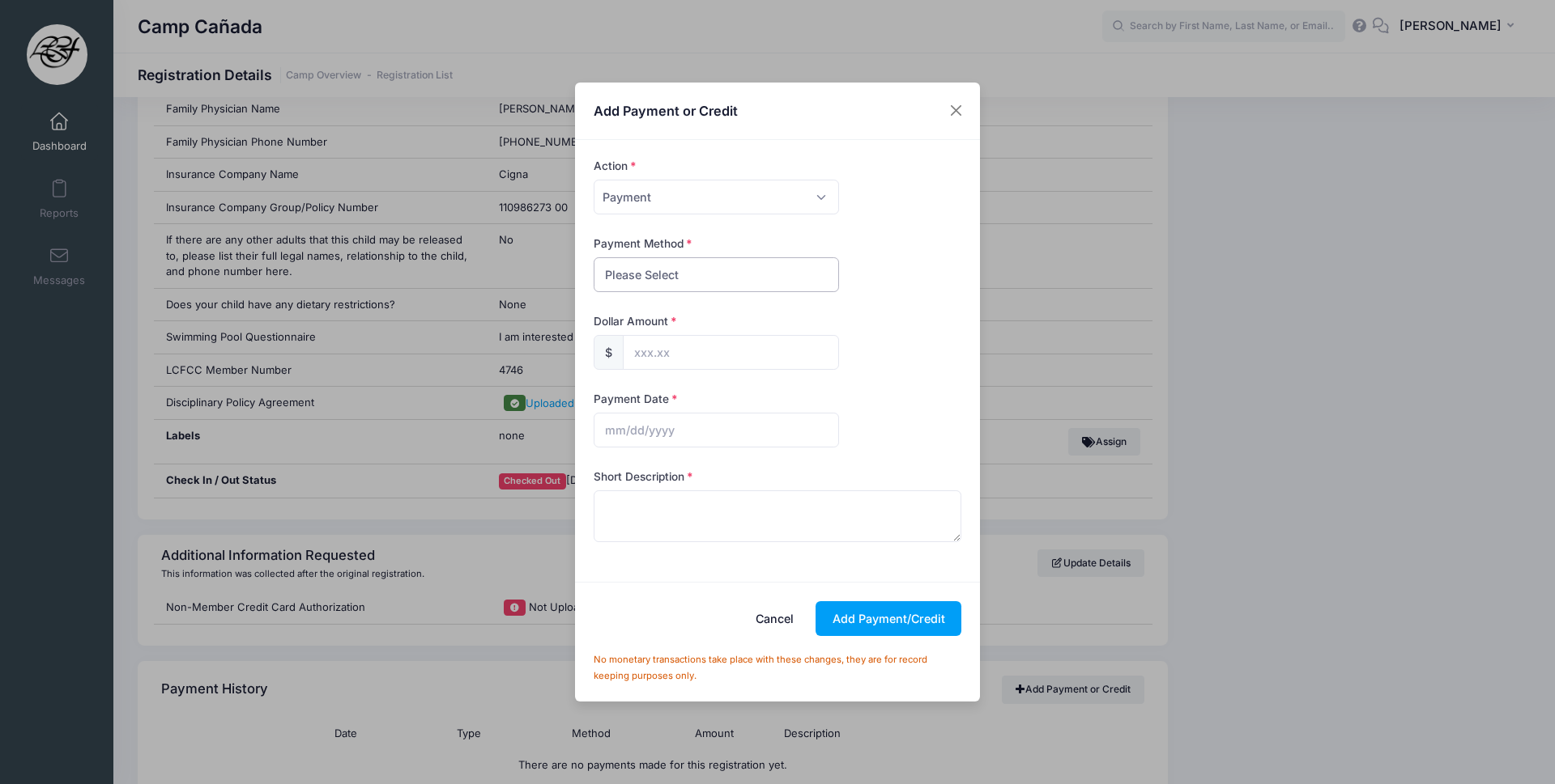
click at [680, 282] on select "Please Select Cash Check Bank Transfer Other" at bounding box center [716, 275] width 245 height 34
select select "other"
click at [593, 258] on select "Please Select Cash Check Bank Transfer Other" at bounding box center [716, 275] width 245 height 34
click at [659, 355] on input "text" at bounding box center [730, 353] width 216 height 34
type input "500.00"
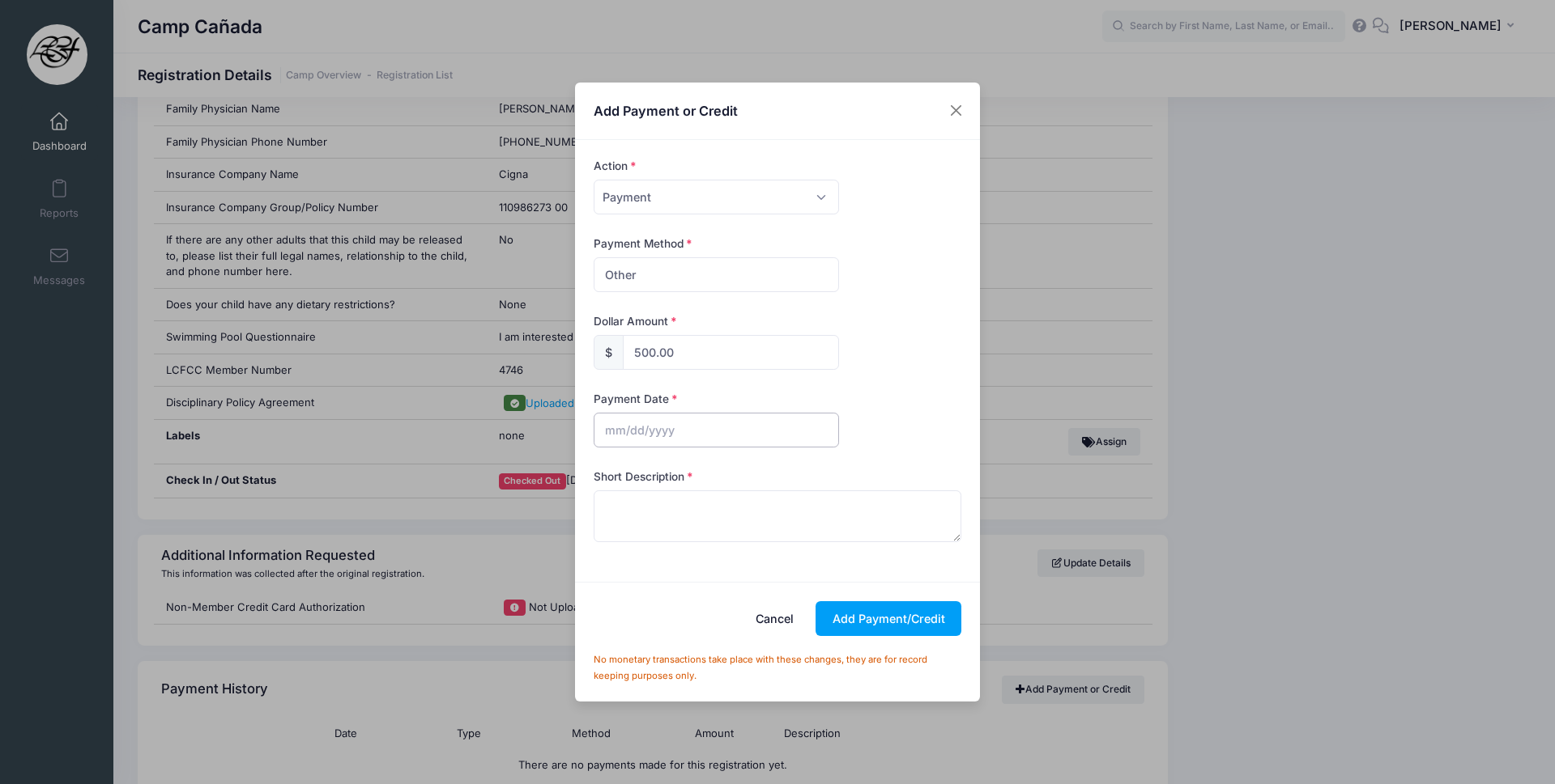
click at [614, 437] on input "text" at bounding box center [716, 430] width 245 height 34
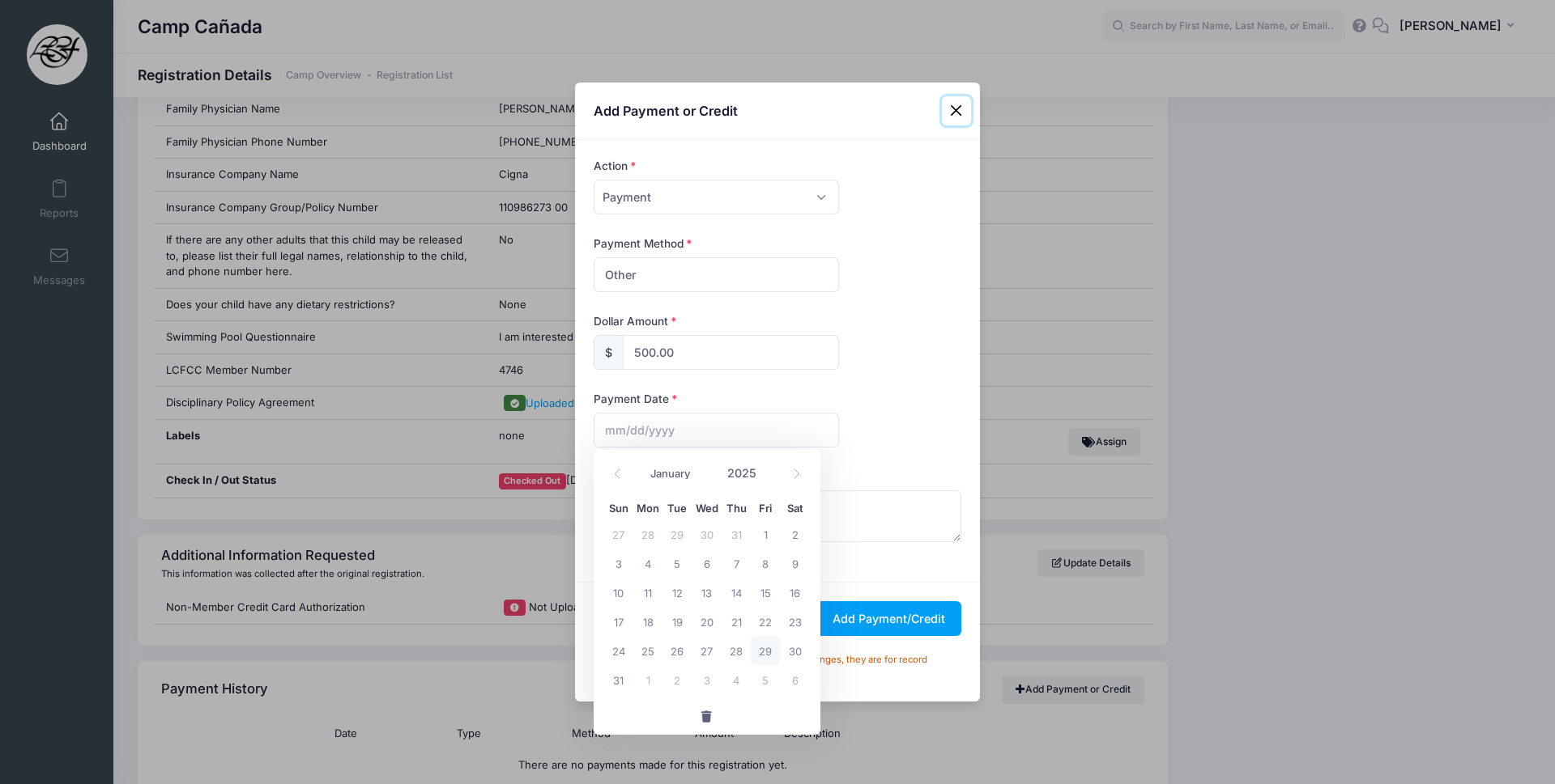
click at [707, 590] on span "13" at bounding box center [706, 592] width 29 height 29
type input "08/13/2025"
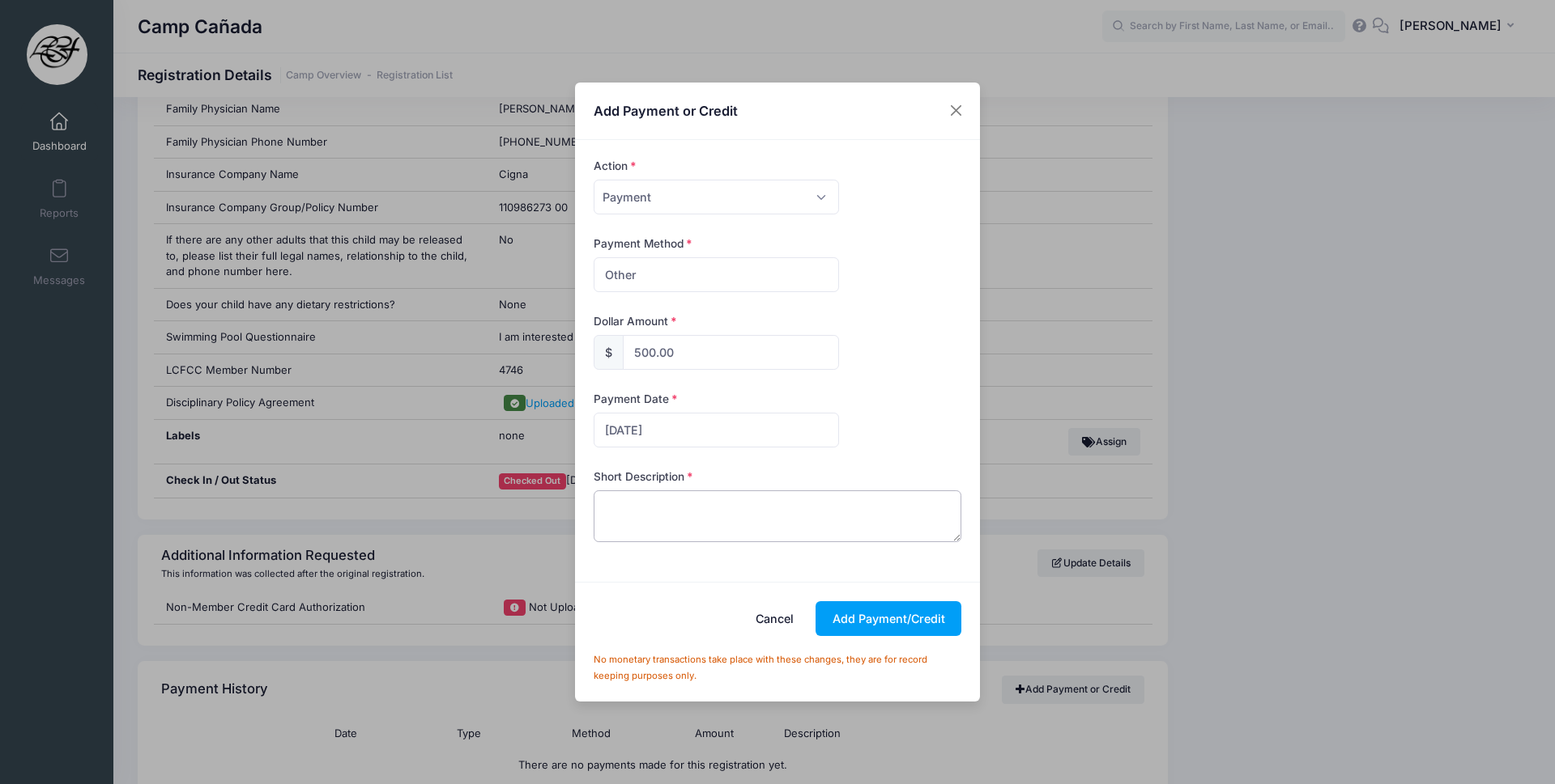
click at [693, 510] on textarea at bounding box center [777, 515] width 368 height 52
type textarea "Camp [GEOGRAPHIC_DATA] Week 10-"
click at [868, 619] on button "Add Payment/Credit" at bounding box center [887, 619] width 146 height 34
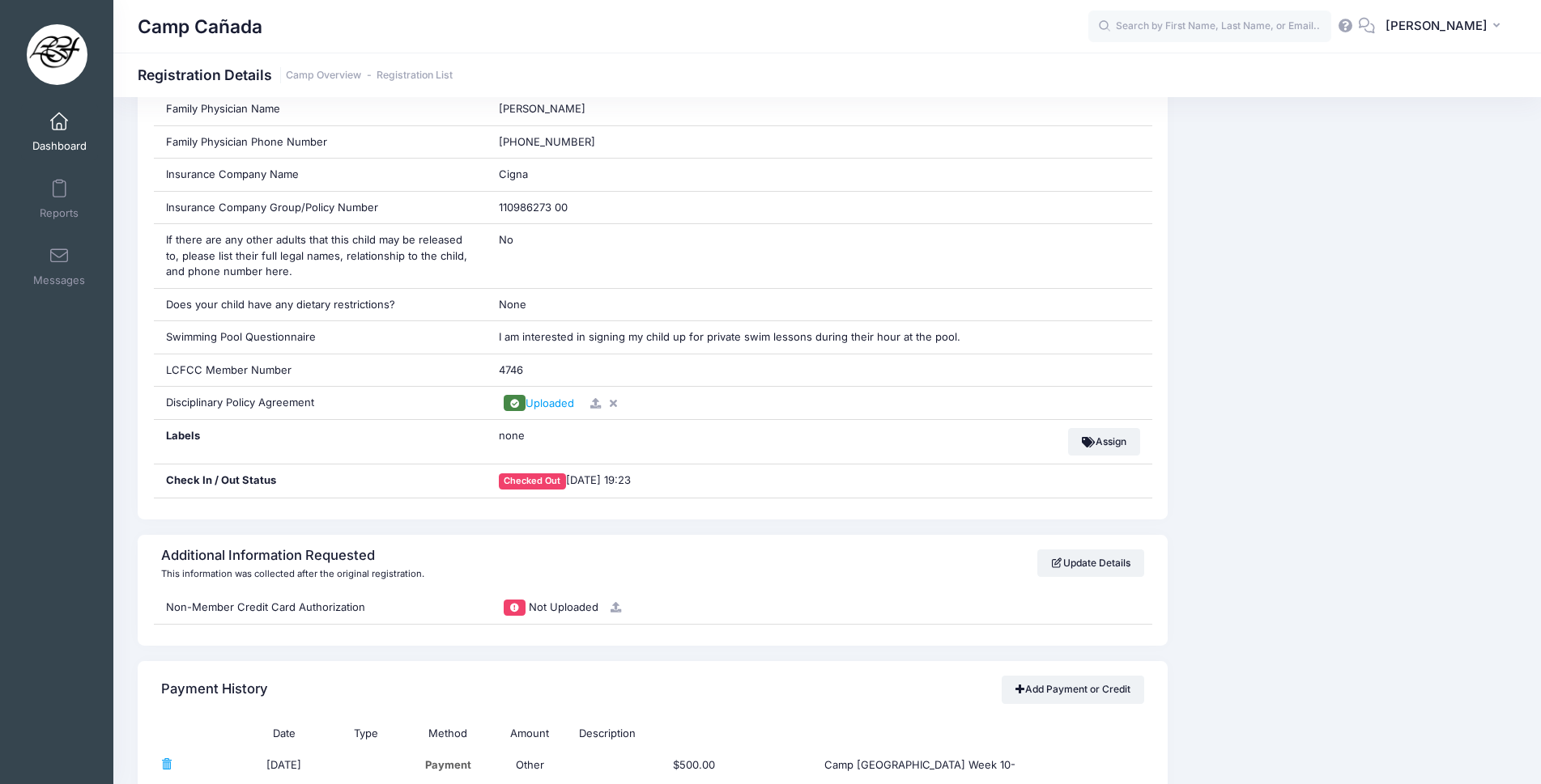
scroll to position [1295, 0]
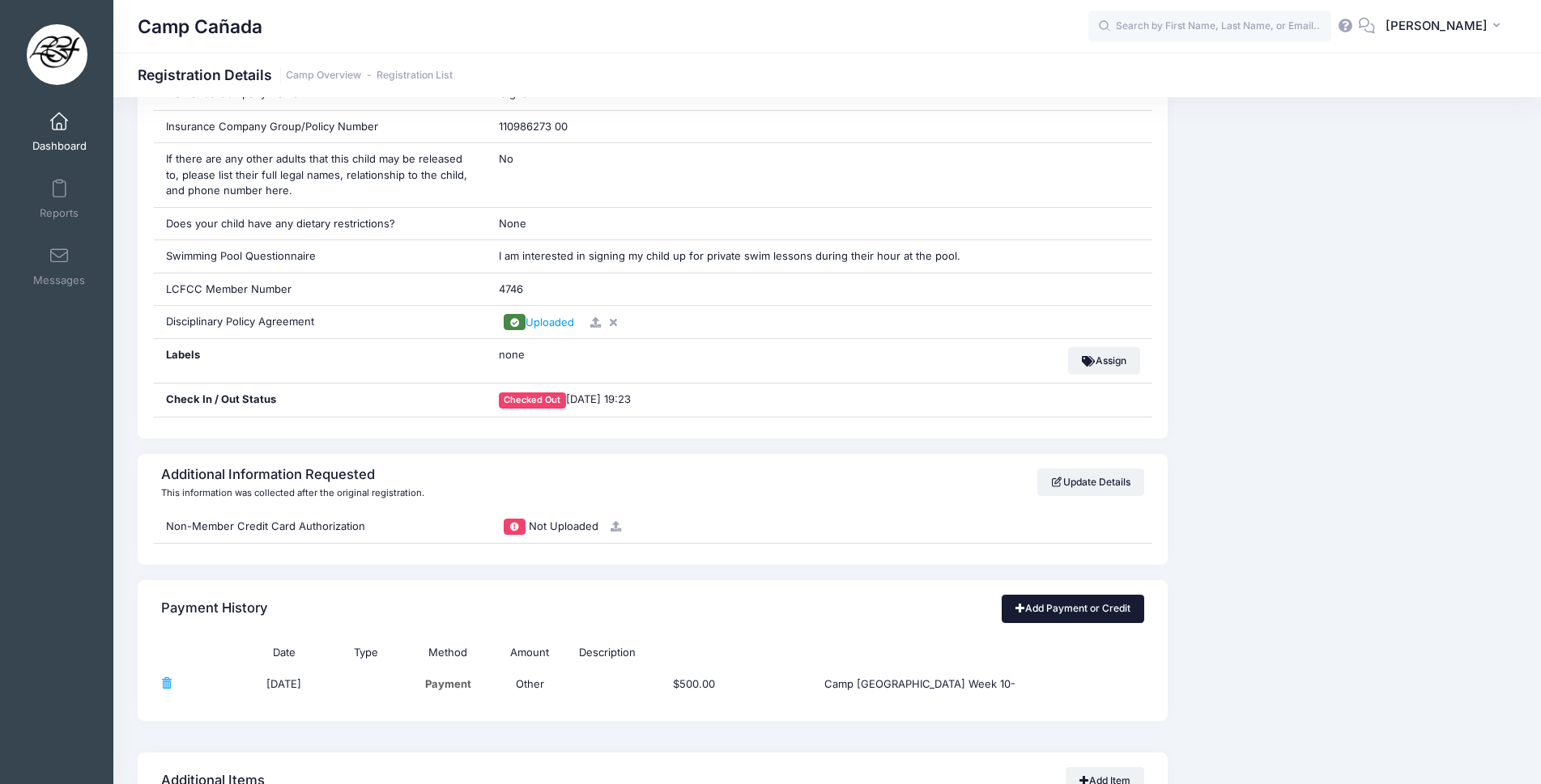
click at [1072, 608] on link "Add Payment or Credit" at bounding box center [1073, 609] width 143 height 27
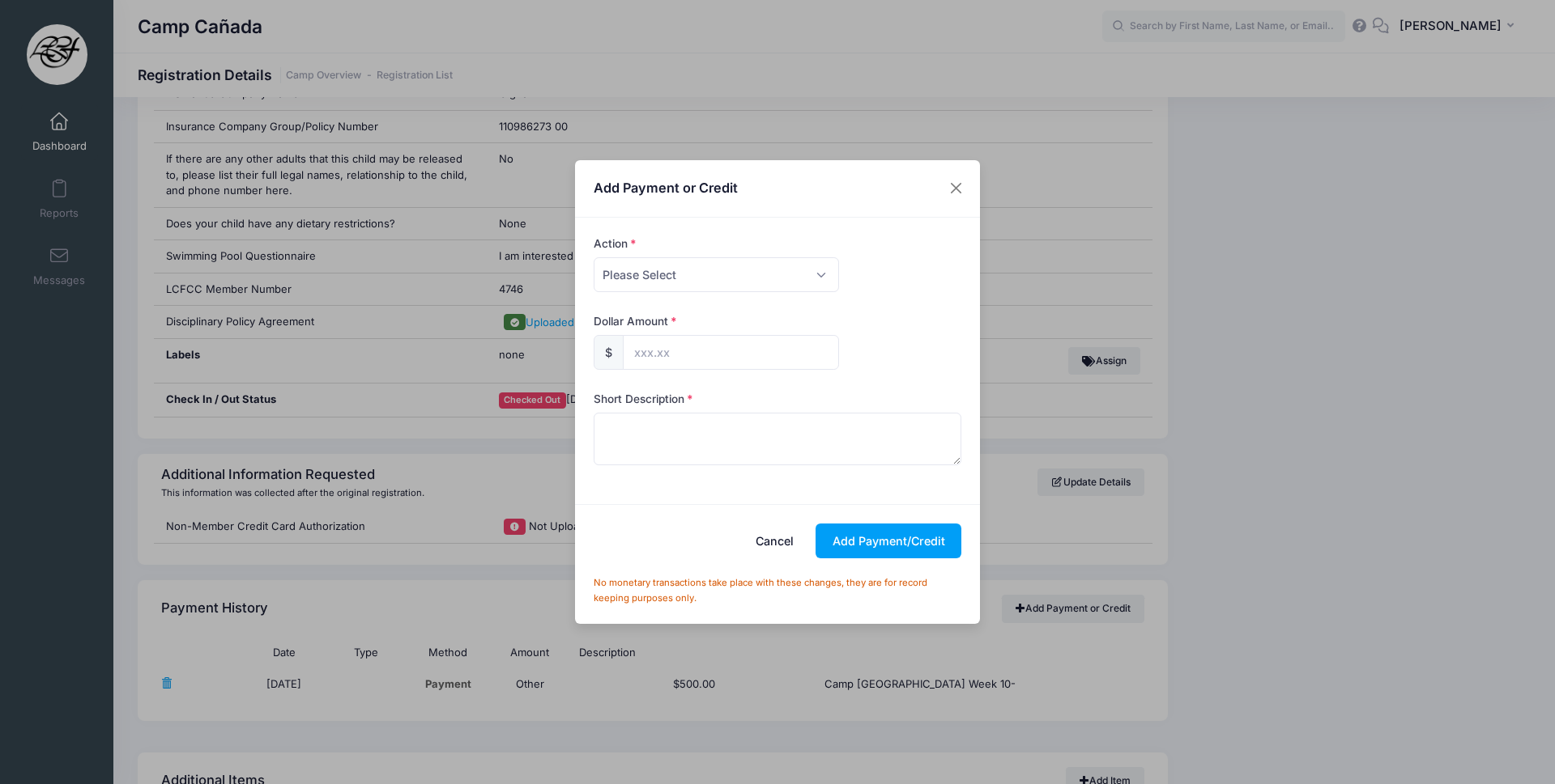
click at [687, 295] on form "Action Please Select Payment Credit Refund (Offline) Payment Method Please Sele…" at bounding box center [777, 361] width 384 height 250
click at [689, 290] on select "Please Select Payment Credit Refund (Offline)" at bounding box center [716, 275] width 245 height 34
select select "payment"
click at [593, 258] on select "Please Select Payment Credit Refund (Offline)" at bounding box center [716, 275] width 245 height 34
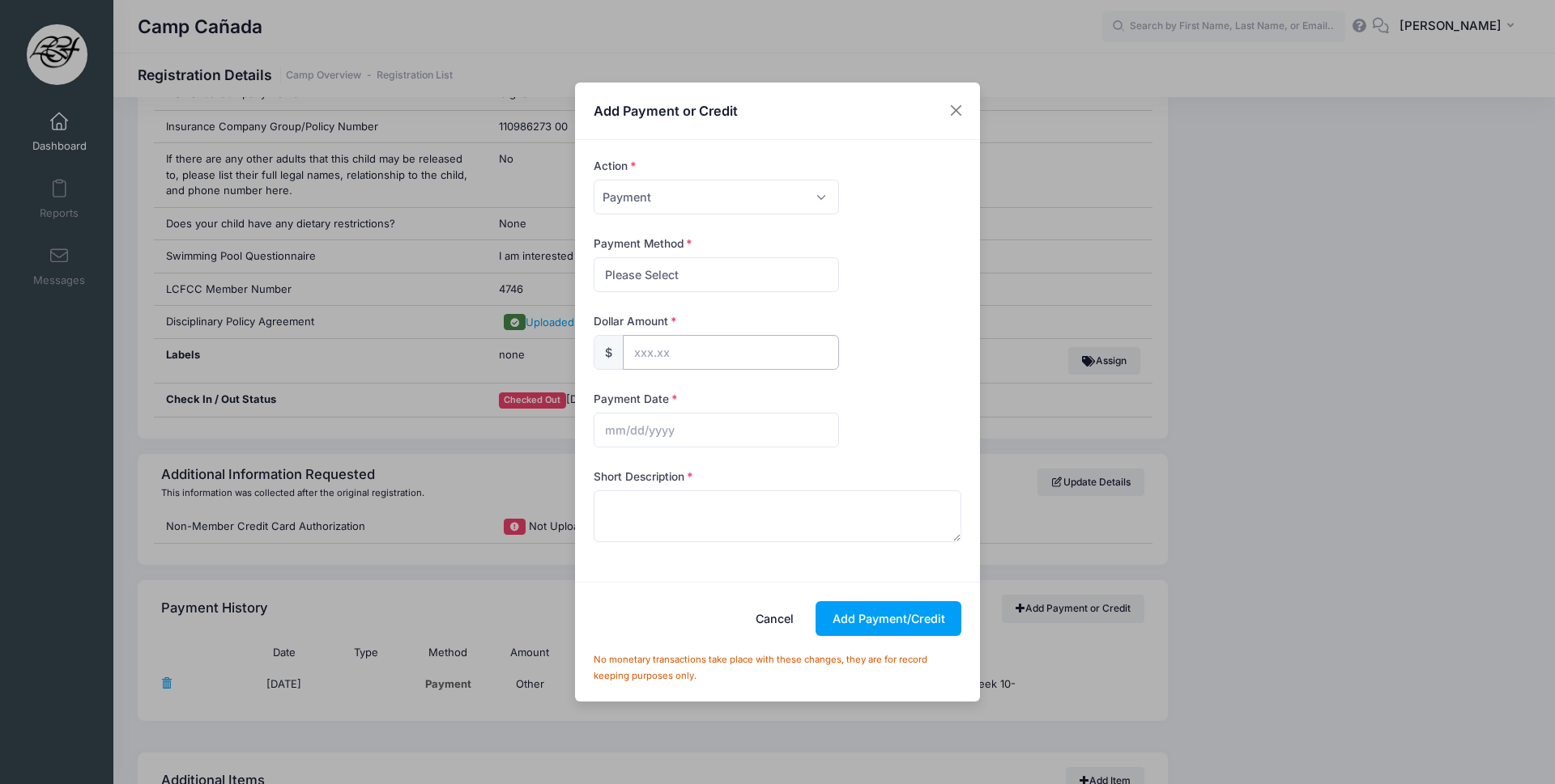
click at [644, 355] on input "text" at bounding box center [730, 353] width 216 height 34
type input "500.00"
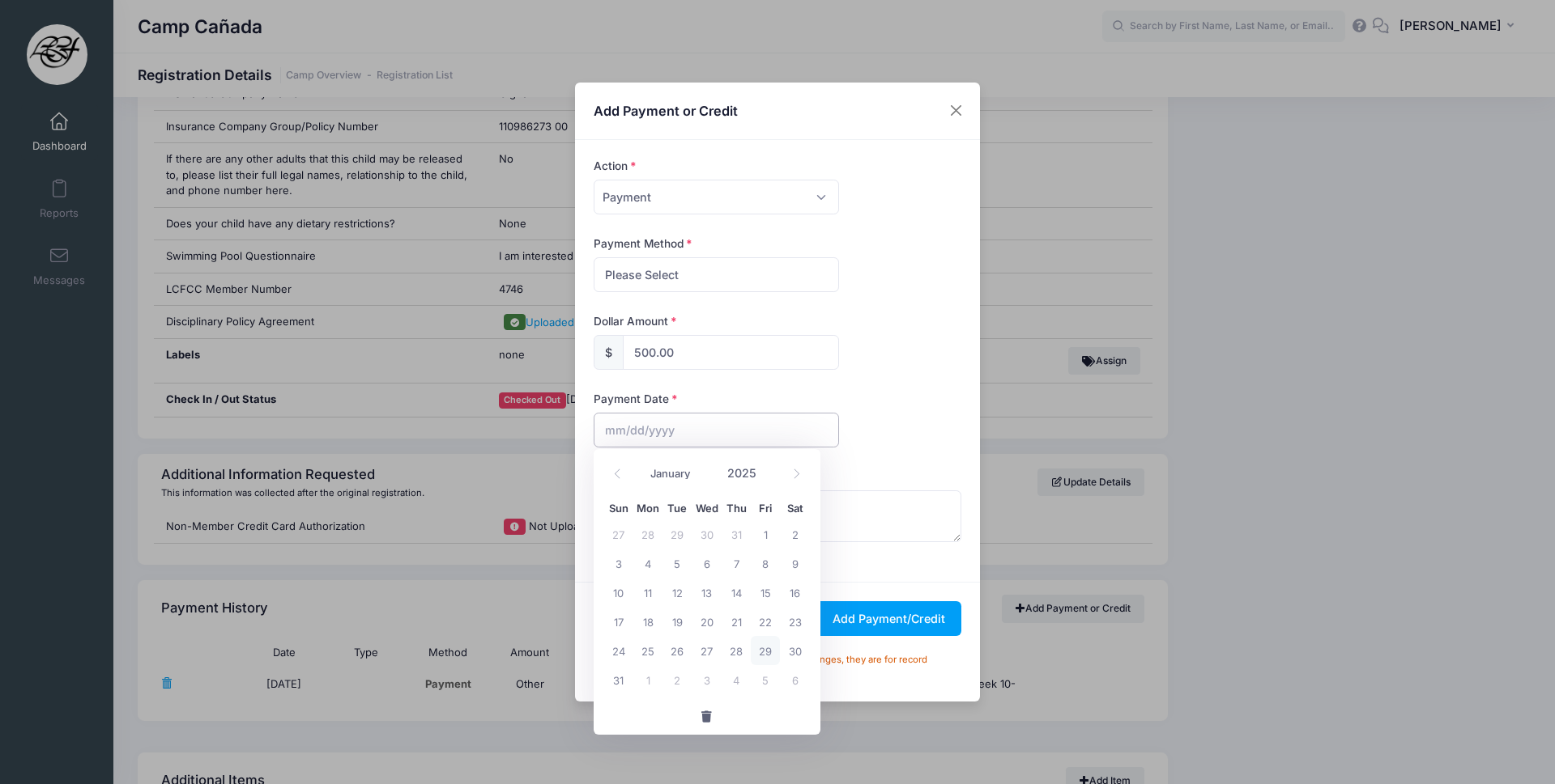
click at [622, 439] on input "text" at bounding box center [716, 430] width 245 height 34
click at [710, 591] on span "13" at bounding box center [706, 592] width 29 height 29
type input "08/13/2025"
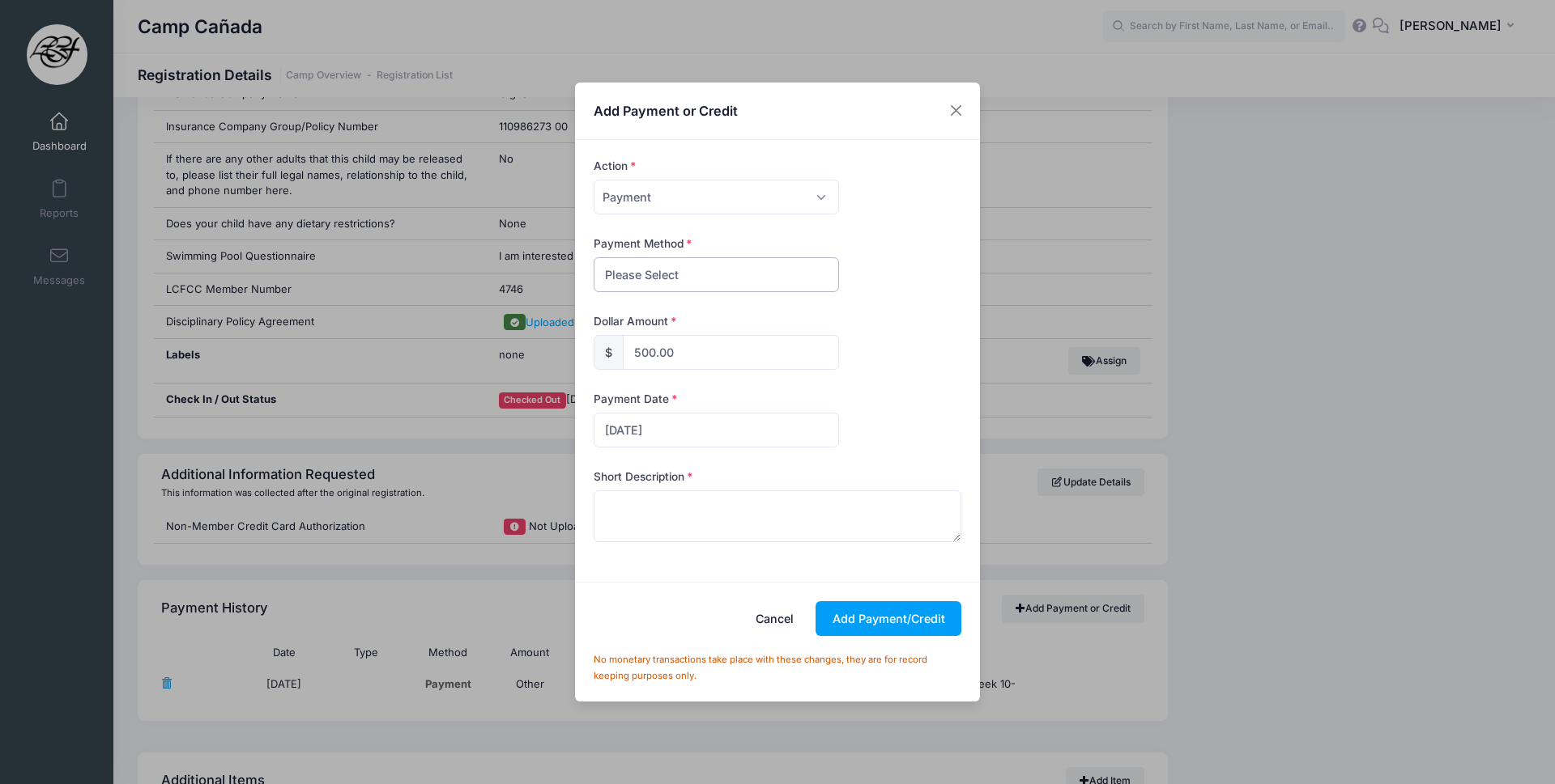
click at [680, 267] on select "Please Select Cash Check Bank Transfer Other" at bounding box center [716, 275] width 245 height 34
select select "other"
click at [593, 258] on select "Please Select Cash Check Bank Transfer Other" at bounding box center [716, 275] width 245 height 34
click at [746, 525] on textarea at bounding box center [777, 515] width 368 height 52
type textarea "LCFCC Camp Canada Week 10"
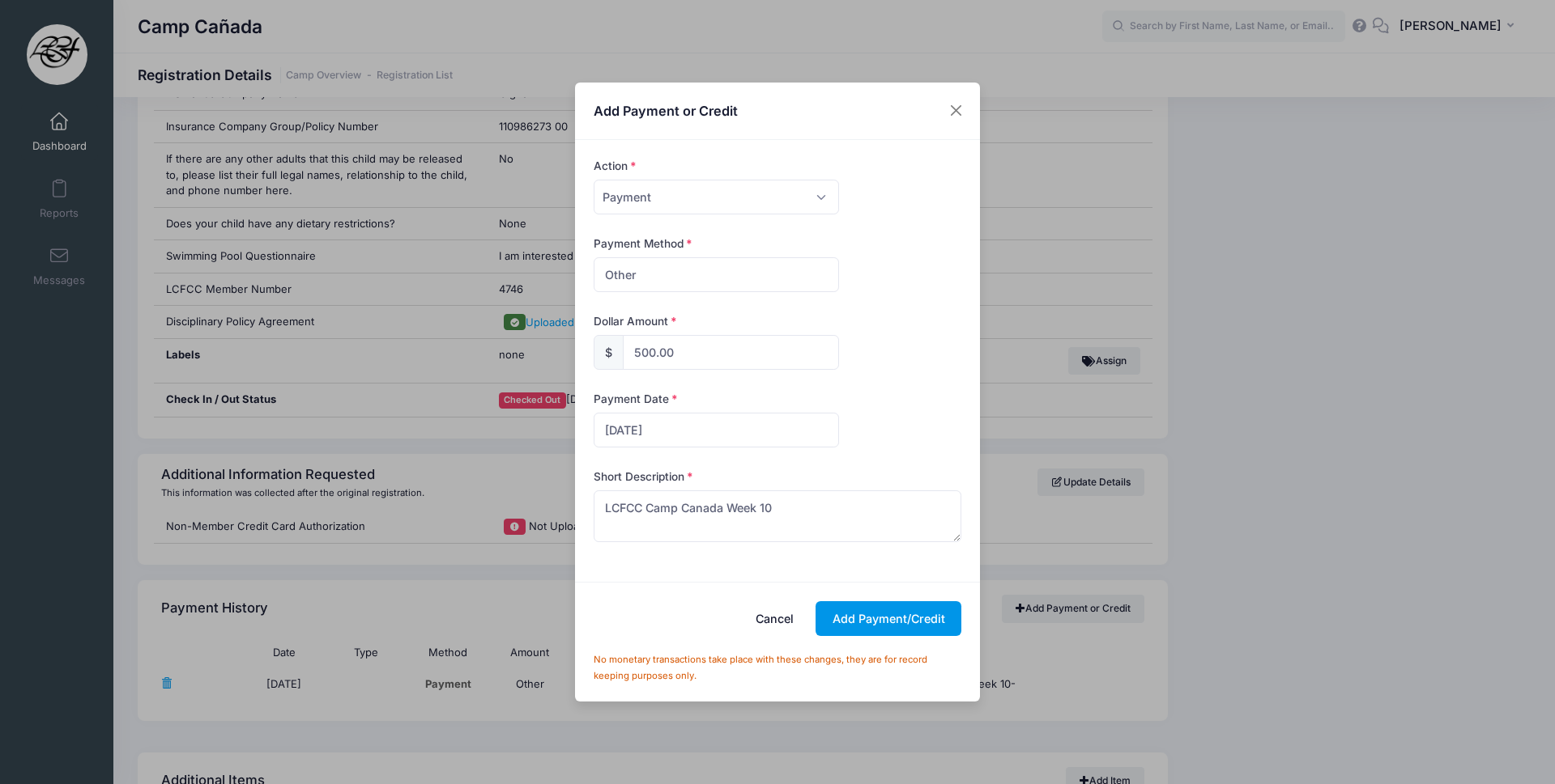
click at [862, 616] on button "Add Payment/Credit" at bounding box center [887, 619] width 146 height 34
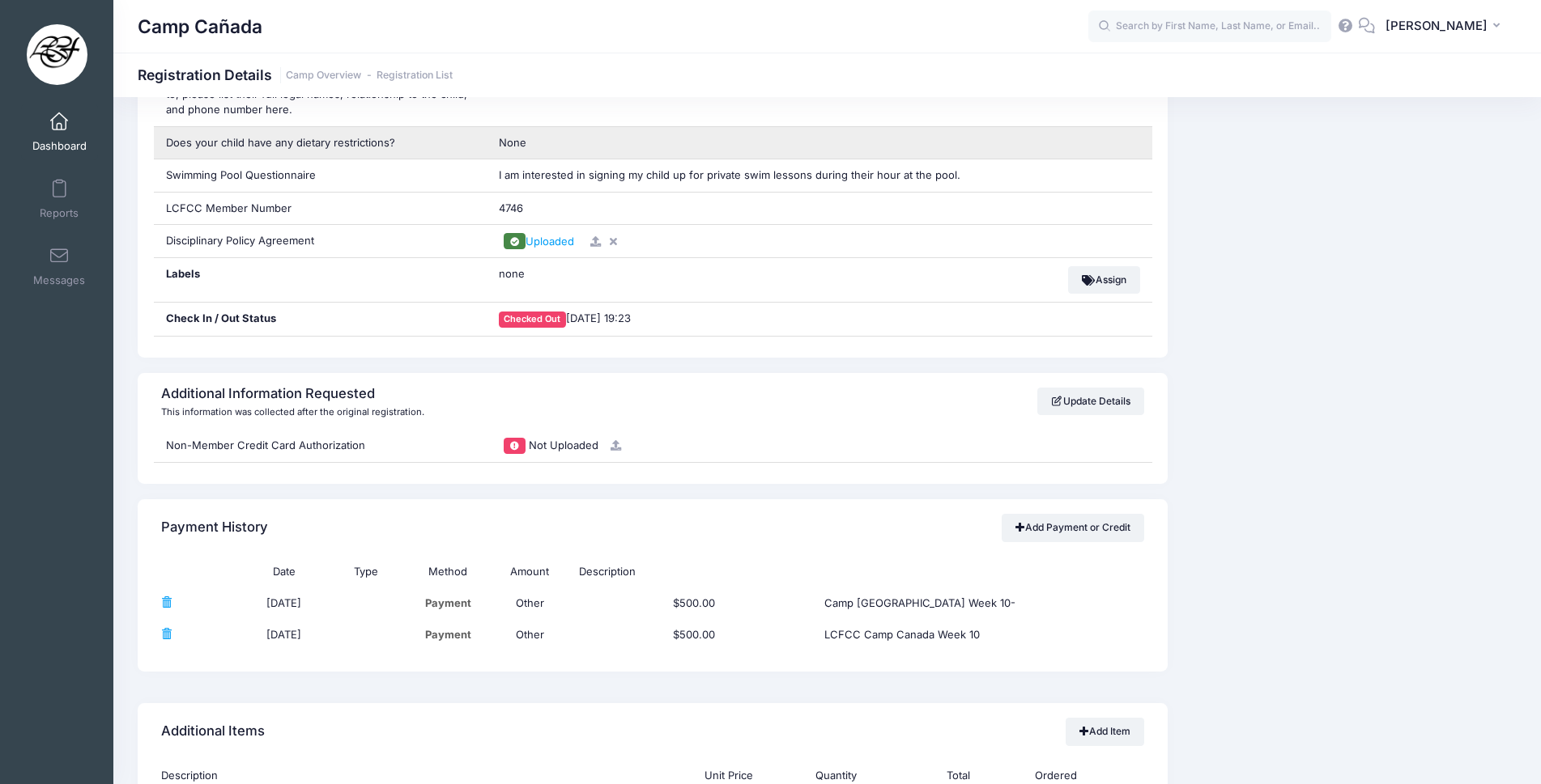
scroll to position [1457, 0]
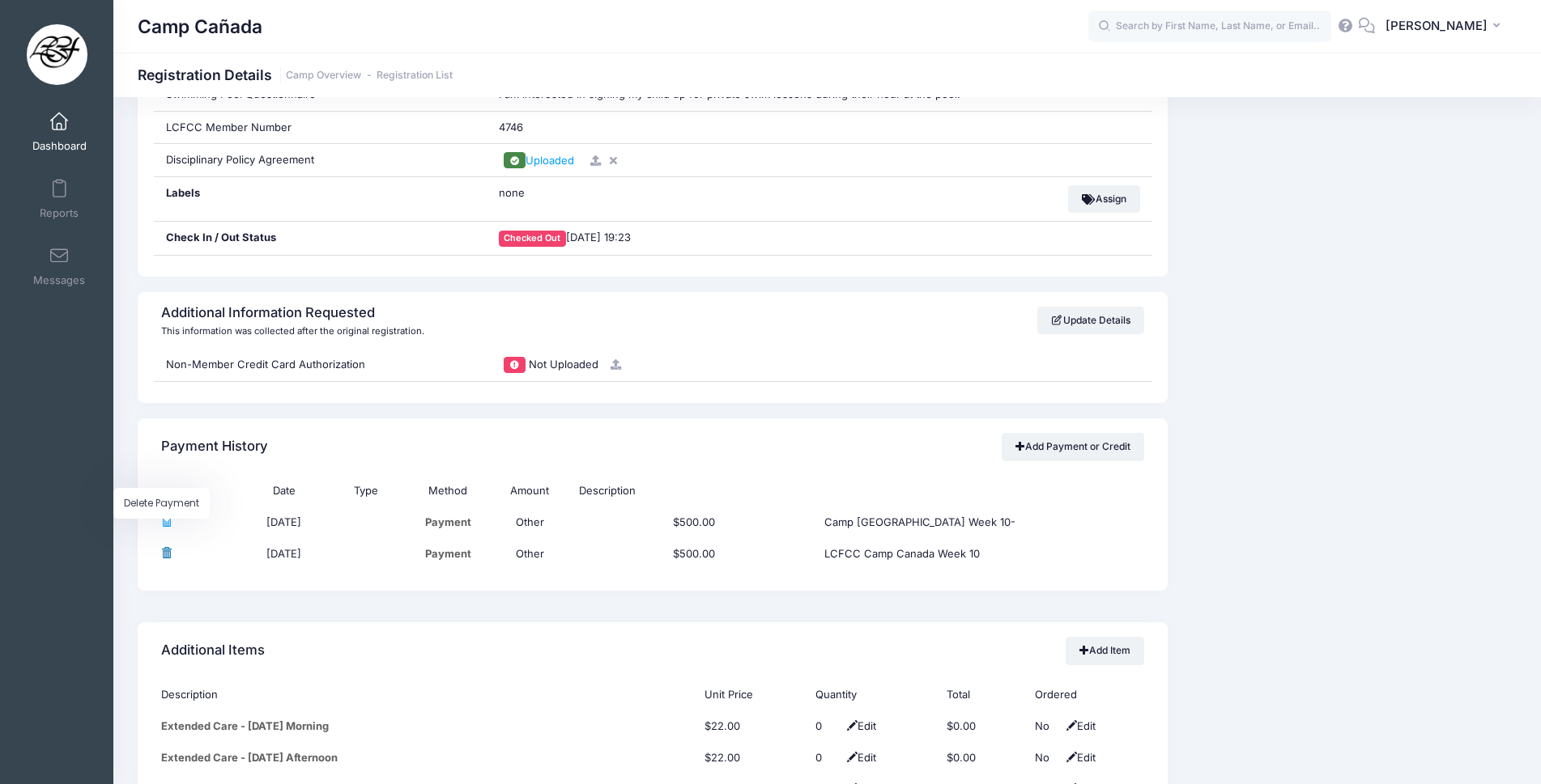
click at [164, 553] on span "Delete Payment" at bounding box center [166, 553] width 11 height 11
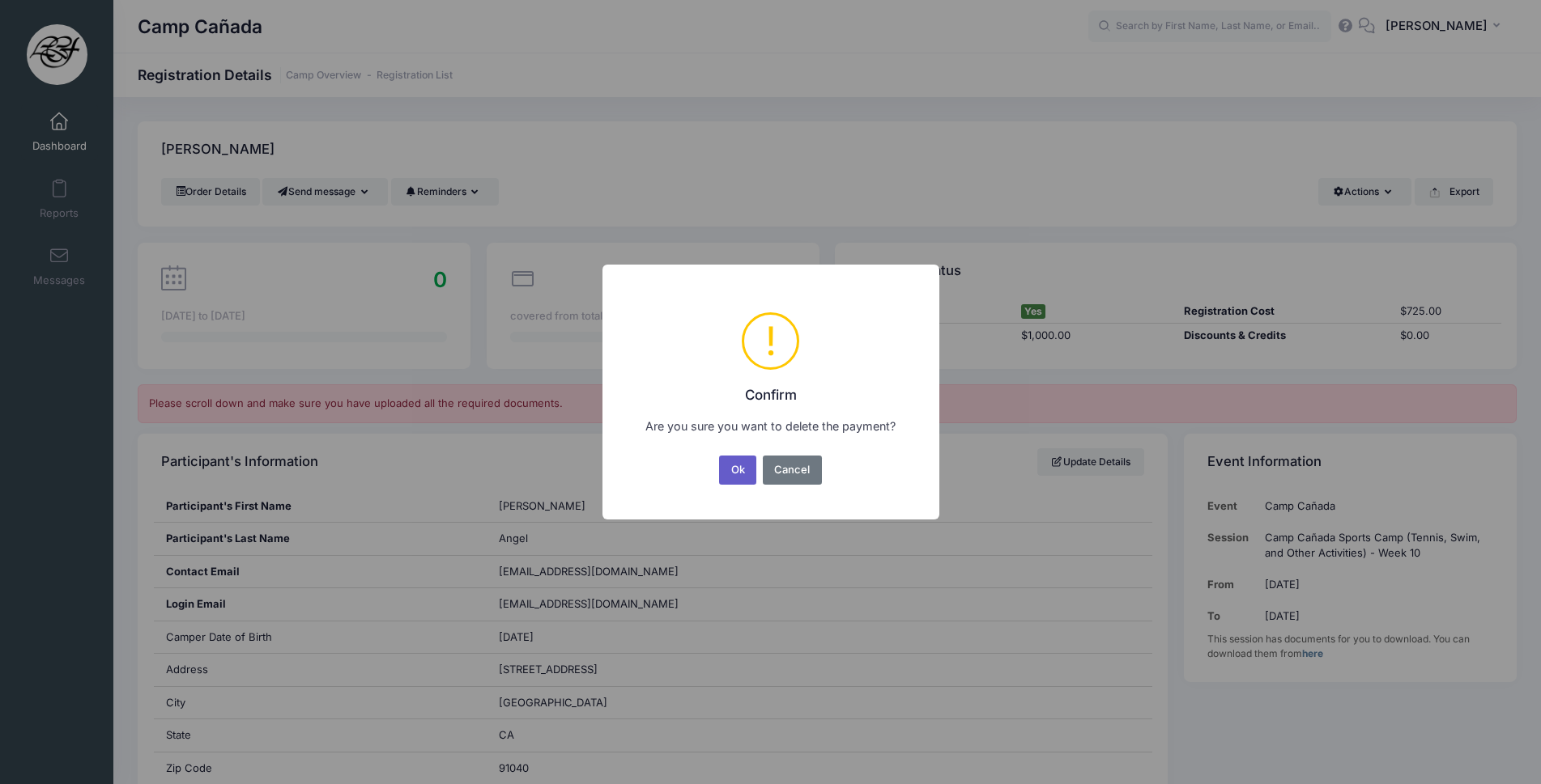
click at [750, 465] on button "Ok" at bounding box center [737, 470] width 37 height 29
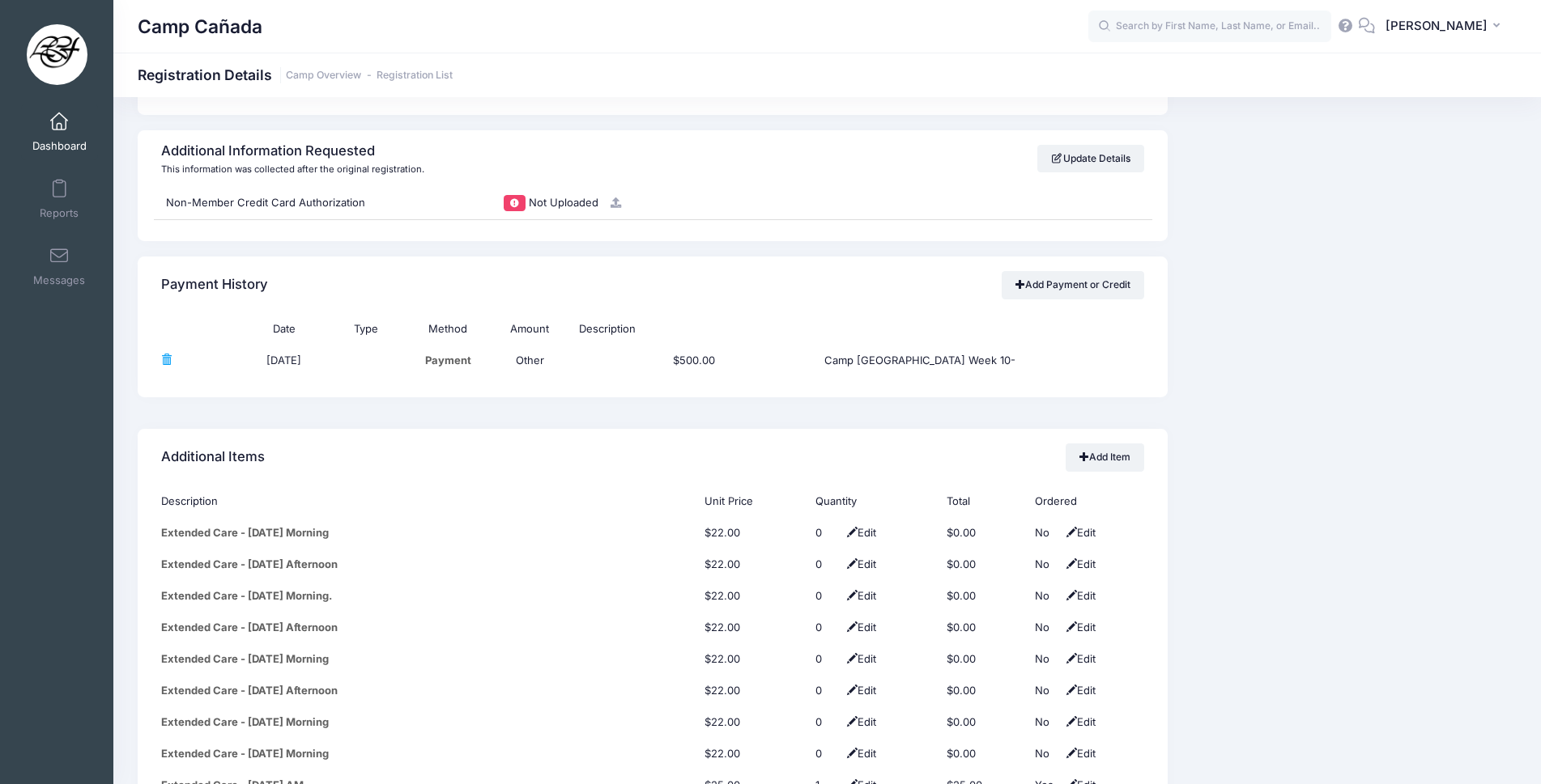
scroll to position [1538, 0]
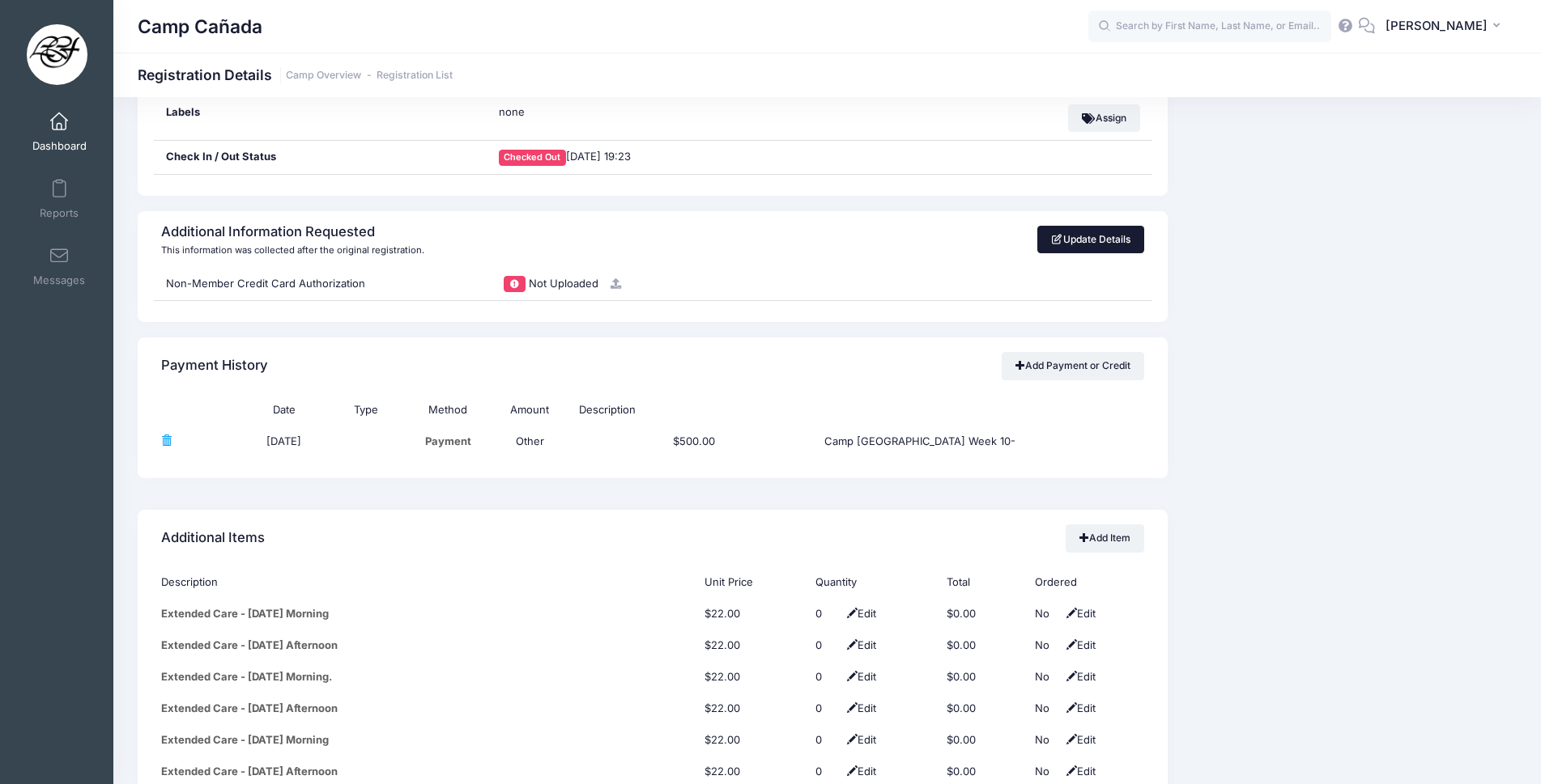
click at [1106, 231] on link "Update Details" at bounding box center [1091, 240] width 108 height 27
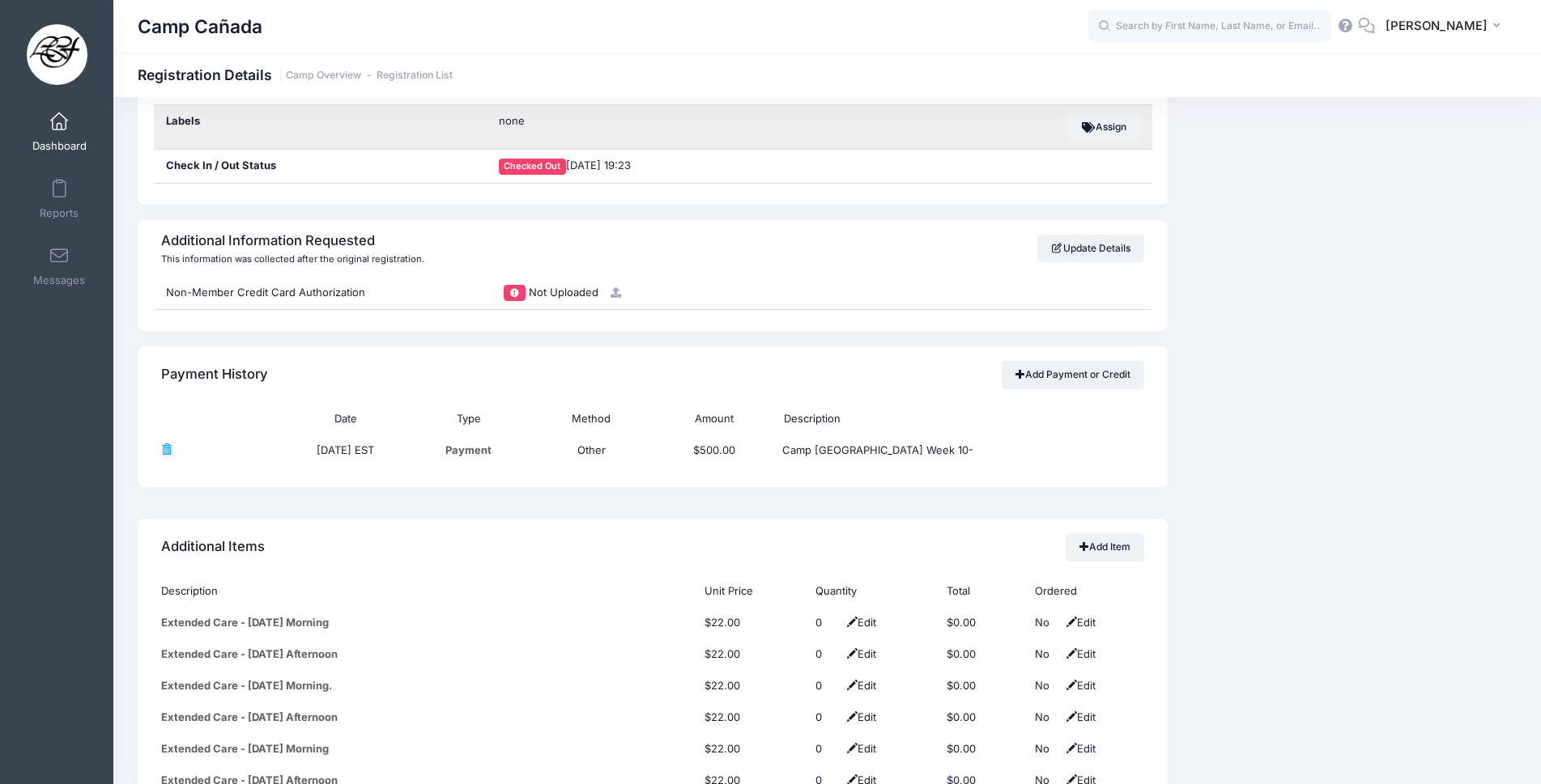
scroll to position [1367, 0]
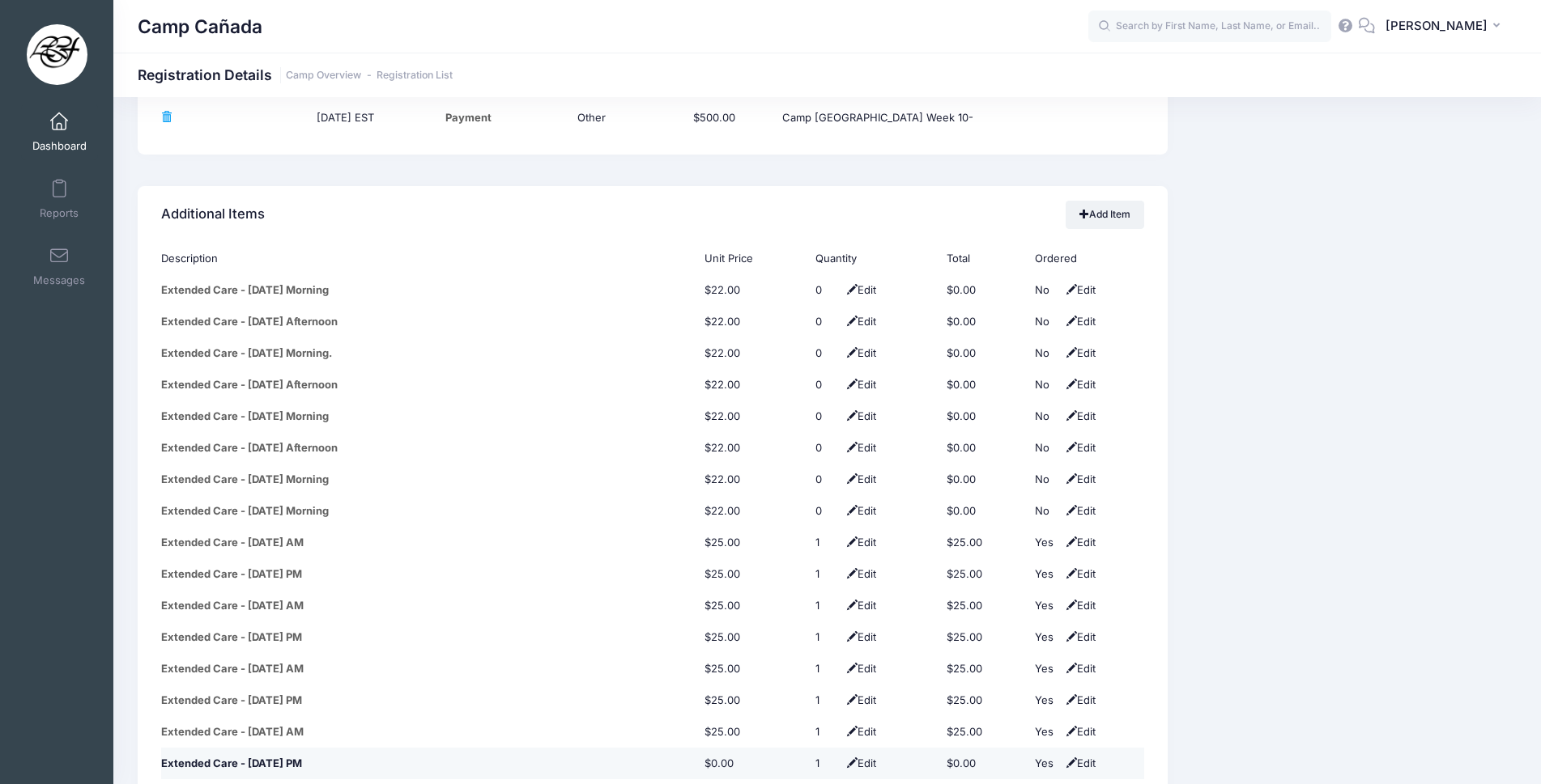
scroll to position [2267, 0]
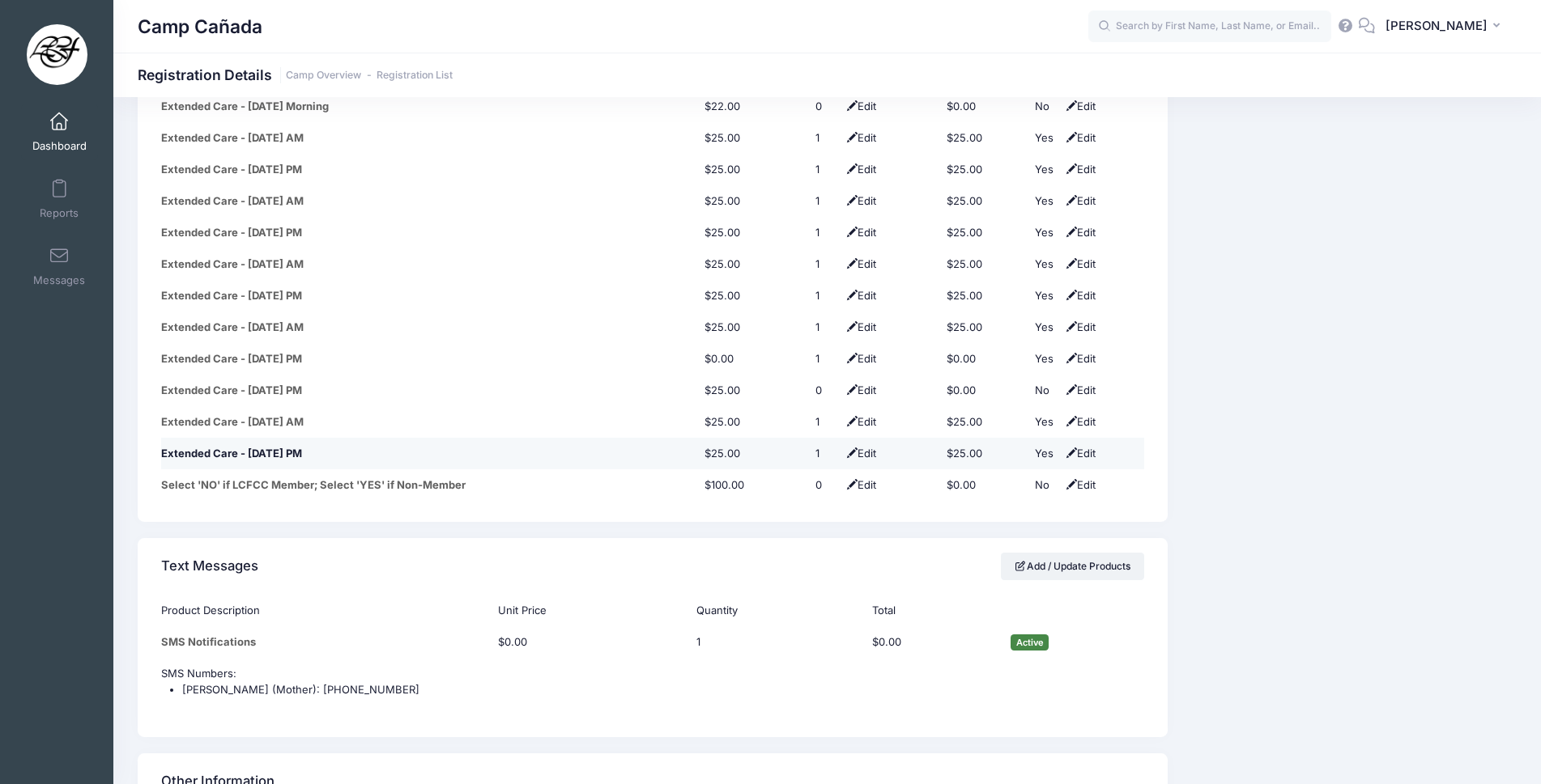
click at [843, 459] on span "Edit" at bounding box center [859, 453] width 33 height 13
click at [854, 454] on span at bounding box center [859, 455] width 13 height 11
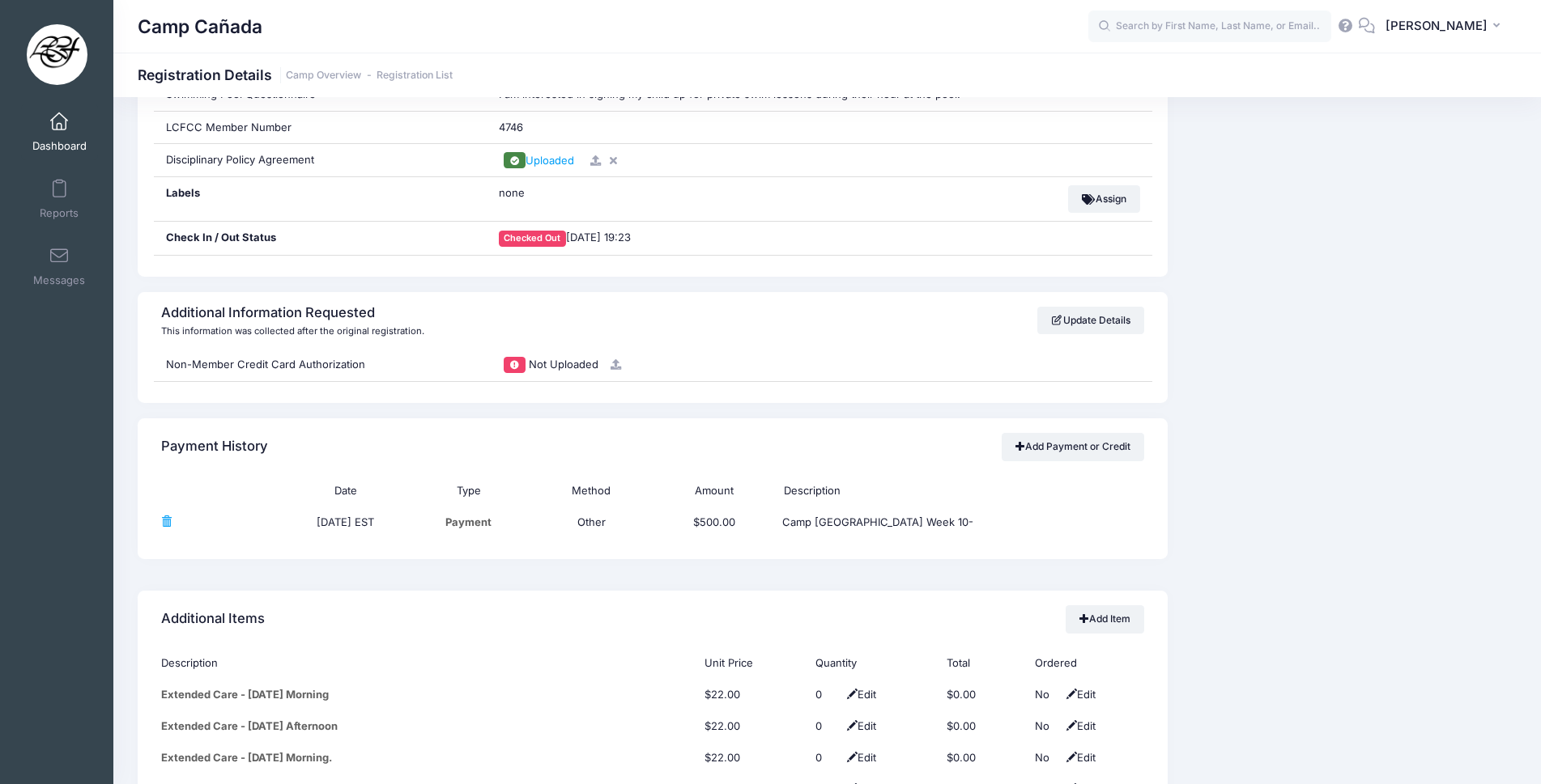
scroll to position [1214, 0]
